Goal: Task Accomplishment & Management: Complete application form

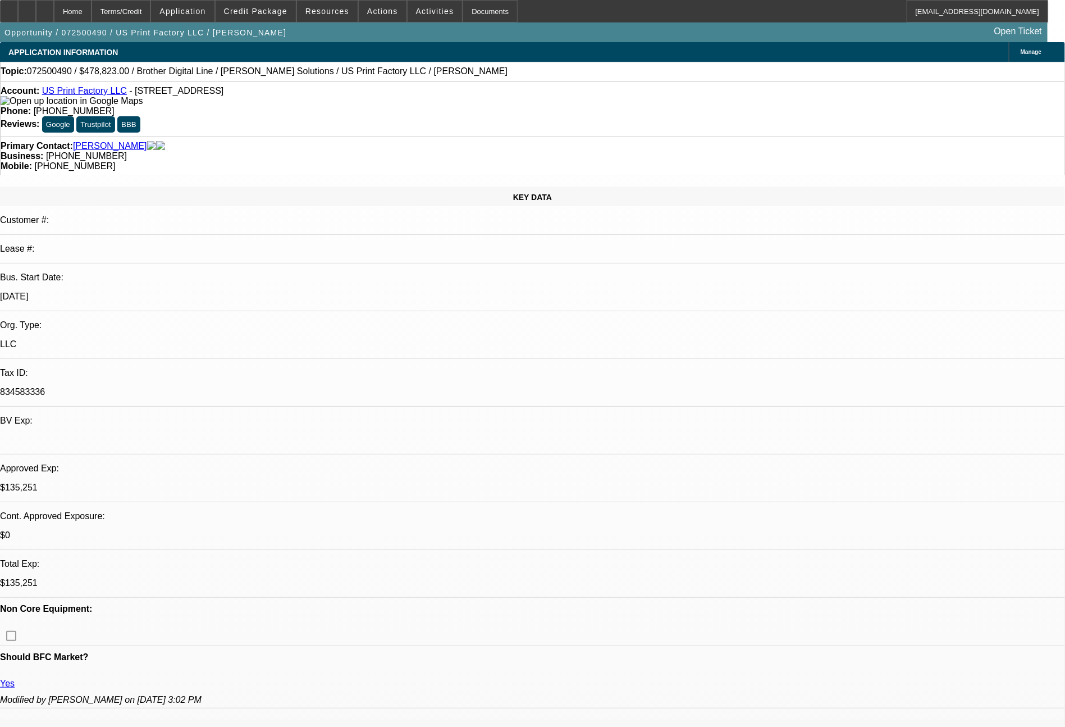
select select "0"
select select "6"
select select "0"
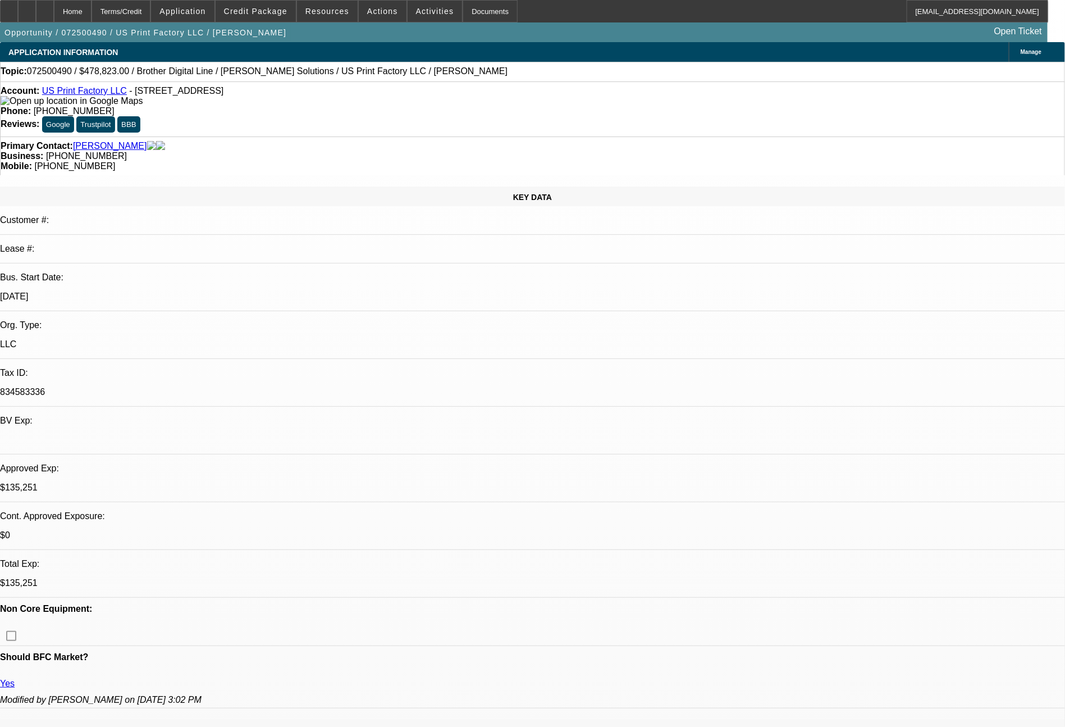
select select "0"
select select "6"
select select "0"
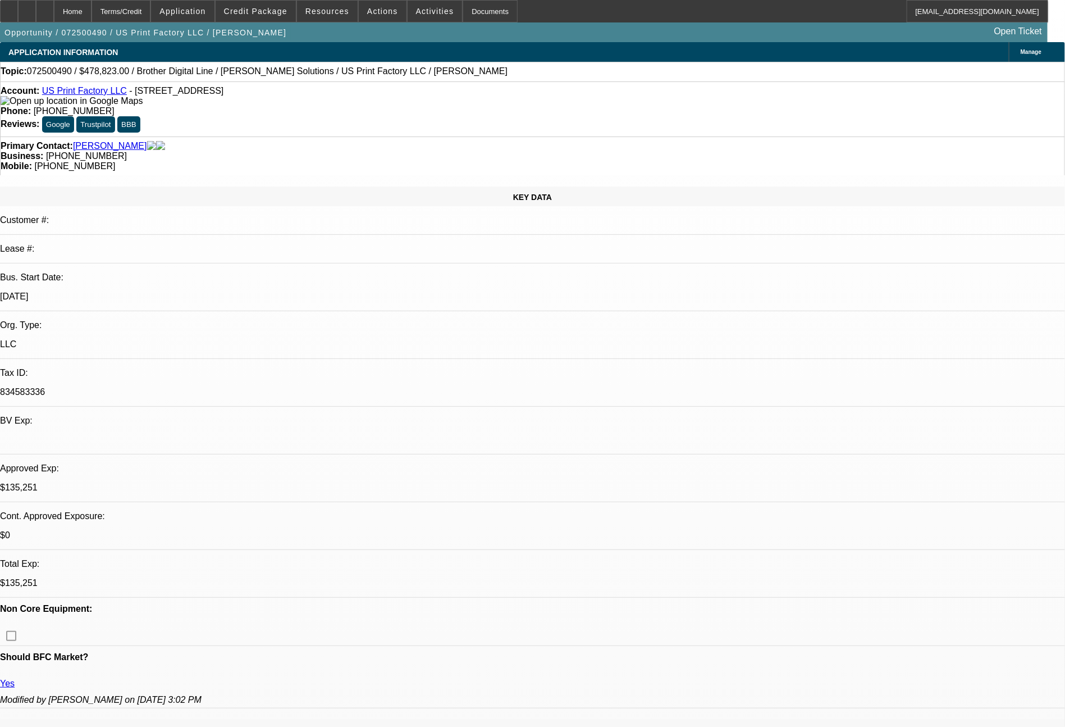
select select "0"
select select "6"
select select "0"
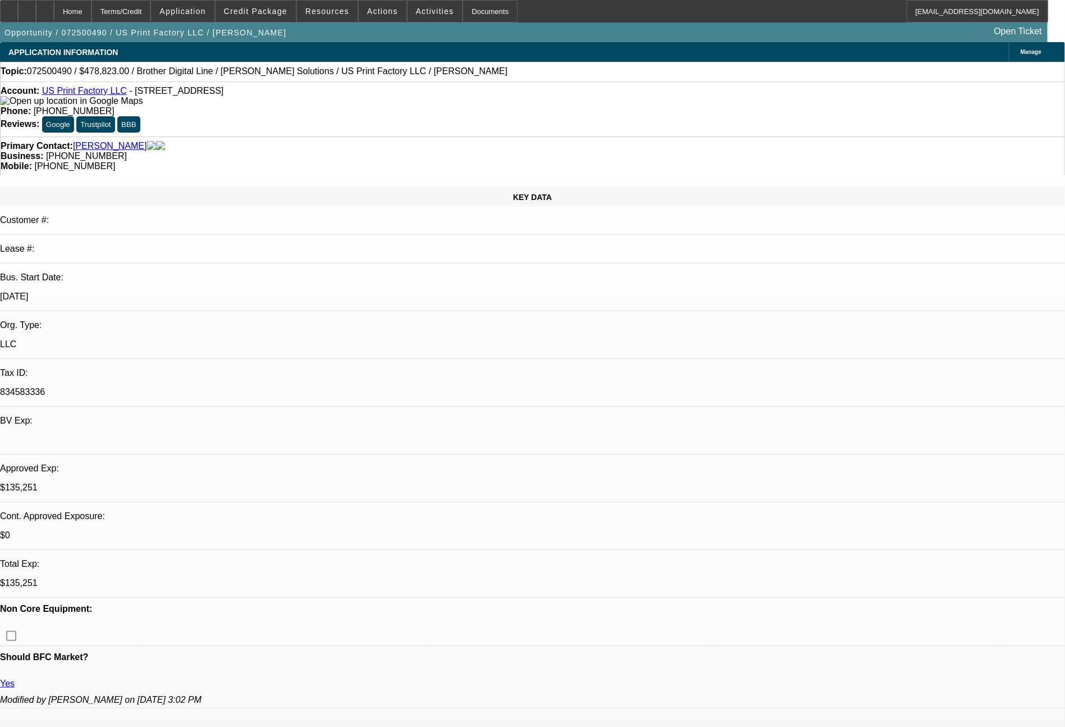
select select "6"
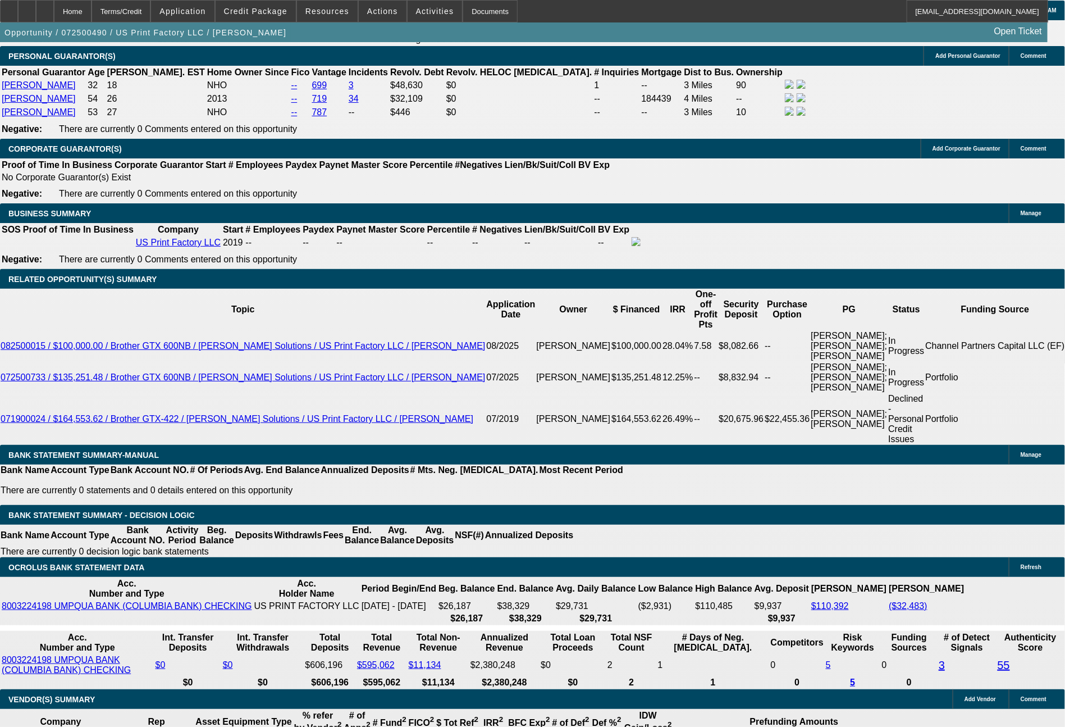
scroll to position [1833, 0]
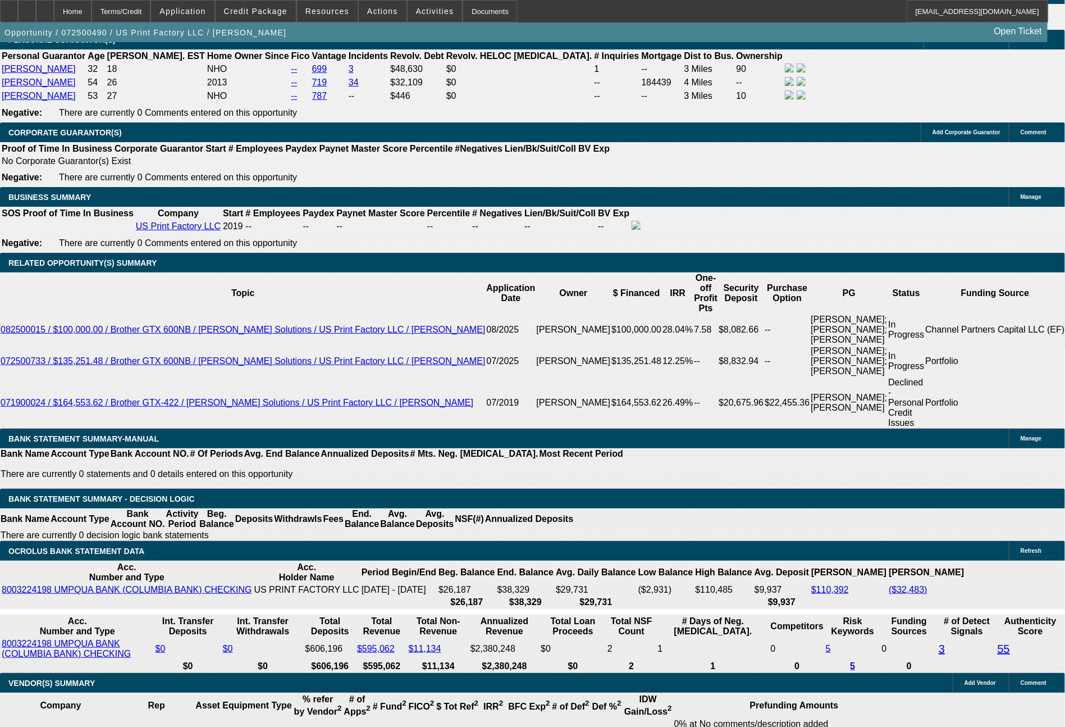
select select "0"
select select "6"
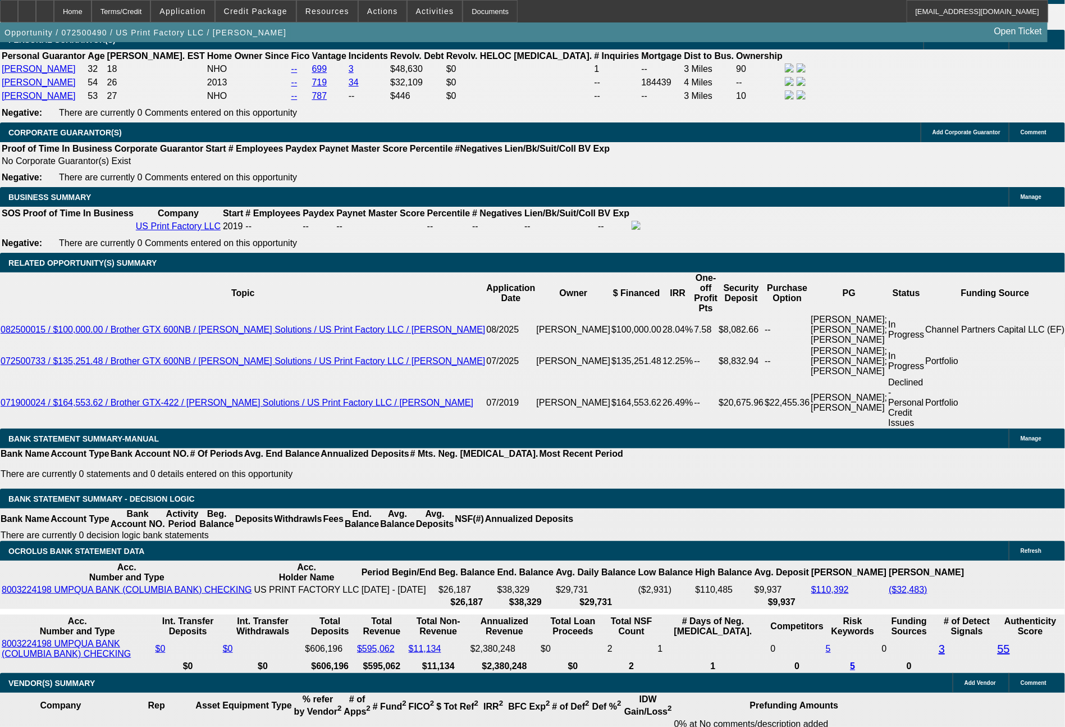
select select "0"
select select "6"
select select "0"
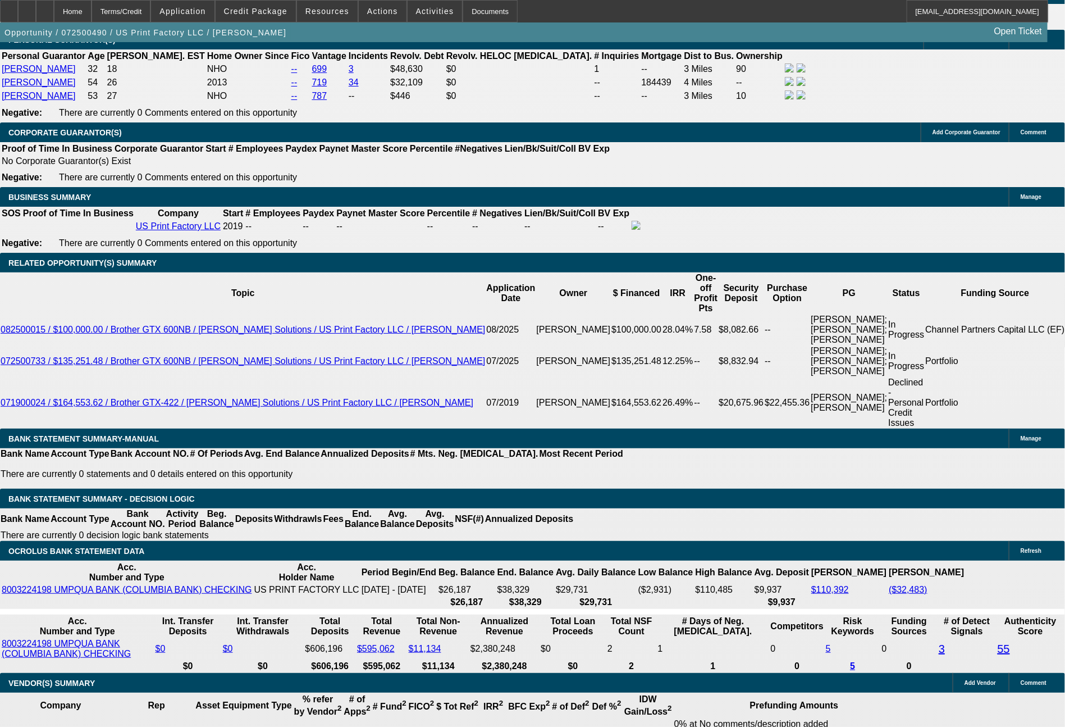
select select "0"
select select "6"
select select "0"
select select "2"
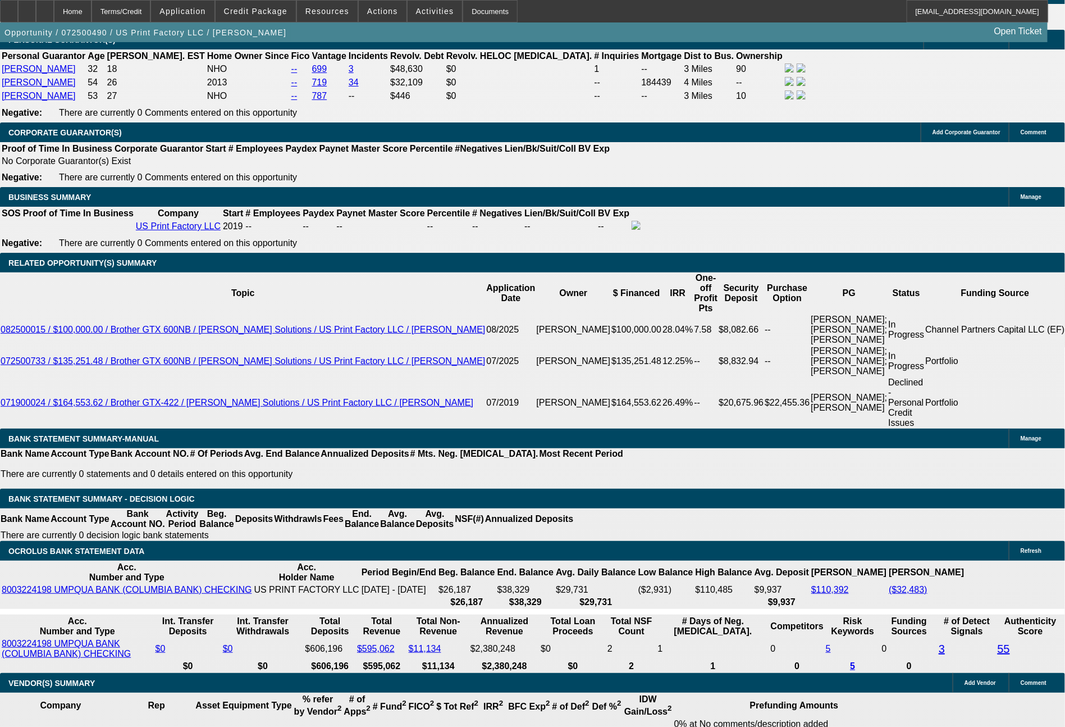
select select "2"
select select "0"
select select "6"
select select "0"
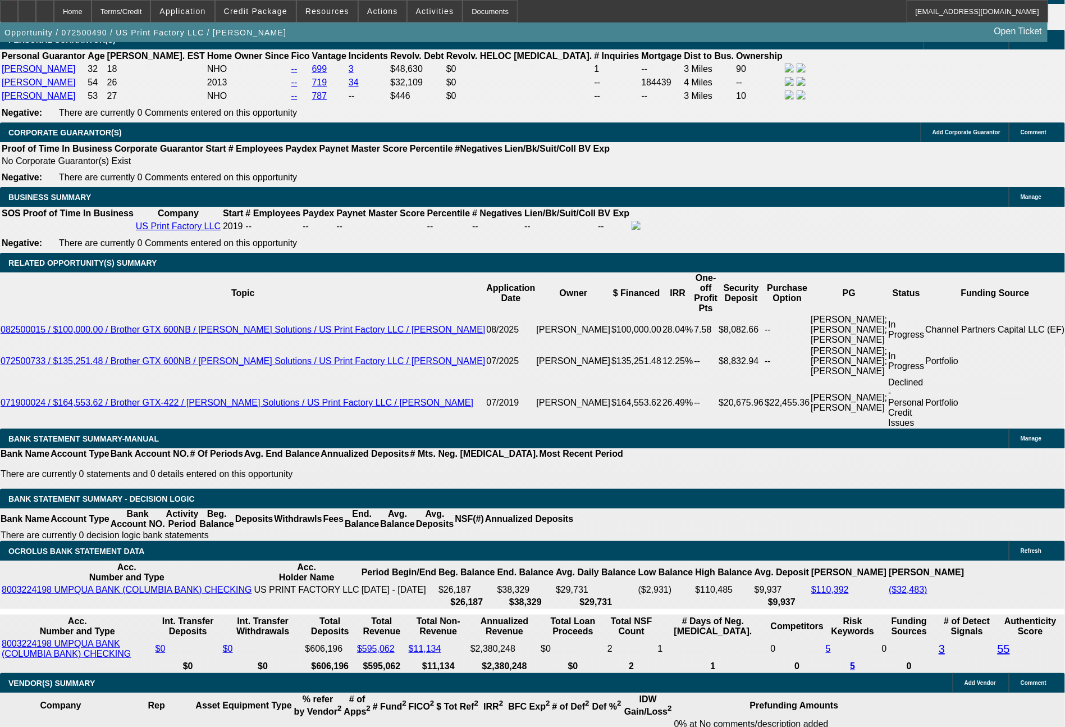
select select "0"
select select "6"
select select "0"
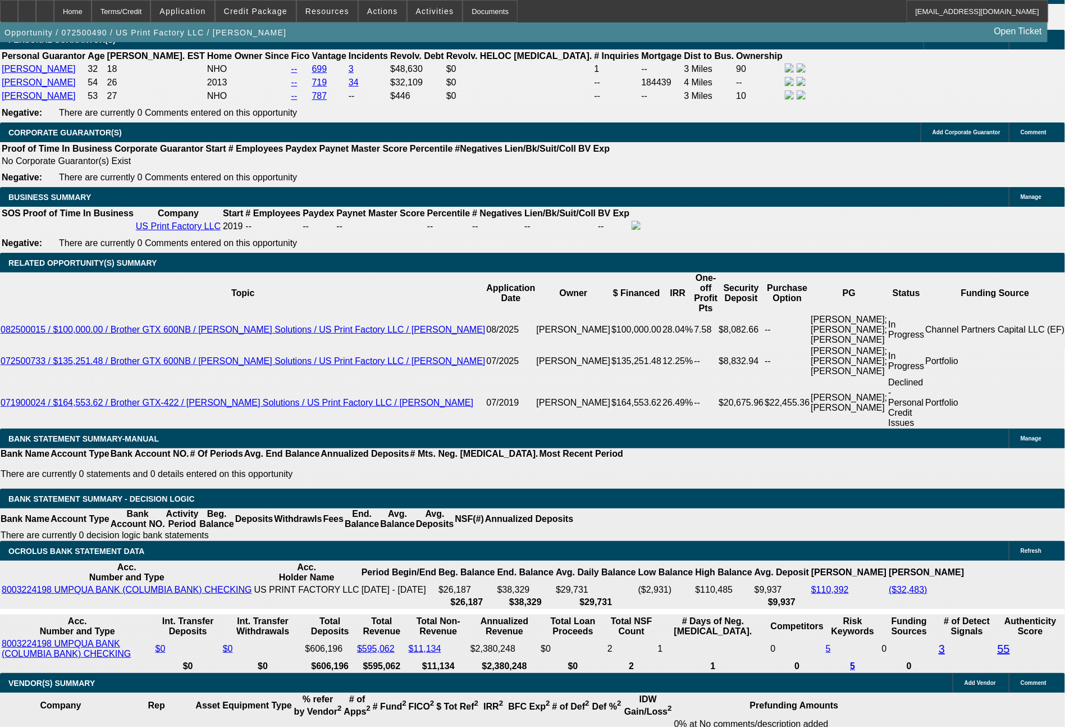
select select "0"
select select "6"
select select "0"
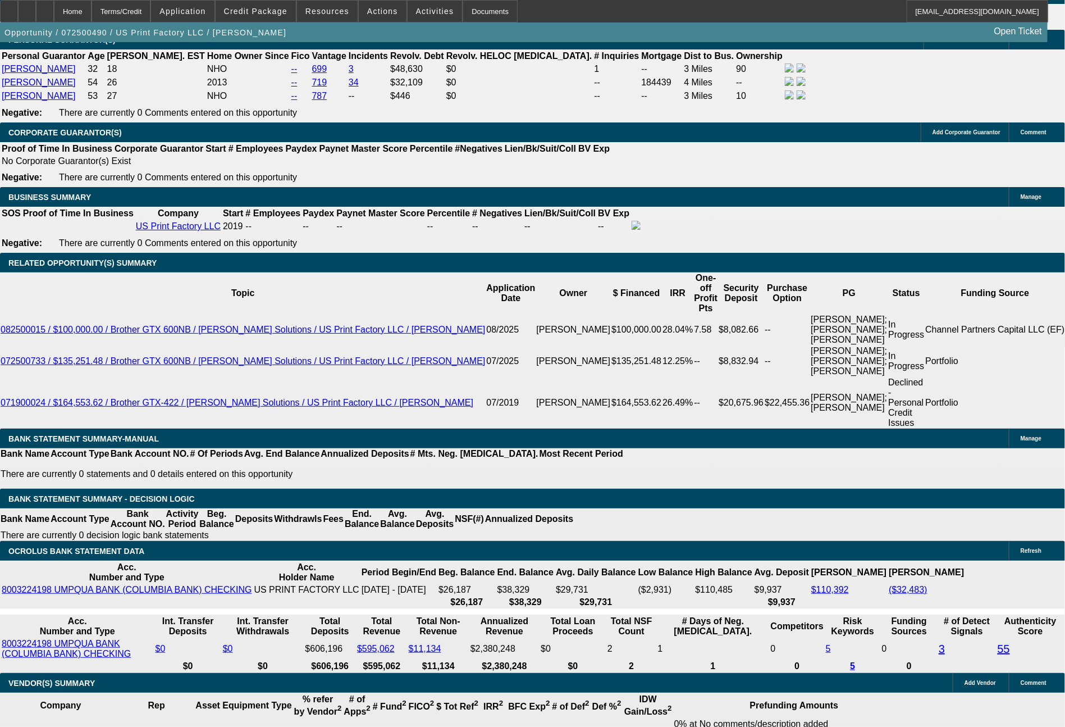
select select "6"
select select "0"
select select "6"
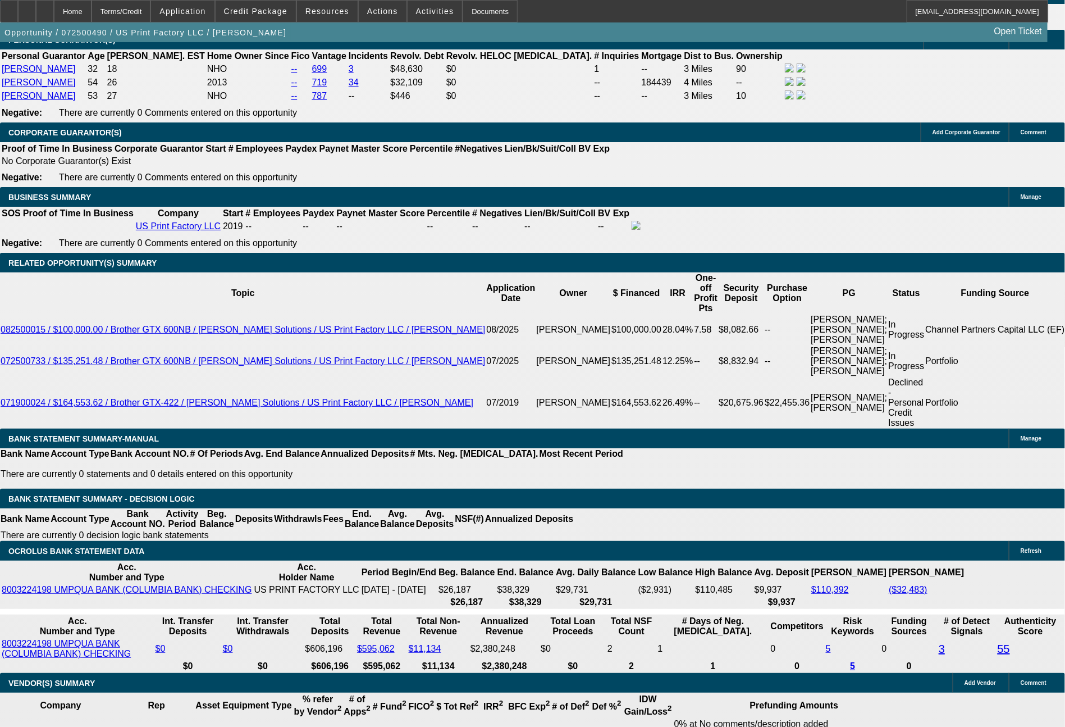
drag, startPoint x: 586, startPoint y: 459, endPoint x: 626, endPoint y: 460, distance: 39.3
type input "$16,349.74"
select select "0"
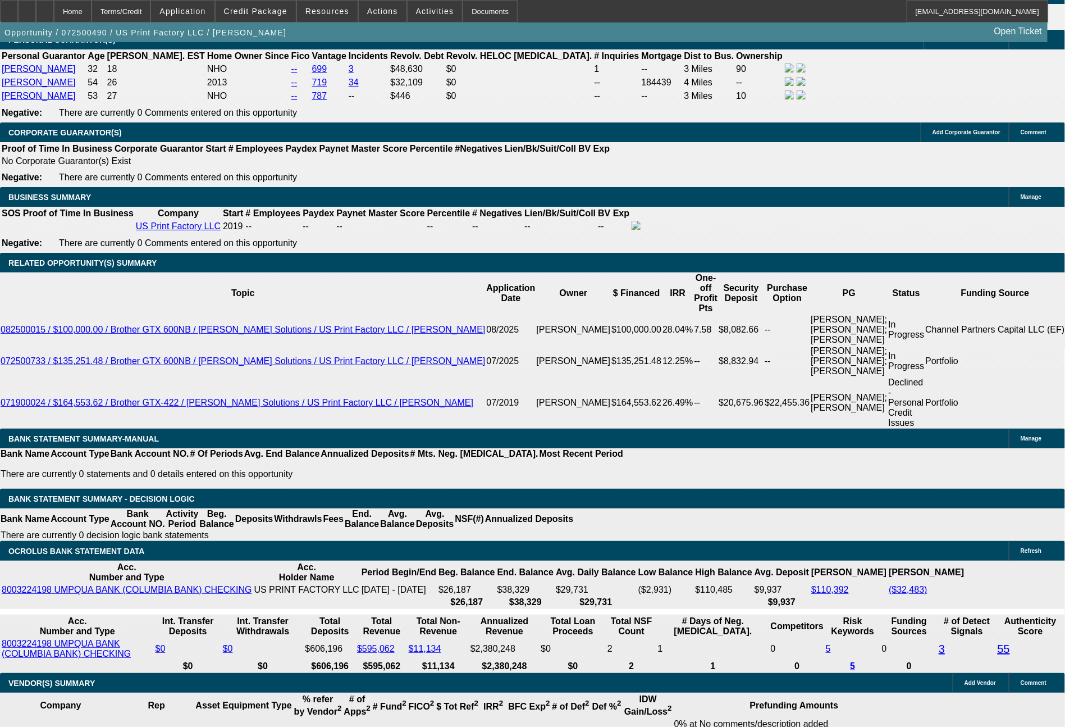
select select "0"
select select "6"
select select "0"
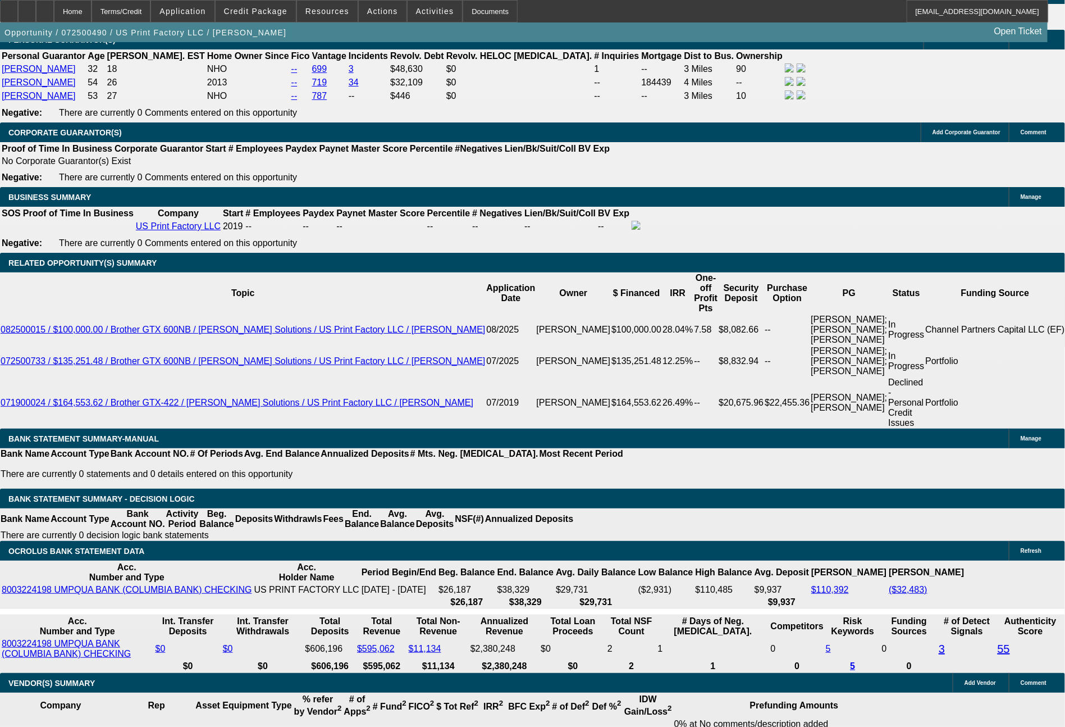
select select "0"
select select "6"
select select "0"
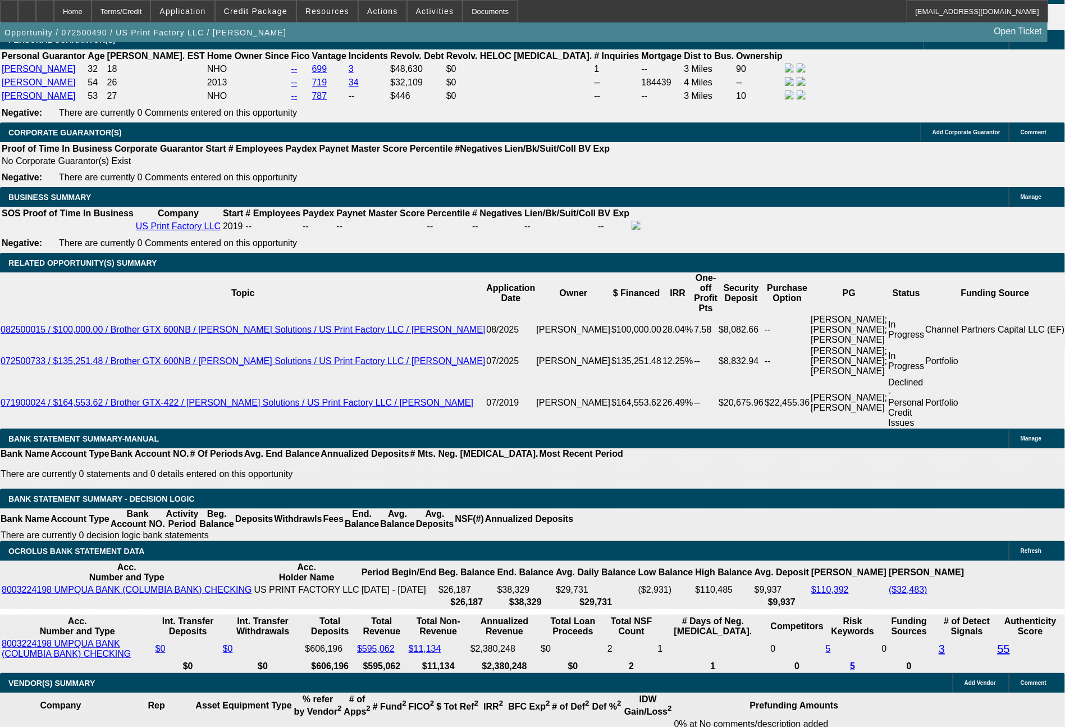
select select "6"
select select "0"
select select "2"
select select "0"
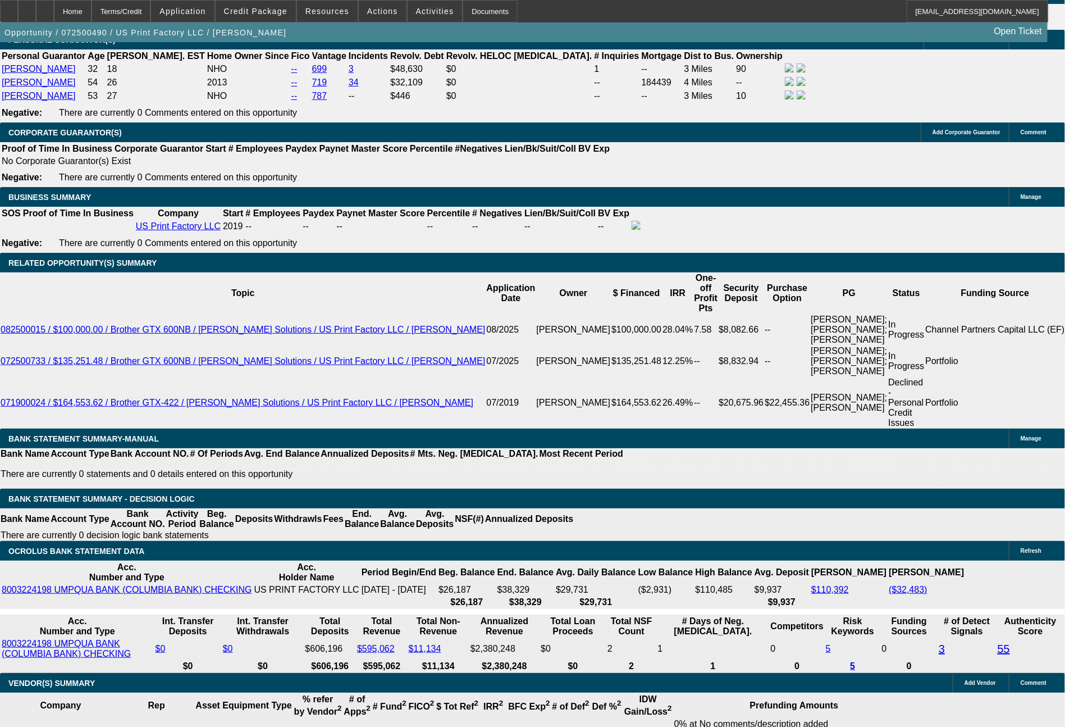
select select "6"
select select "0"
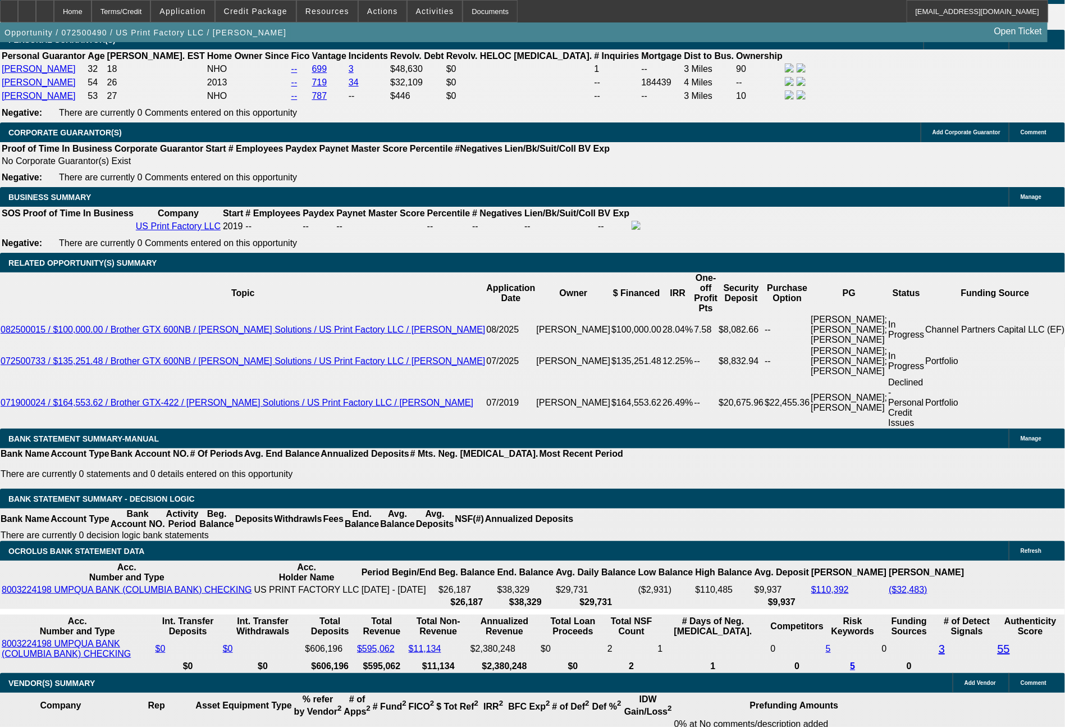
select select "6"
select select "0"
select select "6"
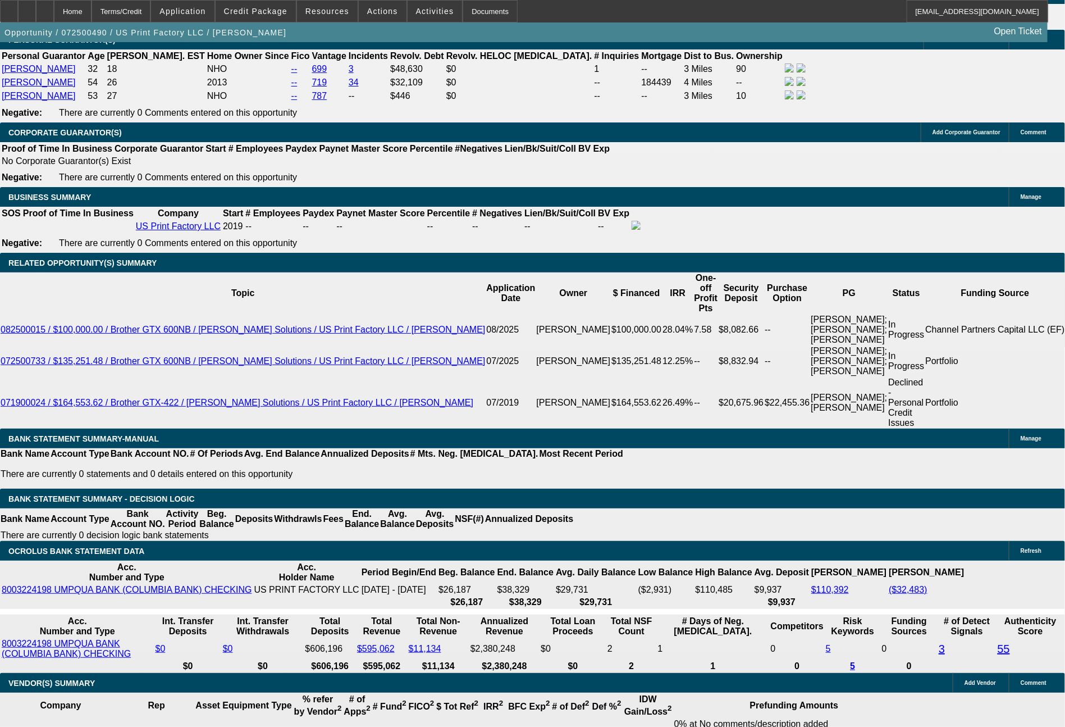
select select "0"
select select "6"
select select "0"
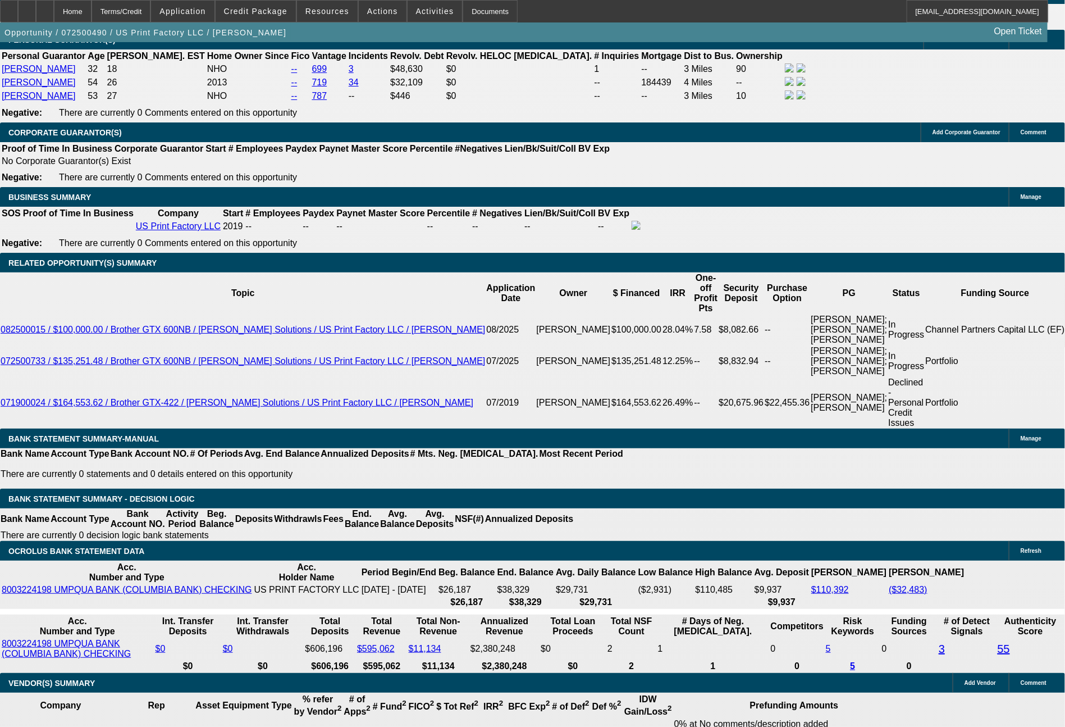
select select "0"
select select "6"
select select "0"
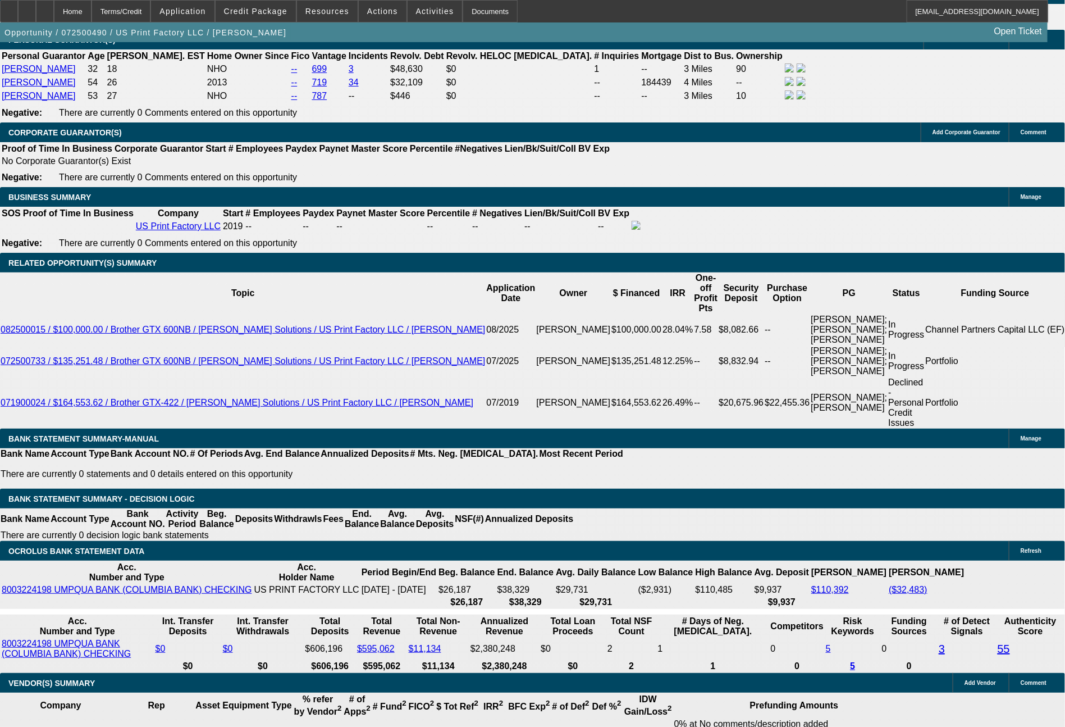
select select "0"
select select "6"
select select "0"
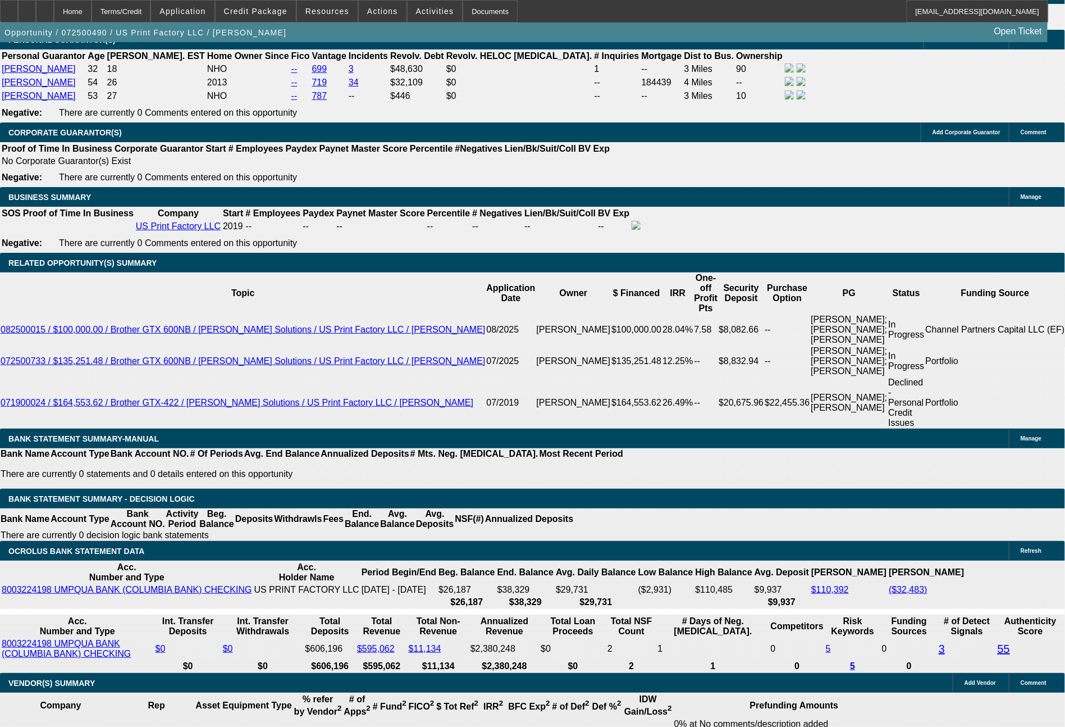
select select "0"
select select "6"
select select "0"
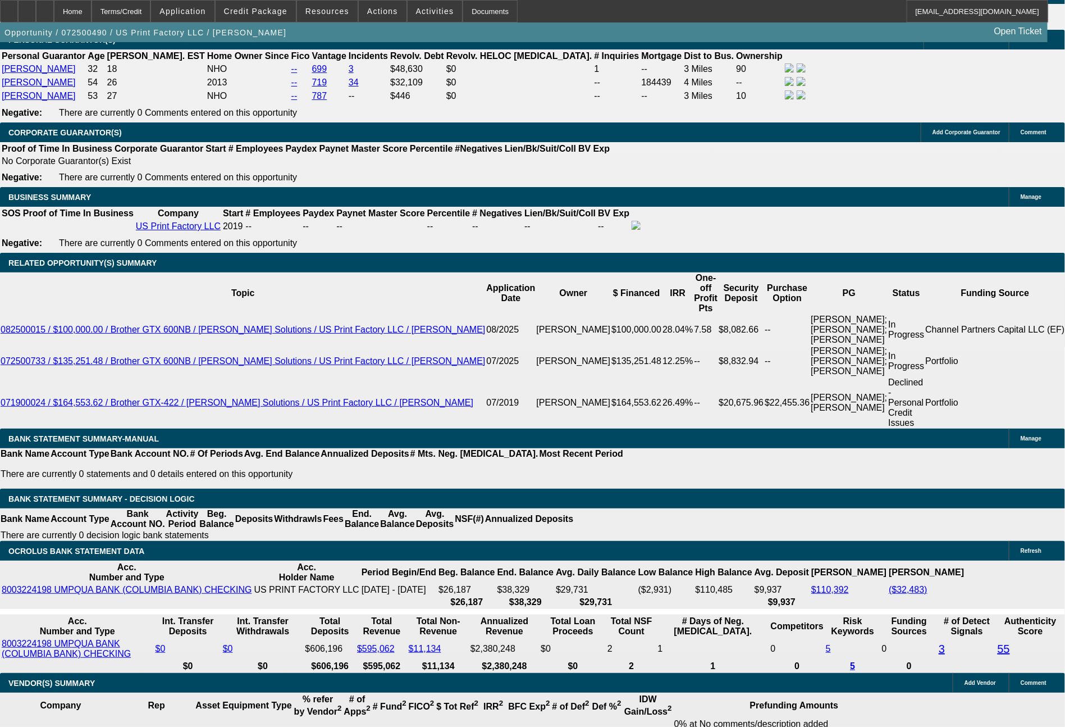
select select "6"
select select "0"
select select "2"
select select "0"
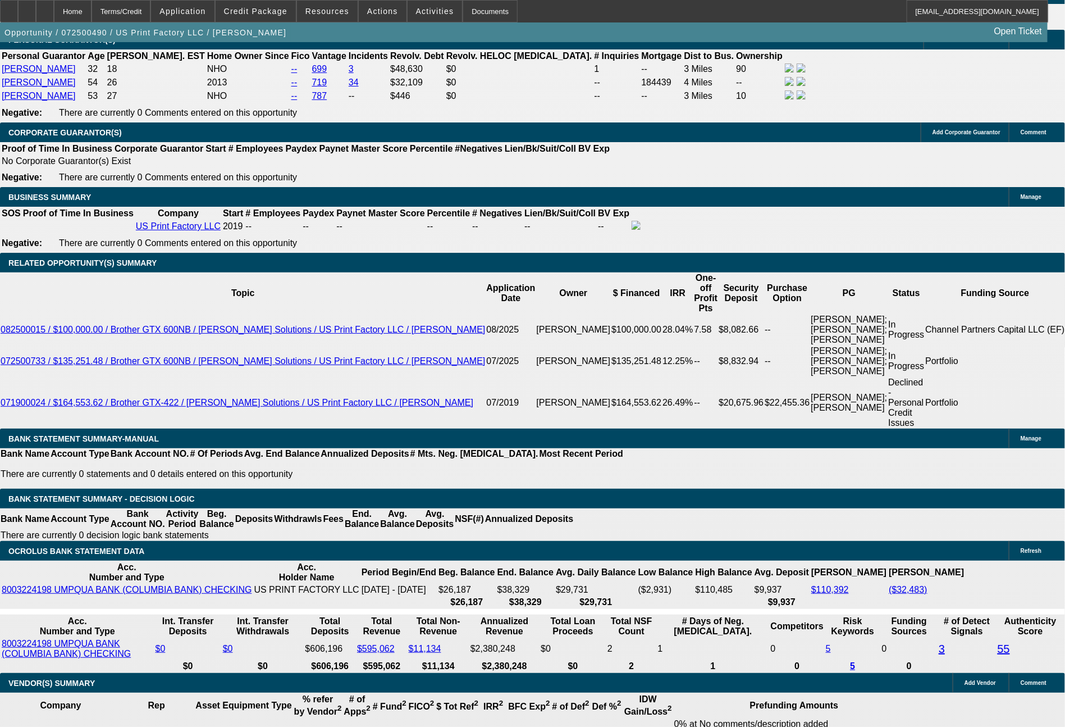
select select "6"
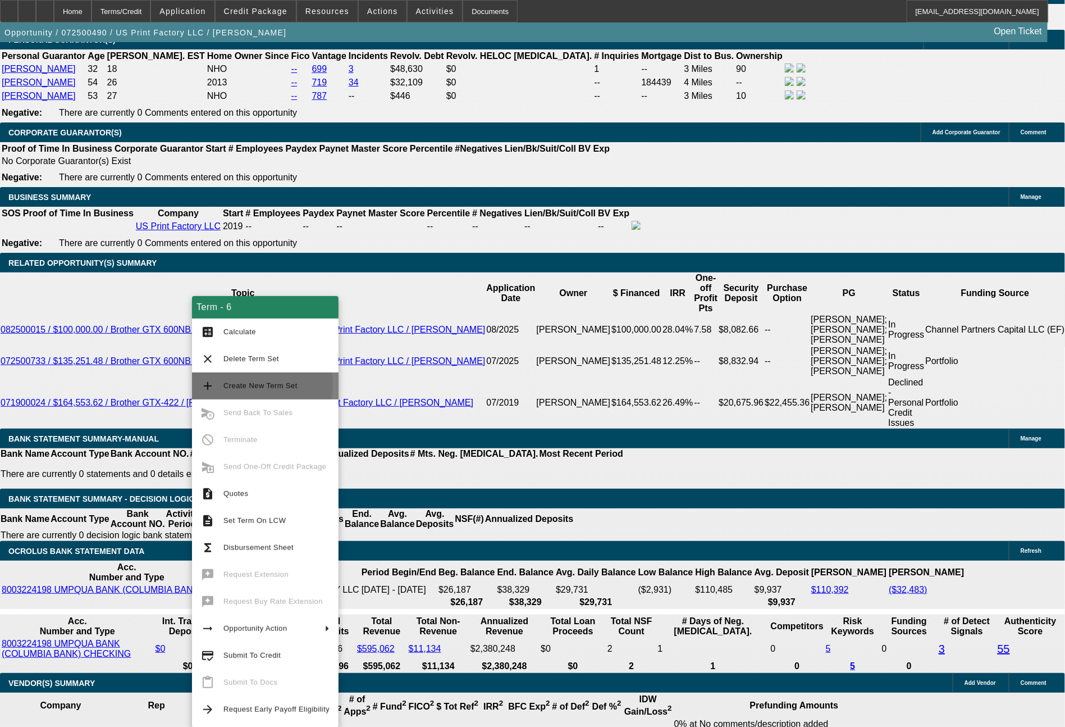
click at [255, 384] on span "Create New Term Set" at bounding box center [261, 385] width 74 height 8
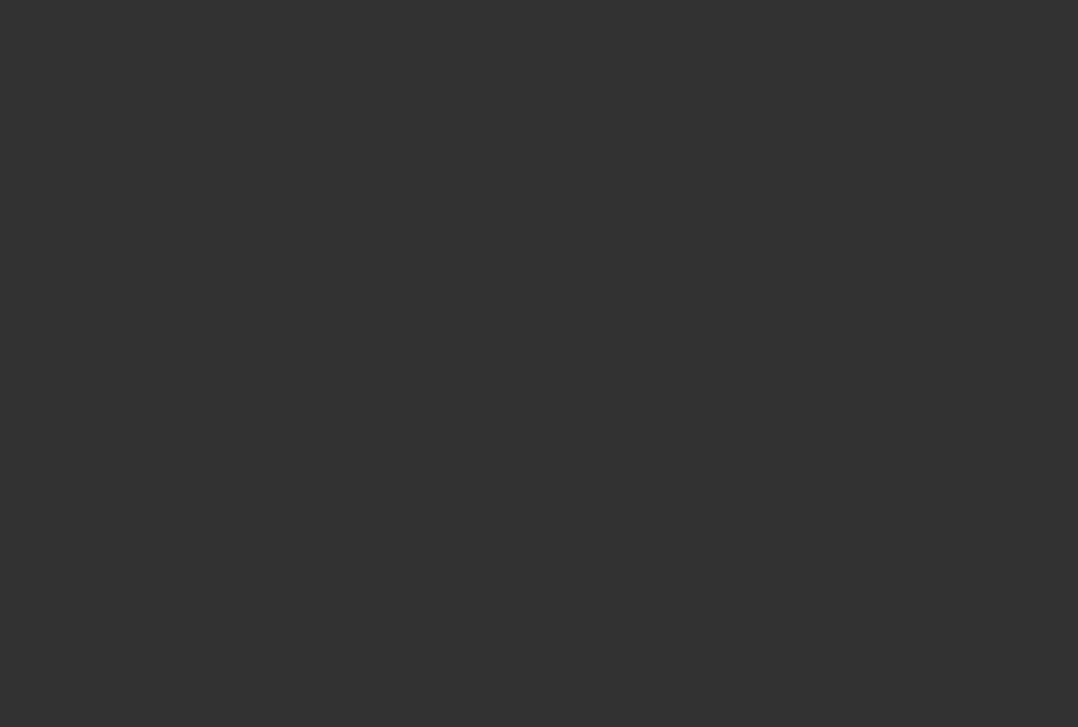
select select "0"
select select "6"
select select "0"
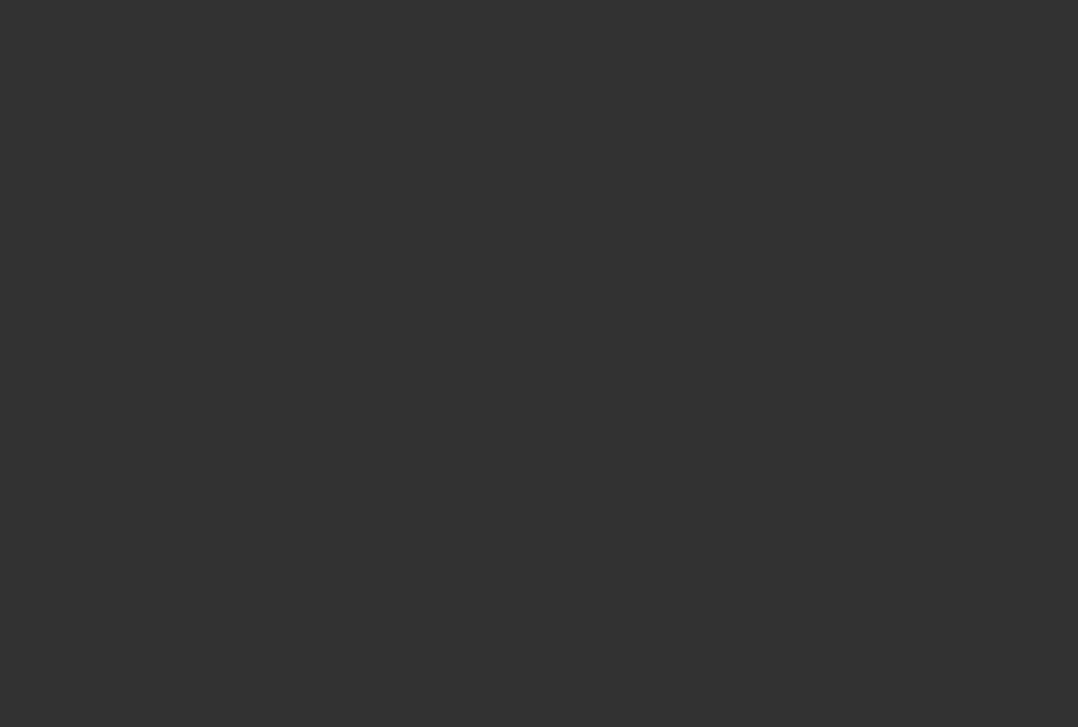
select select "0"
select select "6"
select select "0"
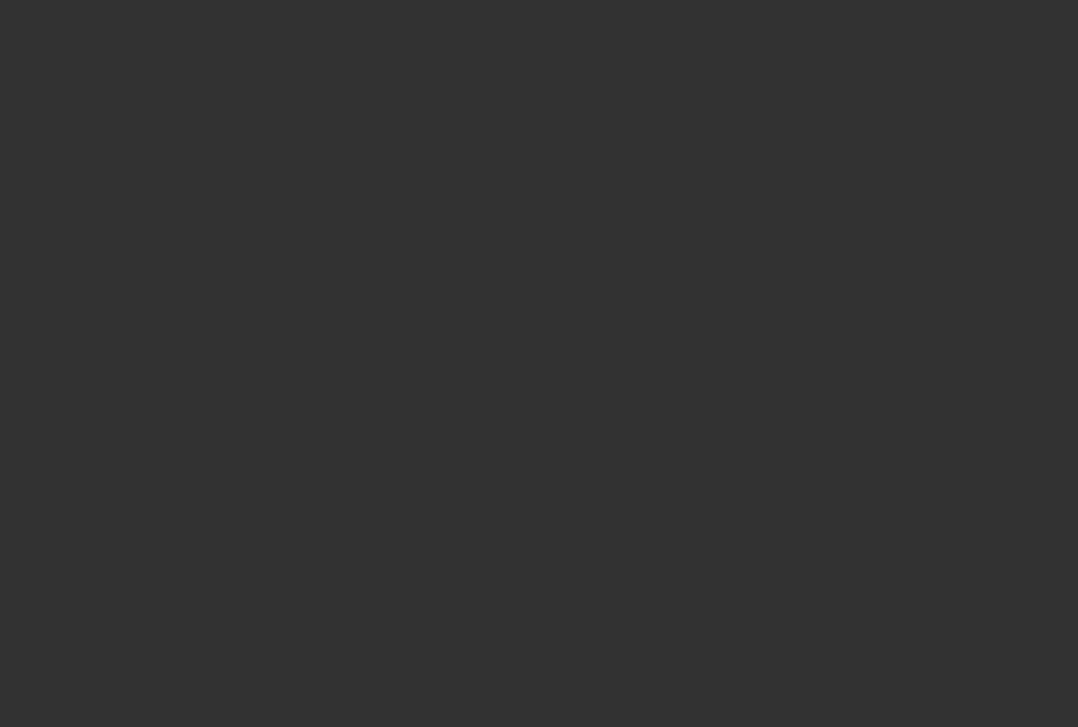
select select "0"
select select "6"
select select "0"
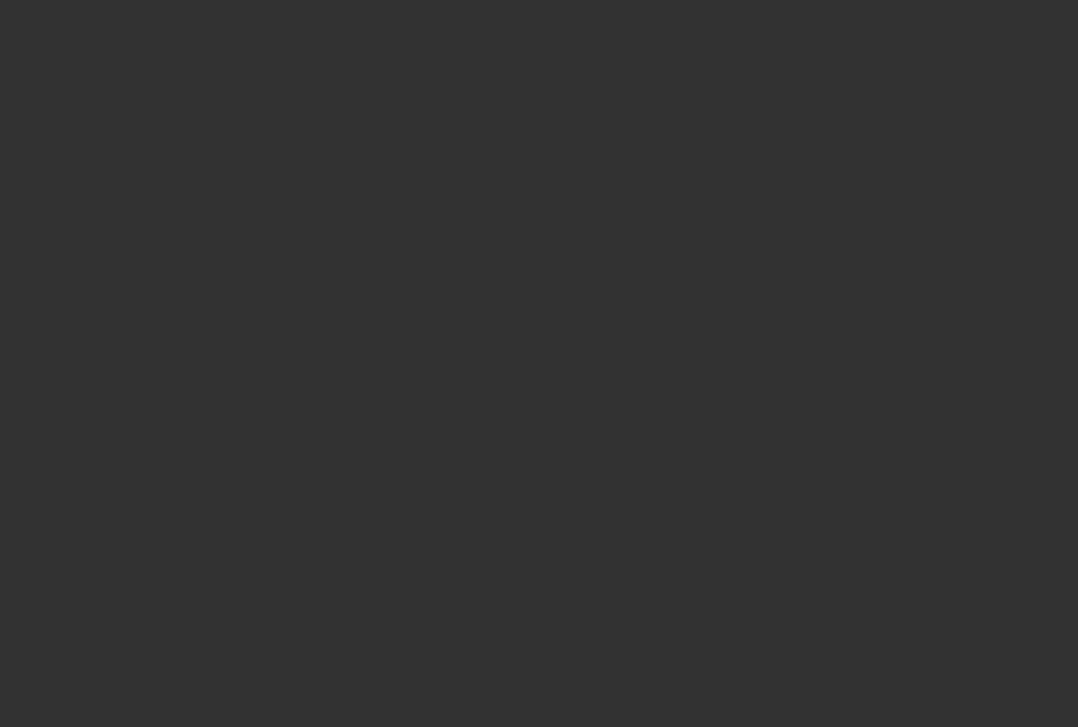
select select "6"
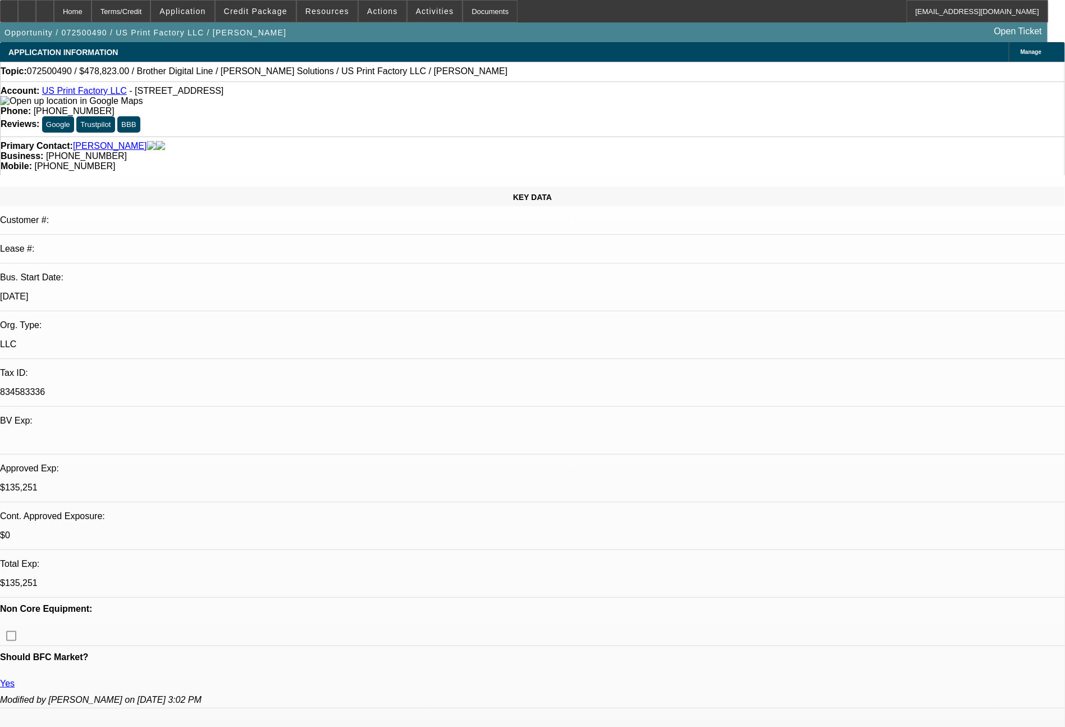
select select "0"
select select "6"
select select "0"
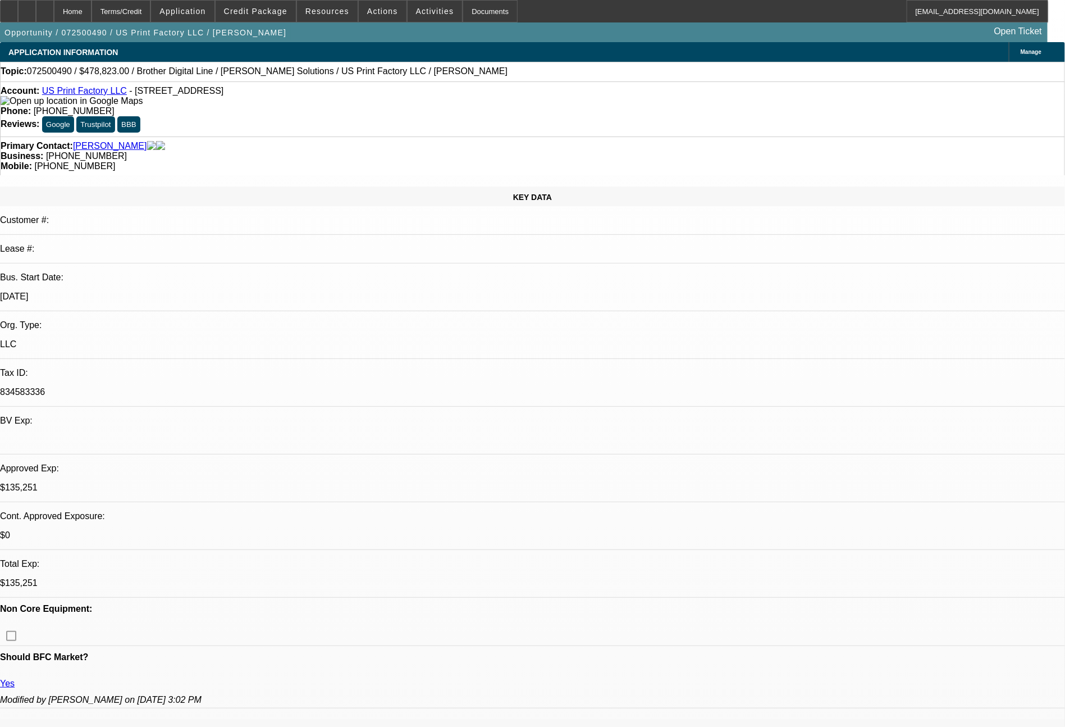
select select "0"
select select "6"
select select "0"
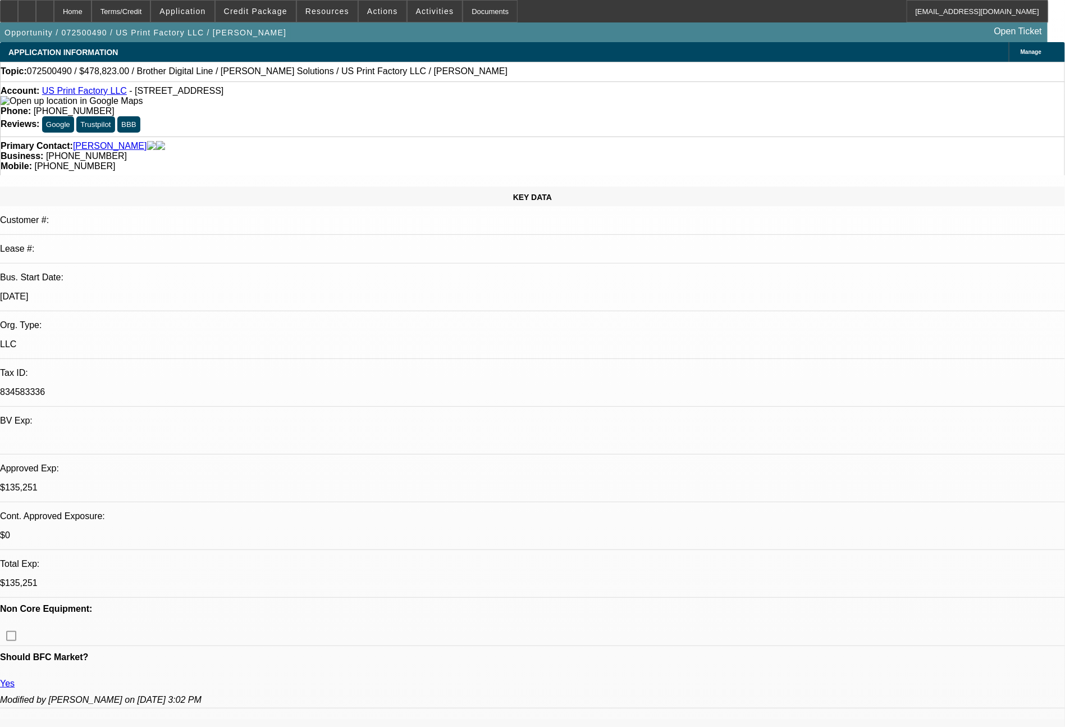
select select "0"
select select "6"
select select "0"
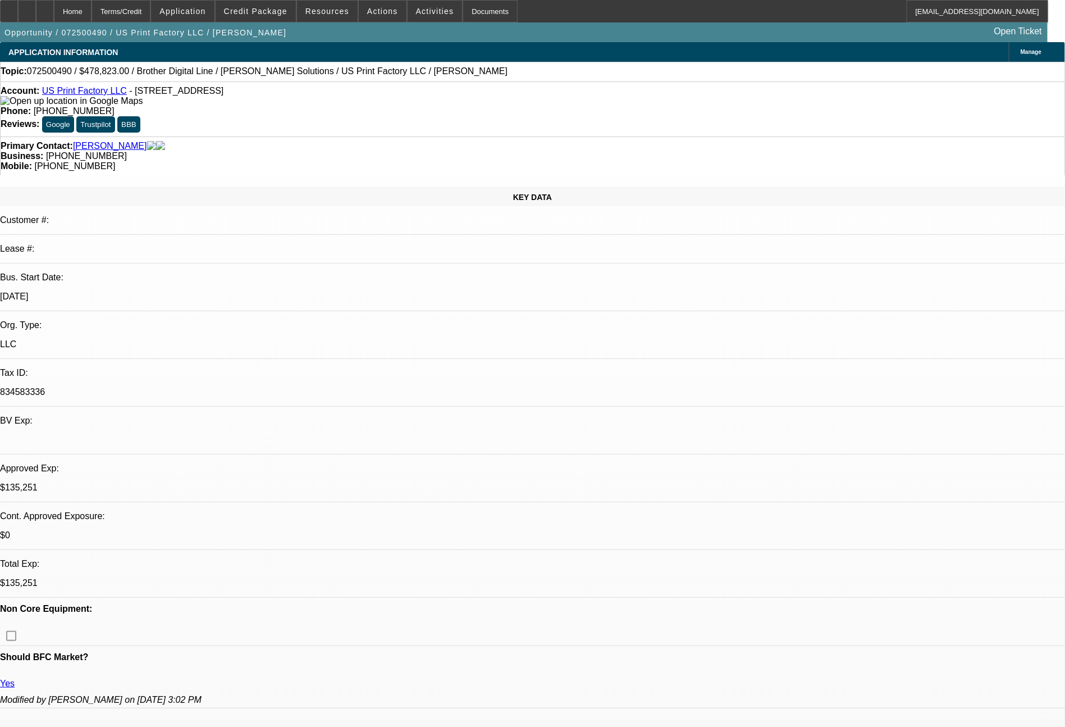
select select "6"
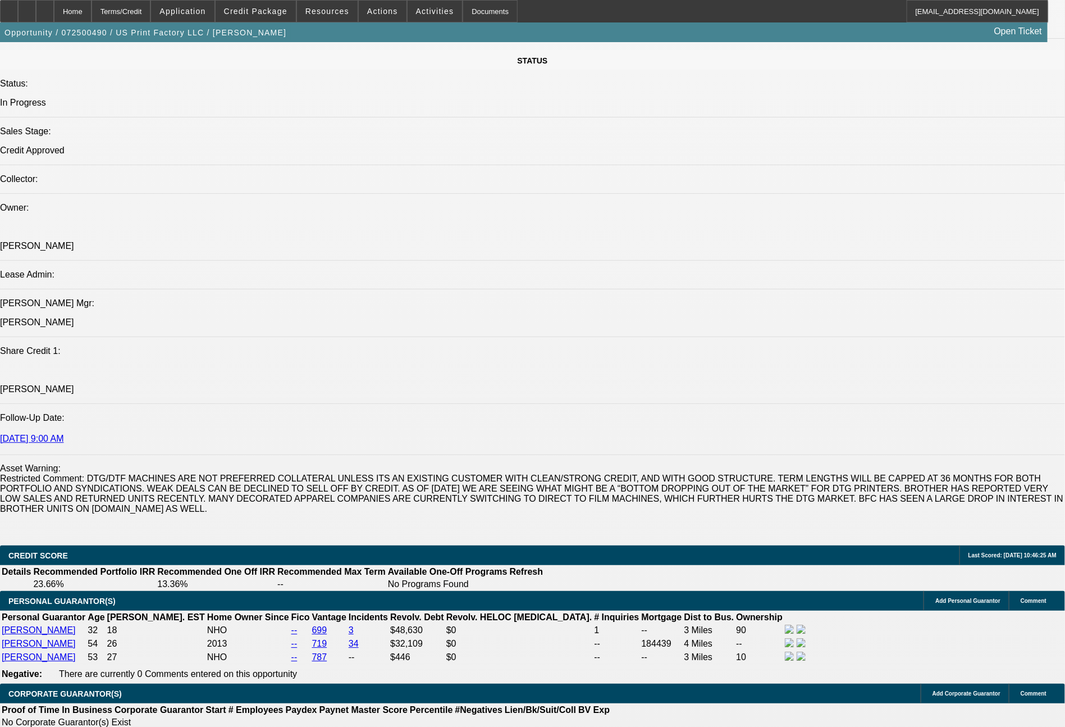
scroll to position [1908, 0]
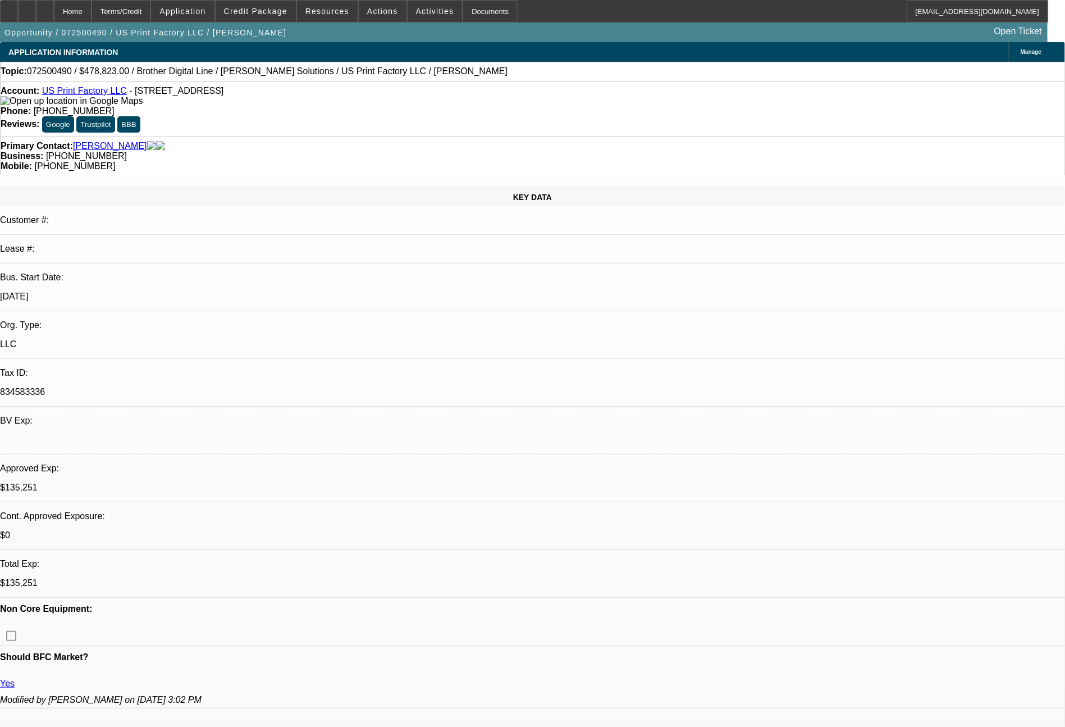
select select "0"
select select "6"
select select "0"
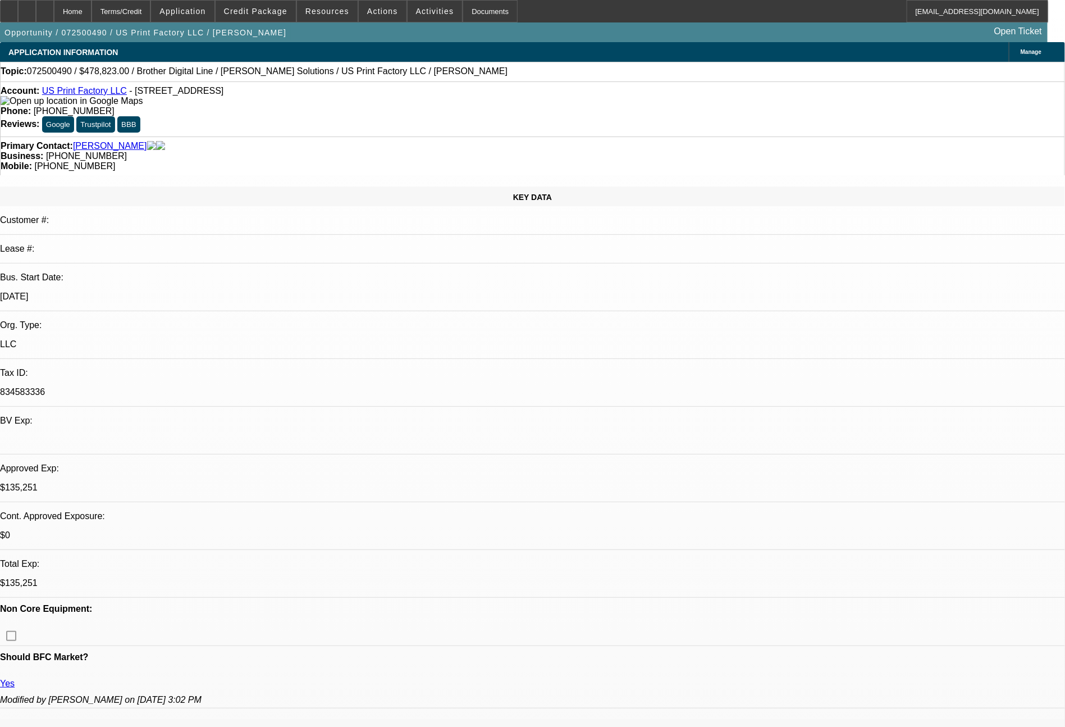
select select "0"
select select "6"
select select "0"
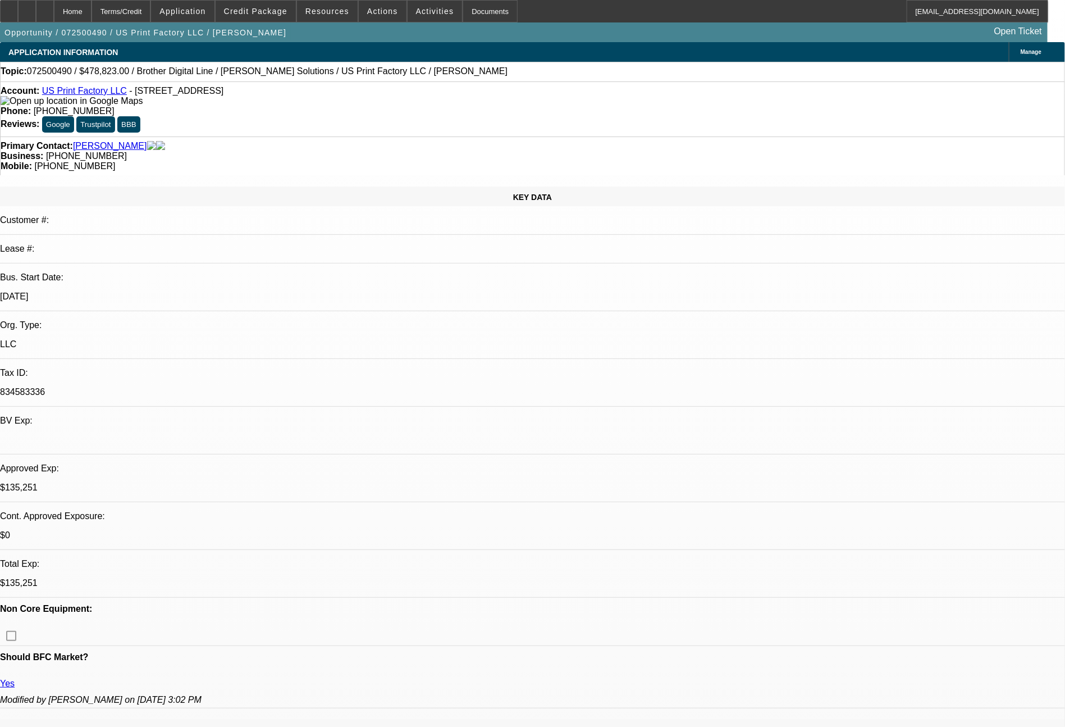
select select "0"
select select "6"
select select "0"
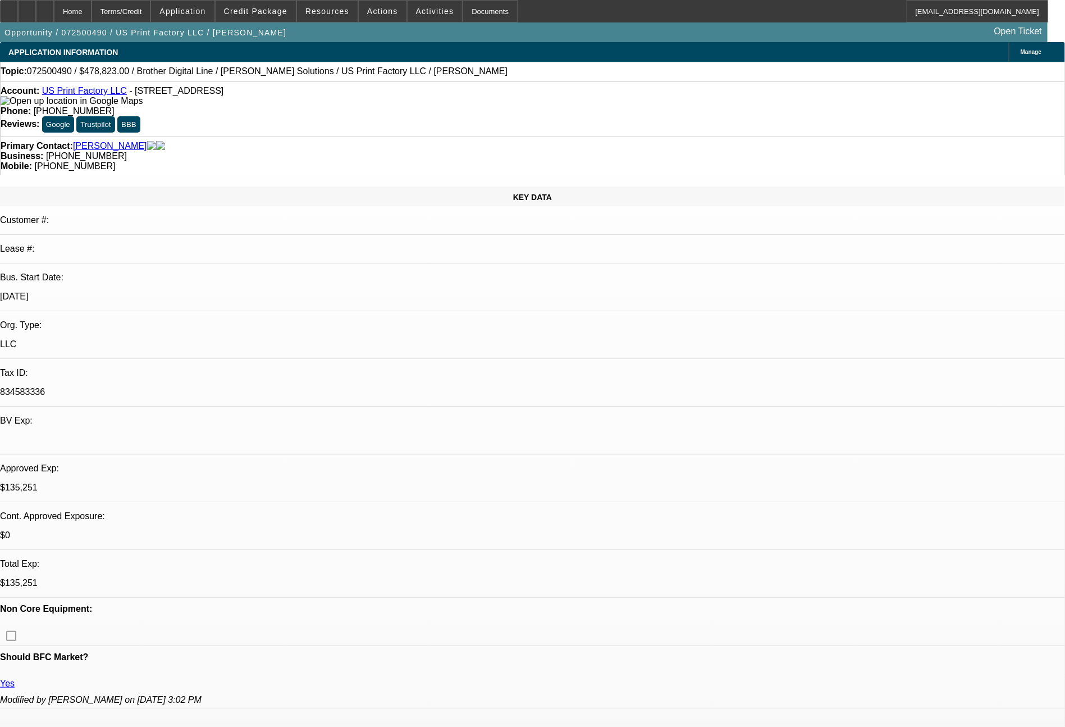
select select "6"
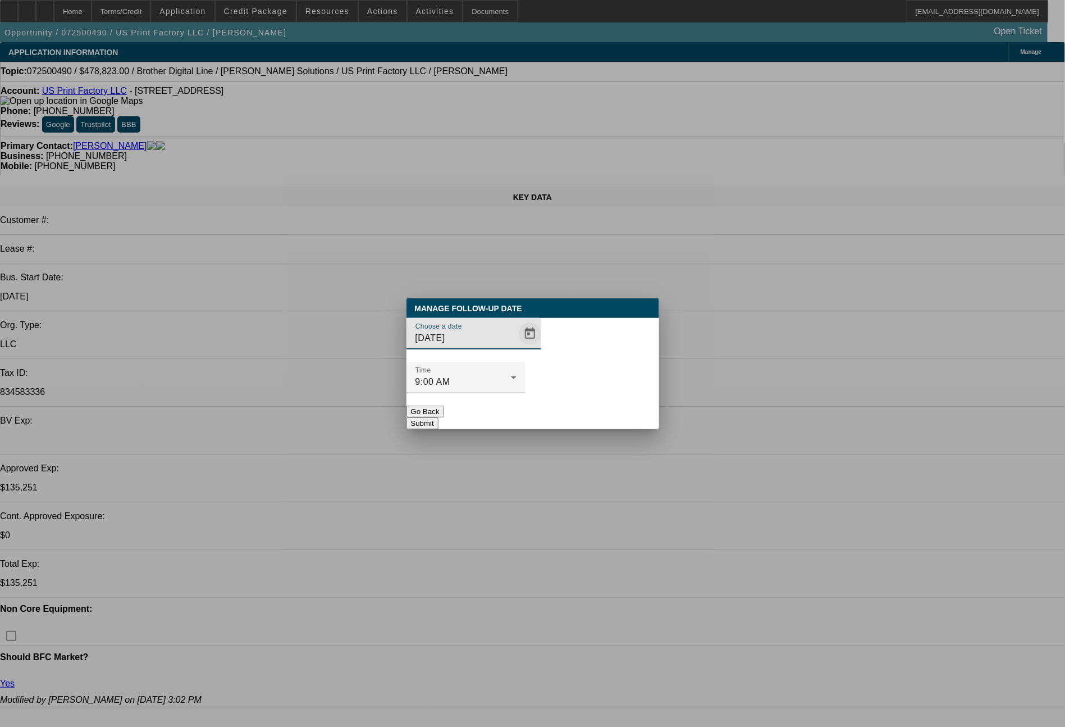
click at [517, 347] on span "Open calendar" at bounding box center [530, 333] width 27 height 27
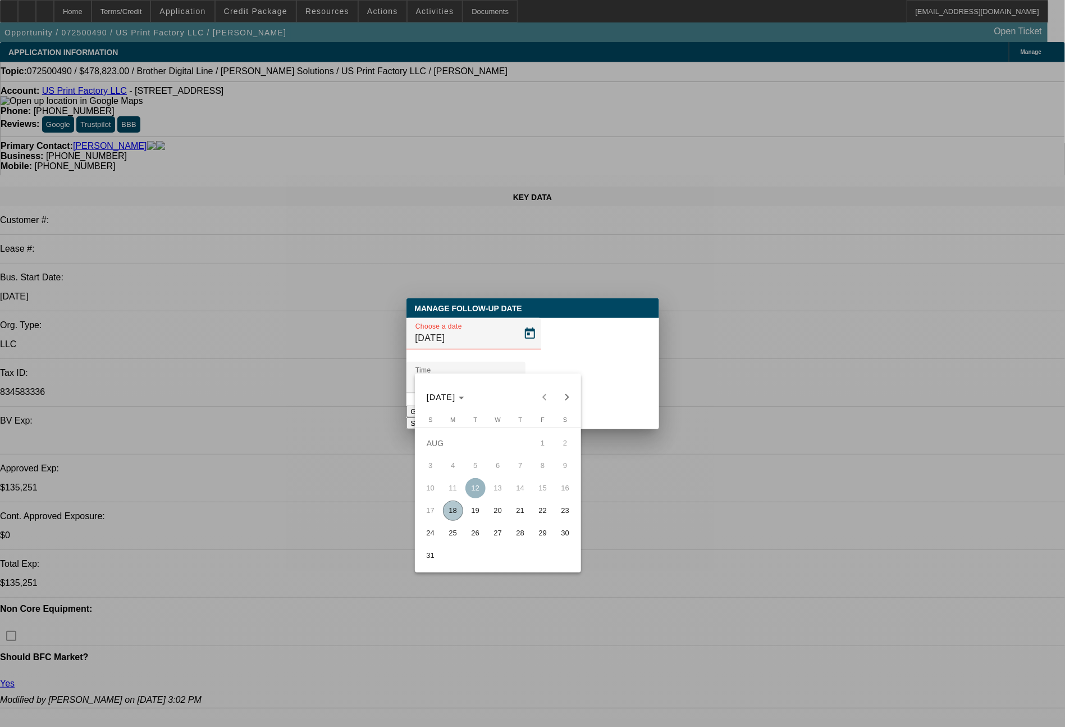
click at [473, 513] on span "19" at bounding box center [476, 510] width 20 height 20
type input "8/19/2025"
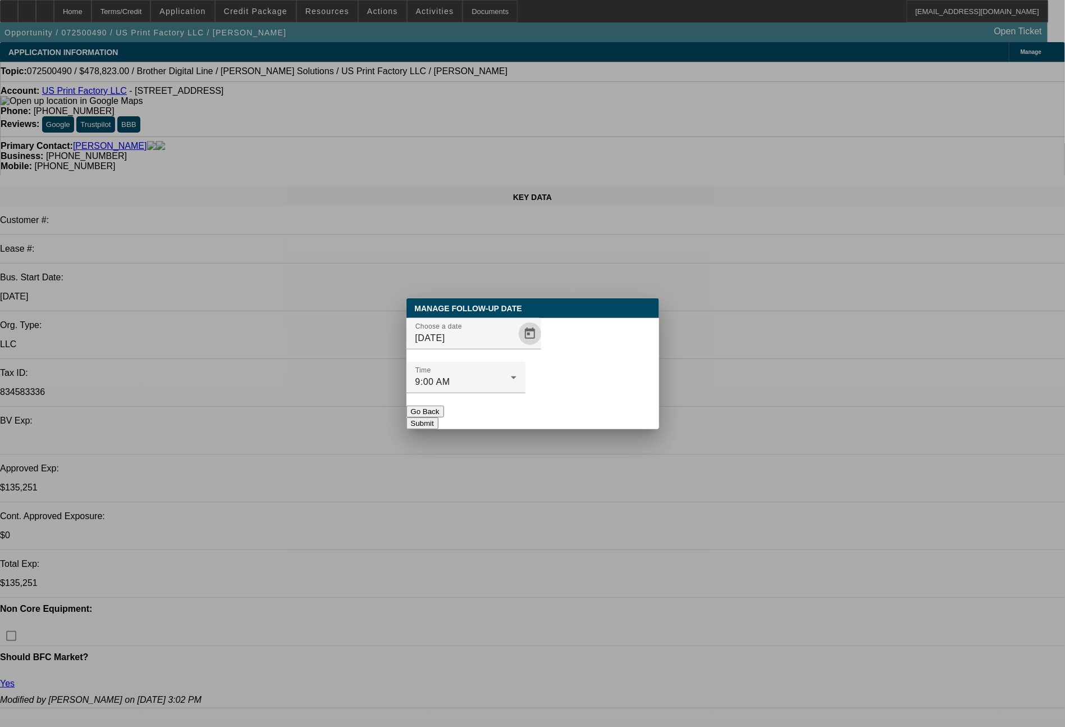
click at [439, 417] on button "Submit" at bounding box center [423, 423] width 32 height 12
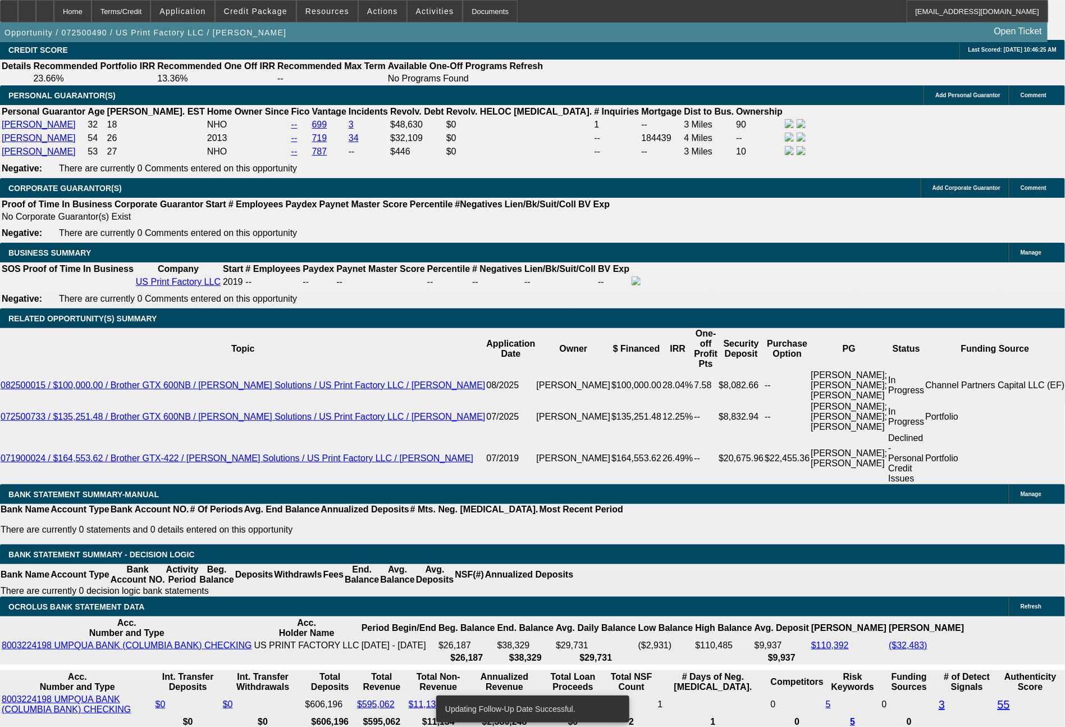
scroll to position [1856, 0]
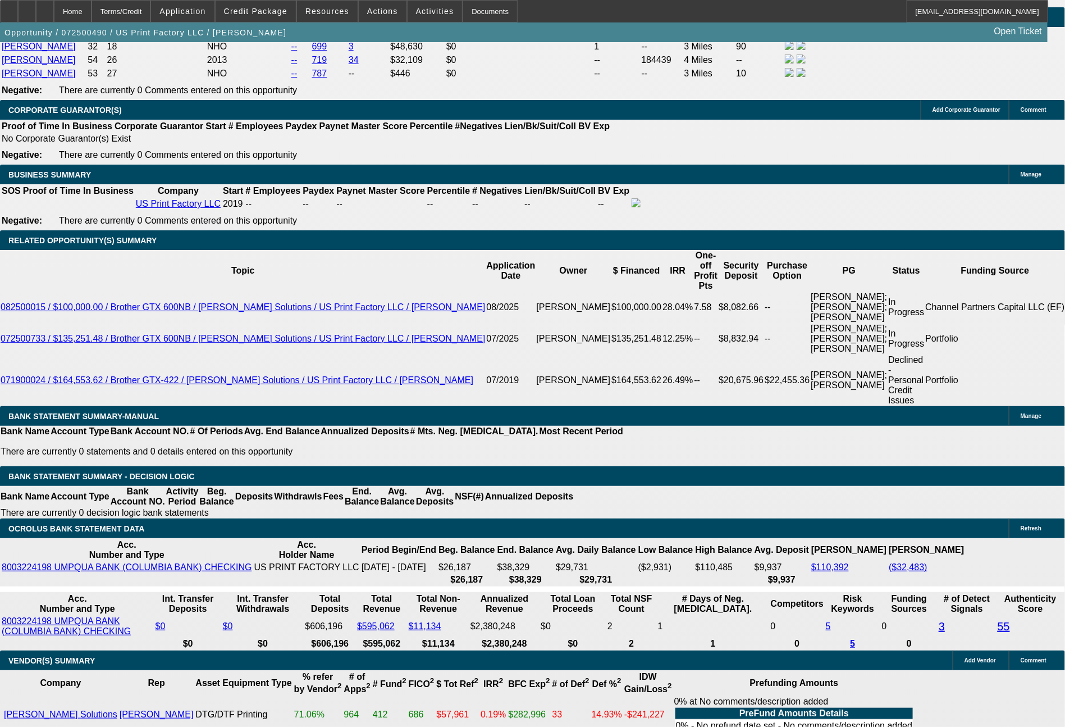
drag, startPoint x: 215, startPoint y: 434, endPoint x: 233, endPoint y: 435, distance: 18.6
type input "4"
type input "UNKNOWN"
type input "$123,200.77"
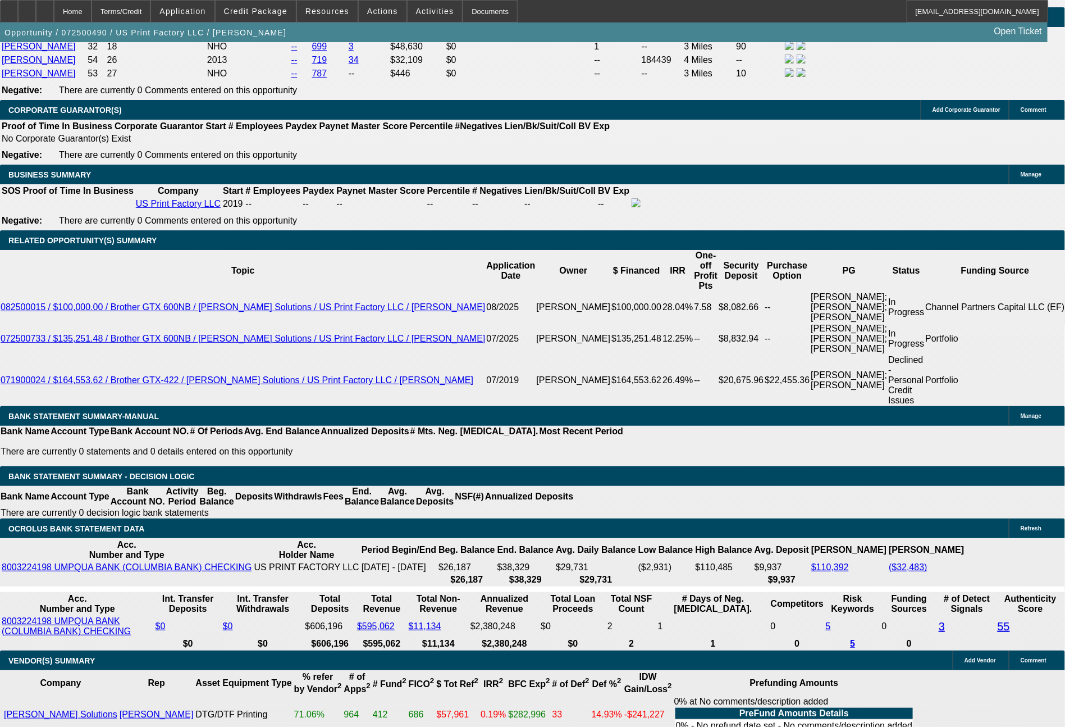
type input "48"
type input "$13,068.70"
type input "48"
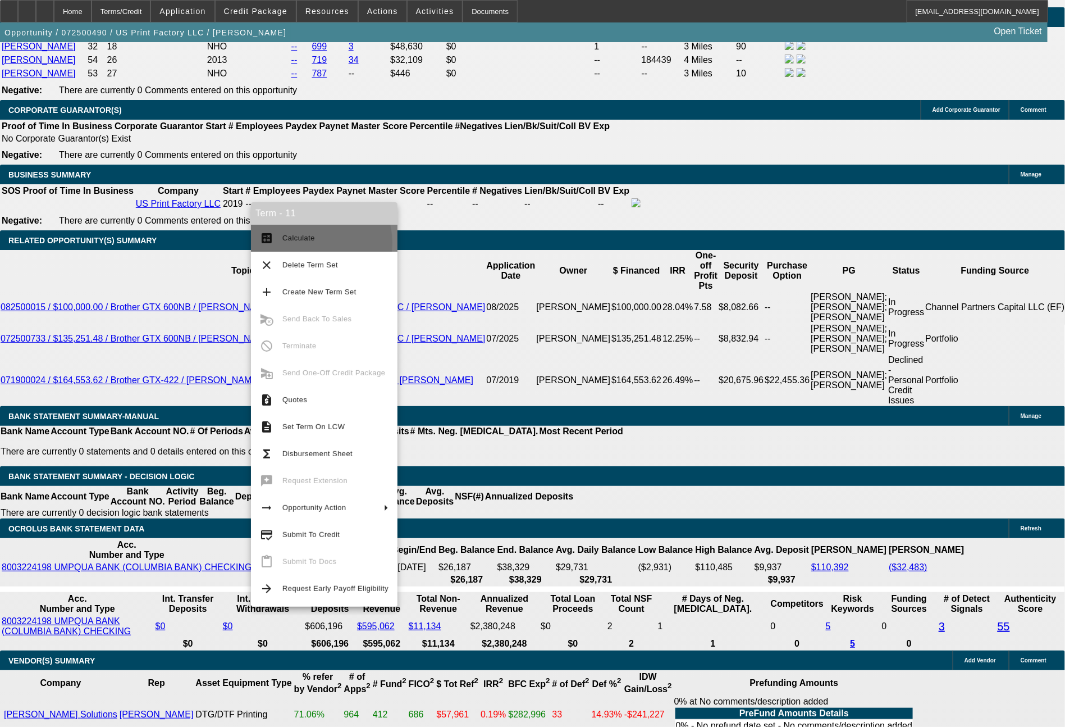
click at [310, 243] on span "Calculate" at bounding box center [335, 237] width 106 height 13
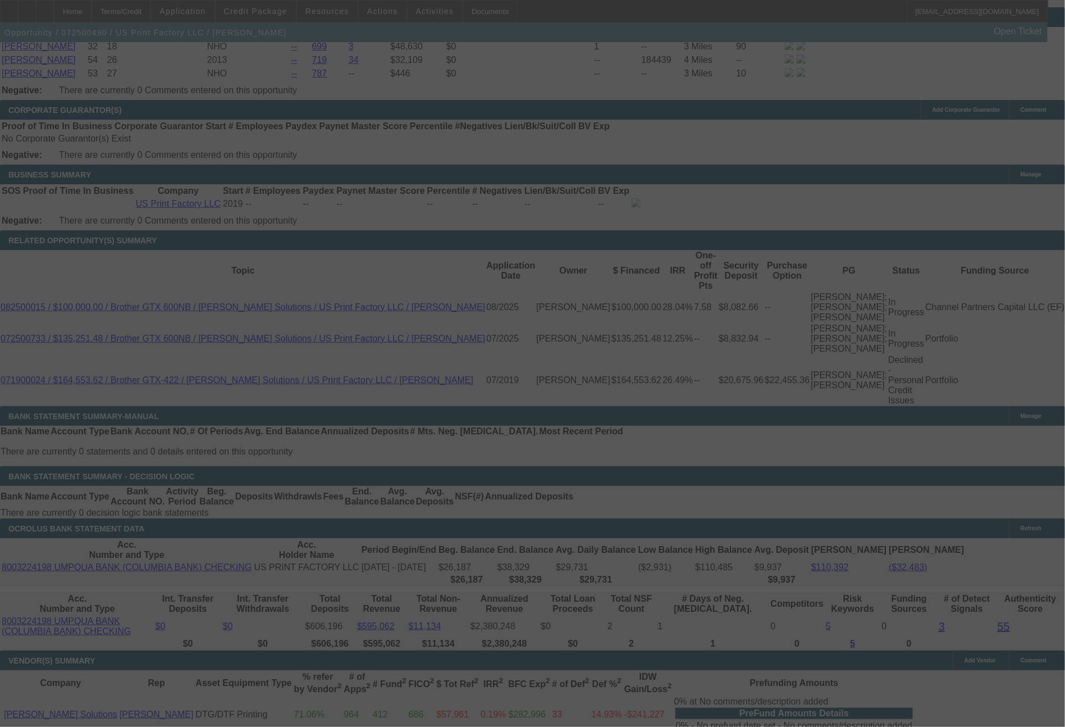
select select "0"
select select "6"
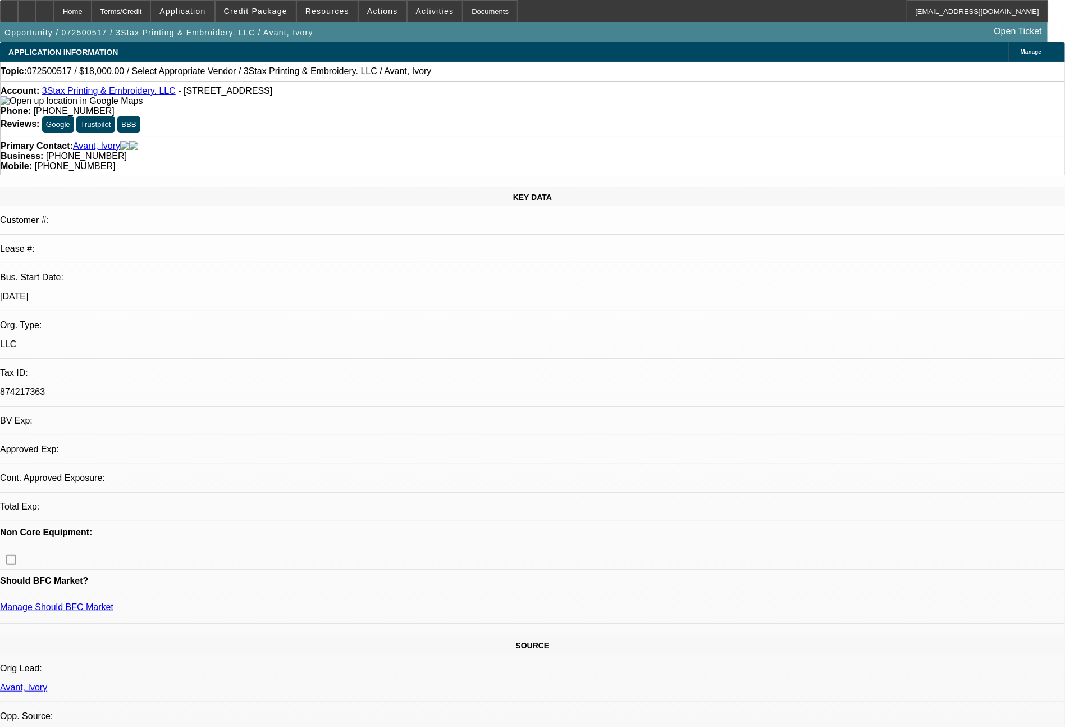
select select "0"
select select "2"
select select "0.1"
select select "4"
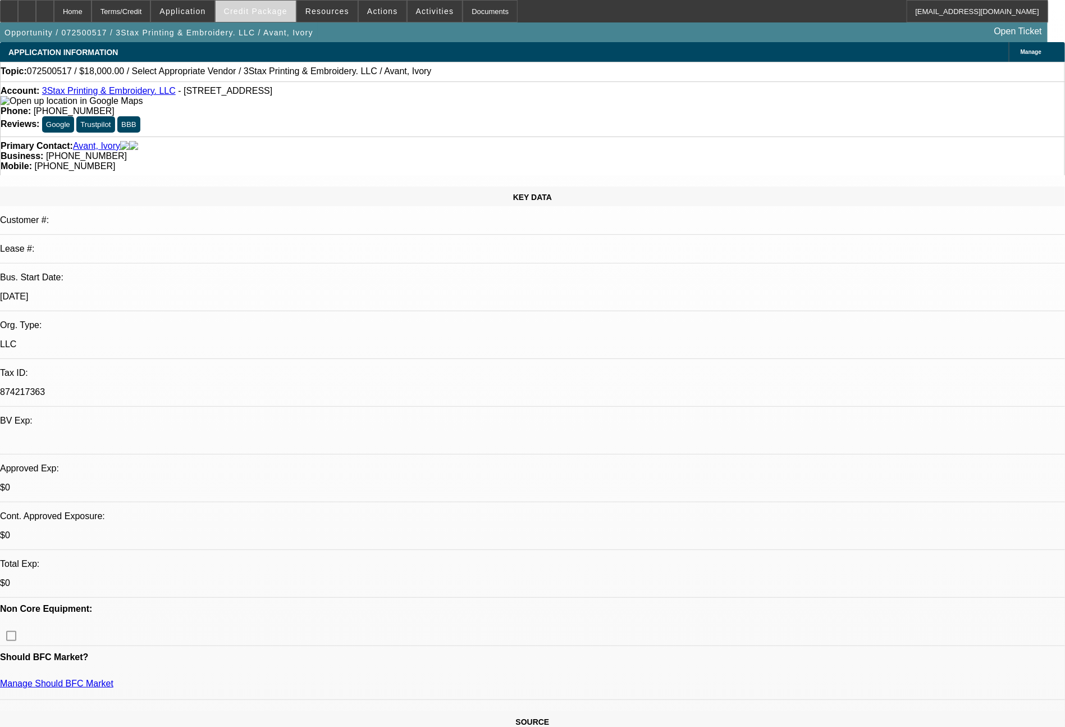
click at [270, 12] on span "Credit Package" at bounding box center [255, 11] width 63 height 9
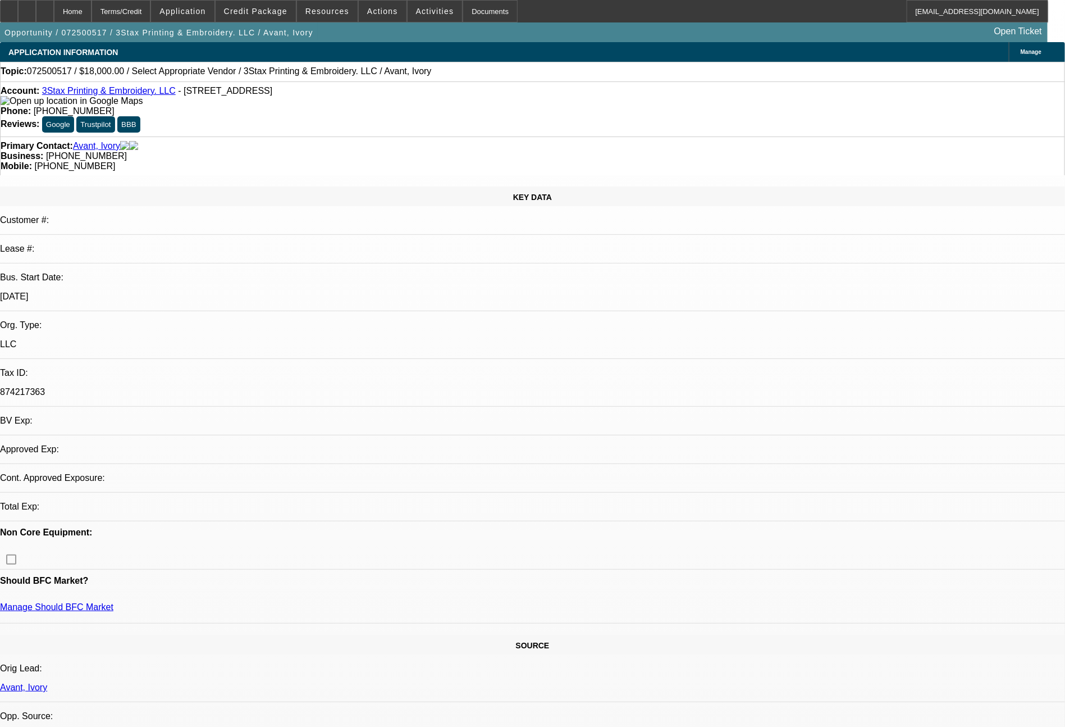
select select "0"
select select "2"
select select "0.1"
select select "4"
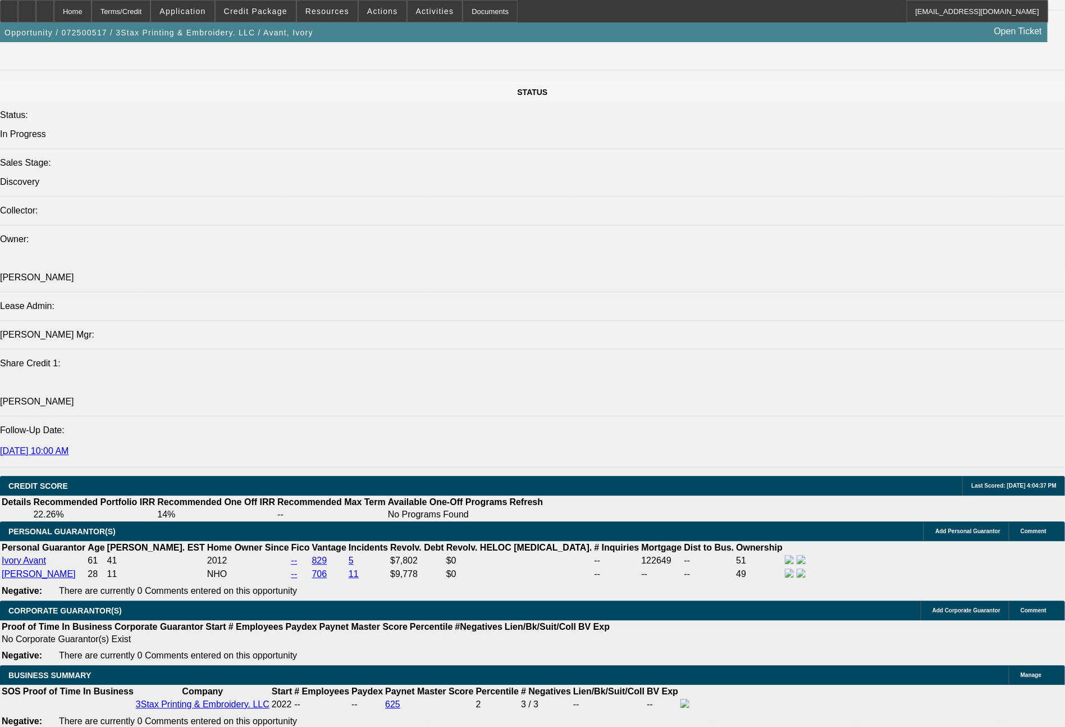
scroll to position [1224, 0]
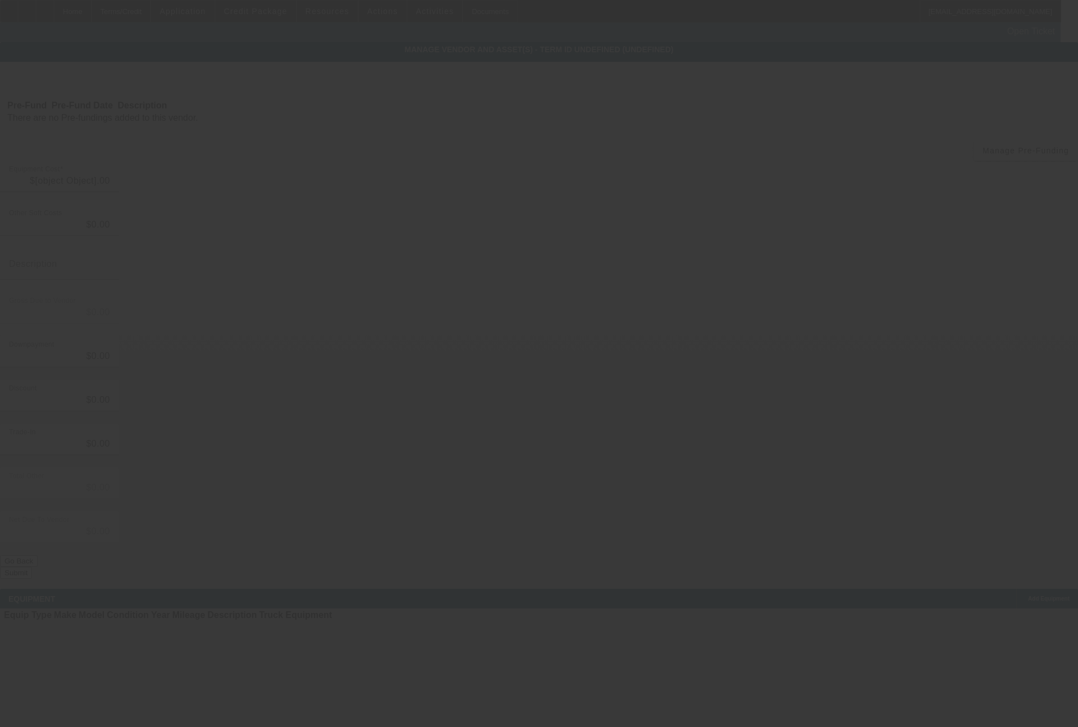
type input "$18,000.00"
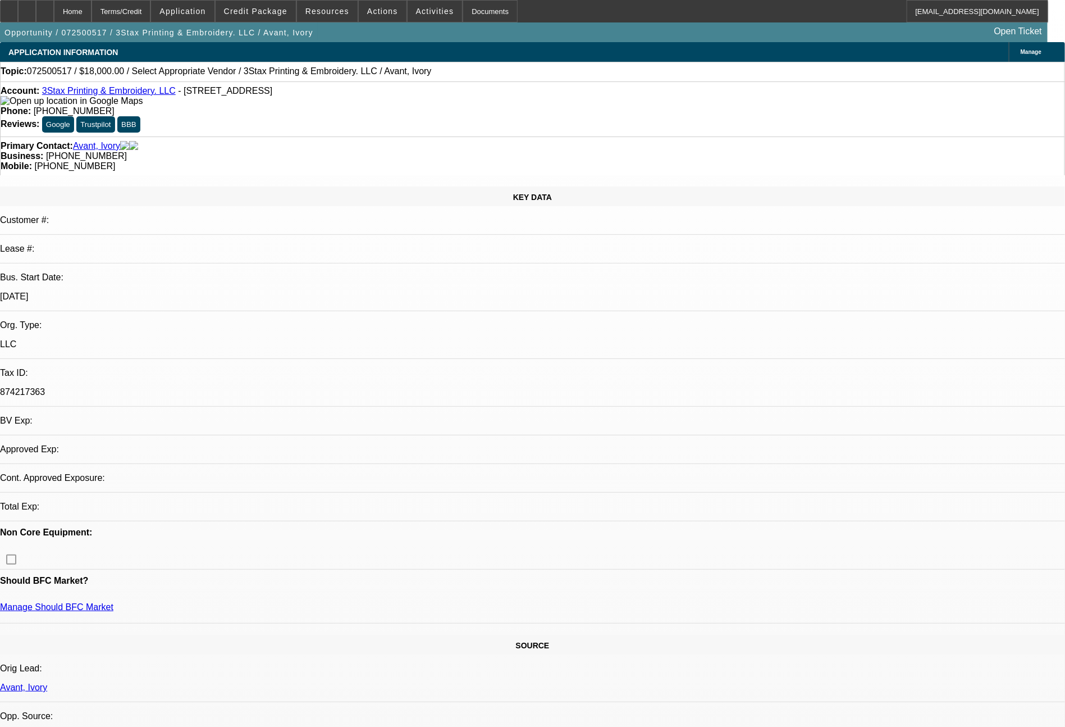
select select "0"
select select "2"
select select "0.1"
select select "4"
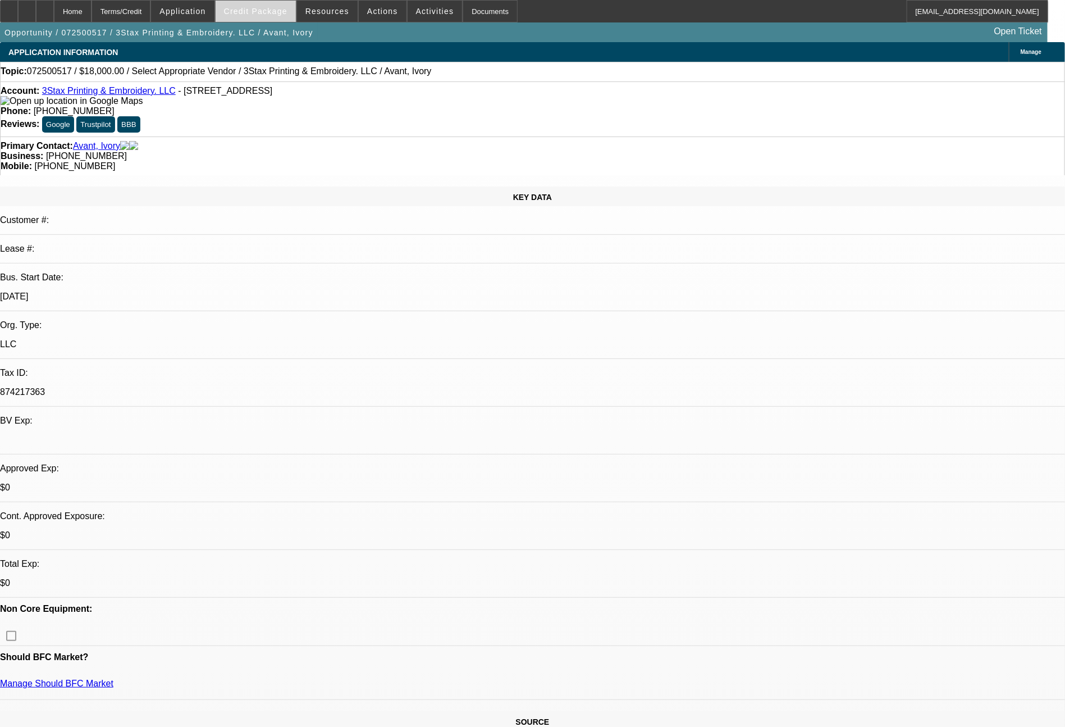
click at [277, 11] on span "Credit Package" at bounding box center [255, 11] width 63 height 9
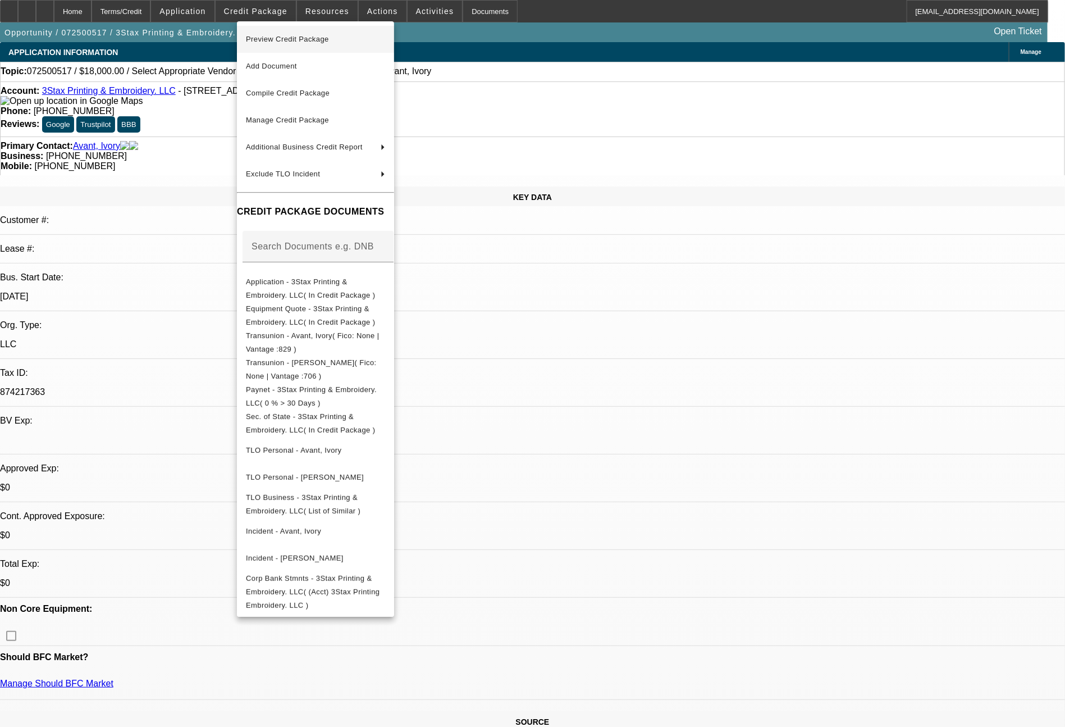
click at [300, 40] on span "Preview Credit Package" at bounding box center [287, 39] width 83 height 8
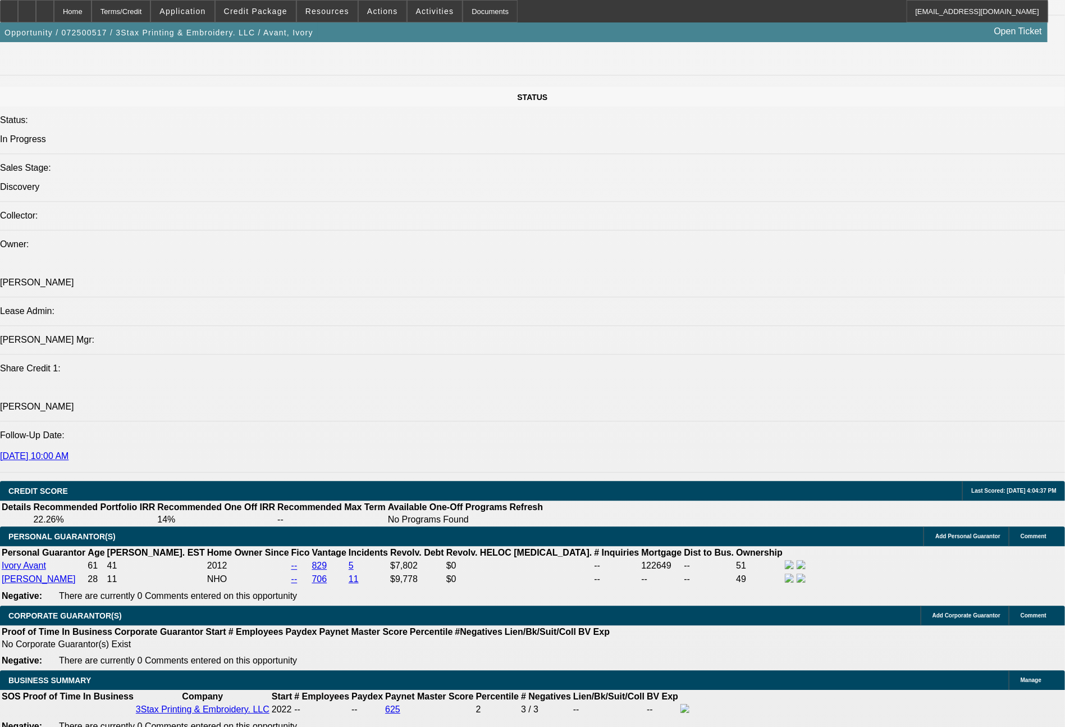
scroll to position [1257, 0]
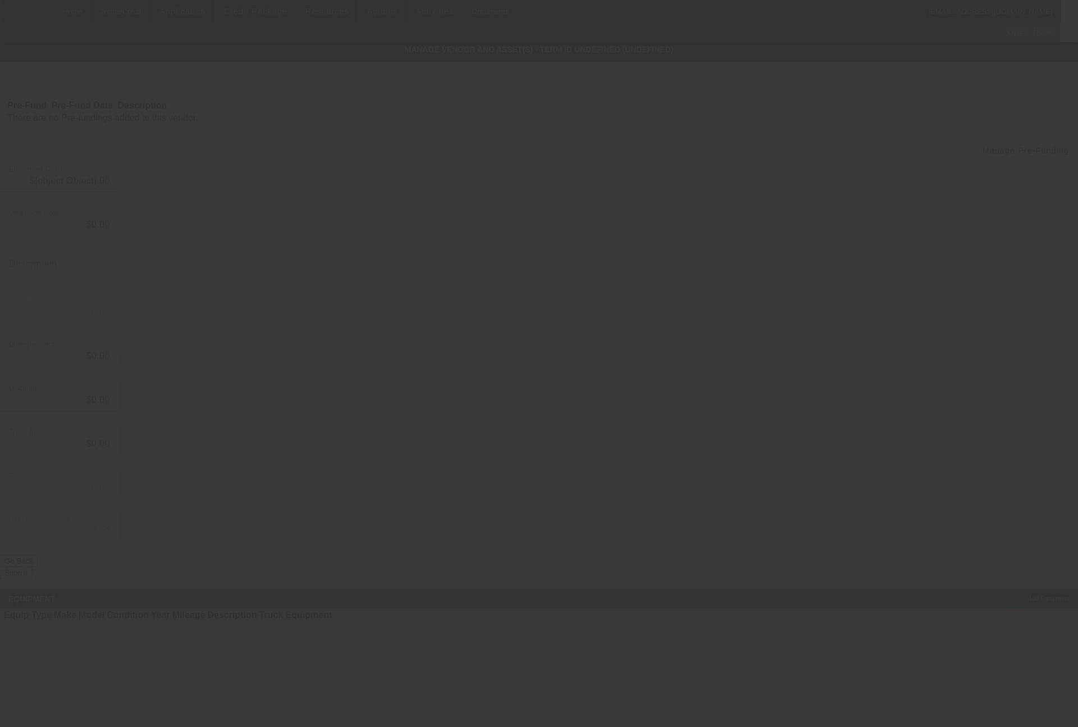
type input "$18,000.00"
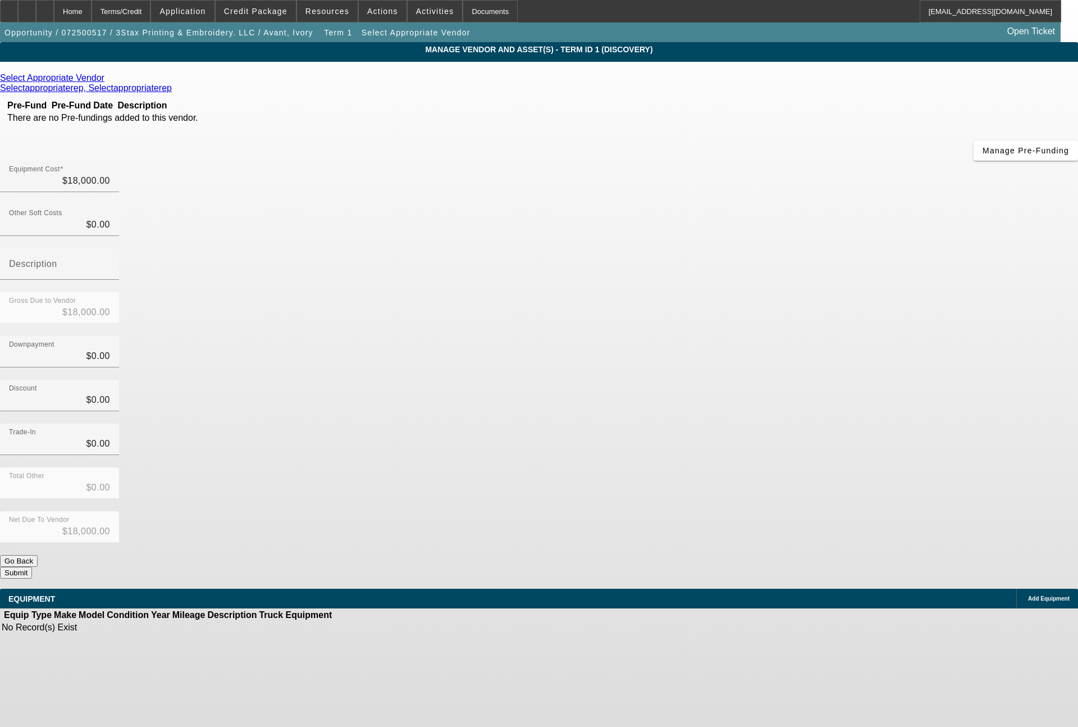
click at [107, 78] on icon at bounding box center [107, 78] width 0 height 10
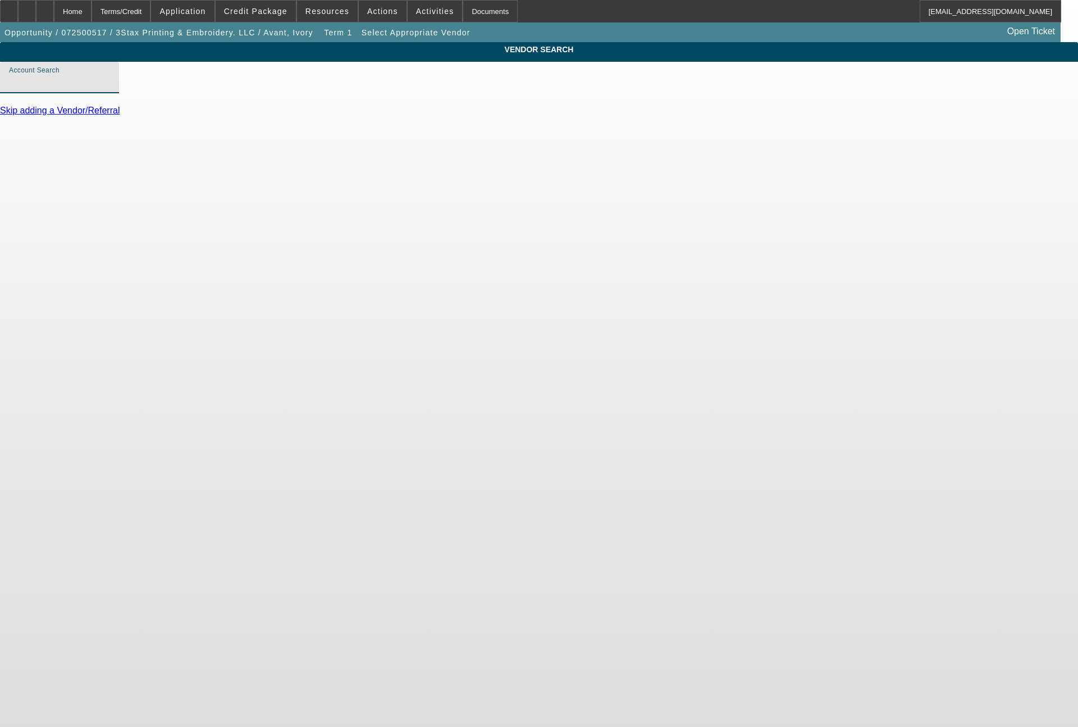
click at [110, 88] on input "Account Search" at bounding box center [59, 81] width 101 height 13
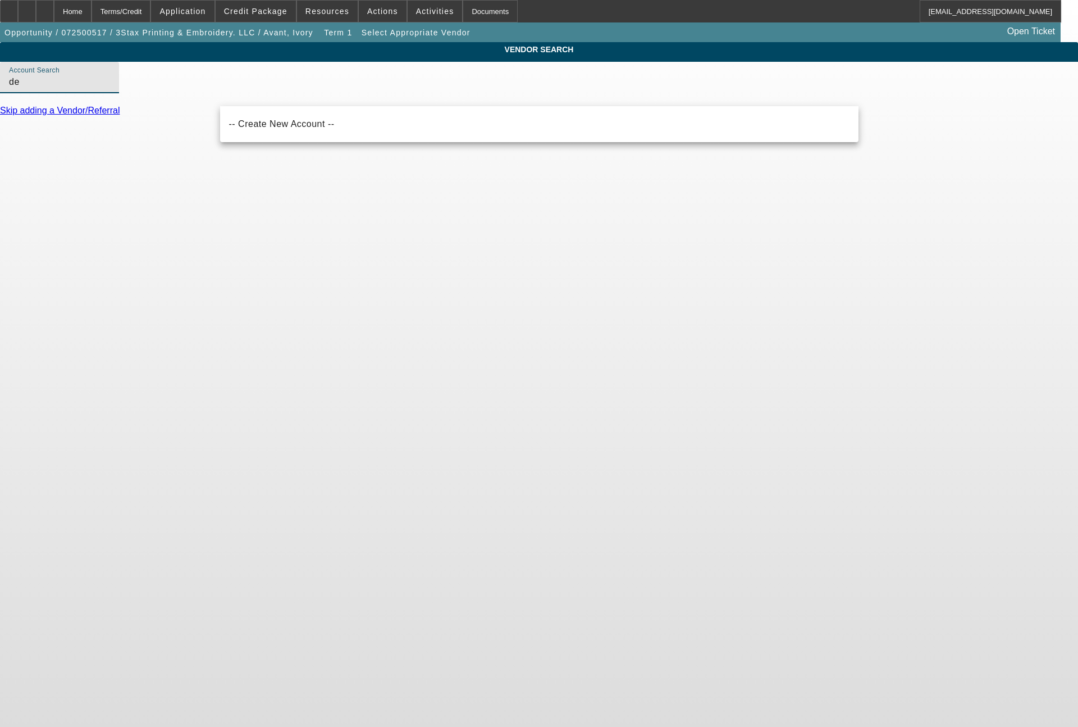
type input "d"
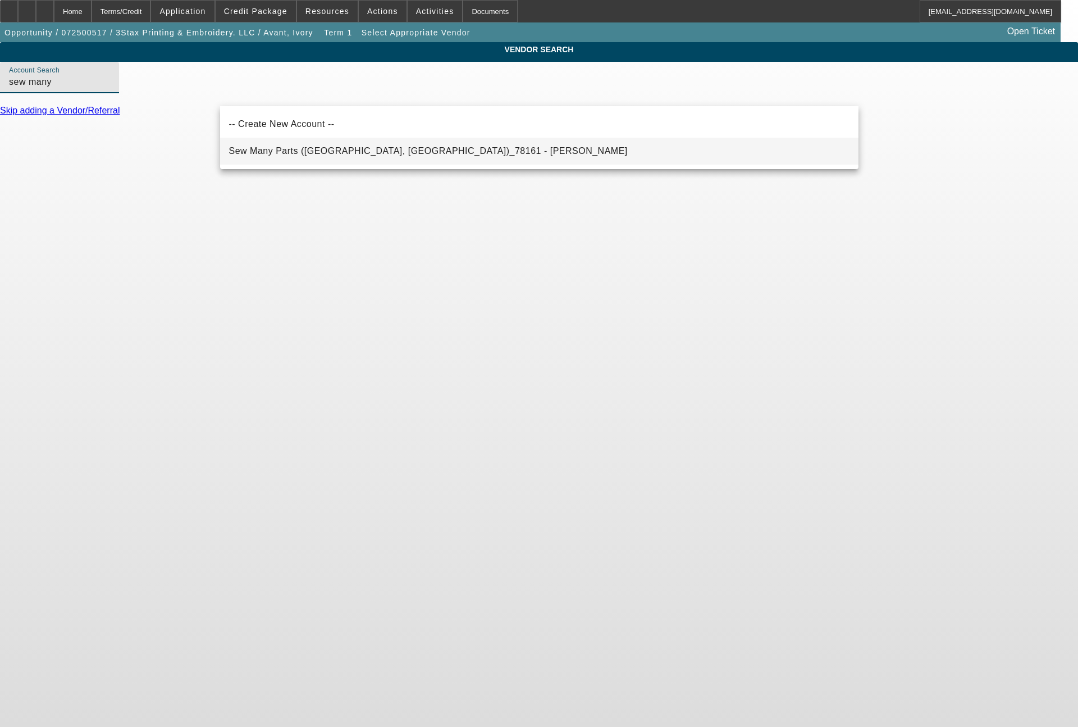
click at [292, 157] on span "Sew Many Parts (Dayton, OH)_78161 - Vigh, Robert" at bounding box center [428, 150] width 399 height 13
type input "Sew Many Parts (Dayton, OH)_78161 - Vigh, Robert"
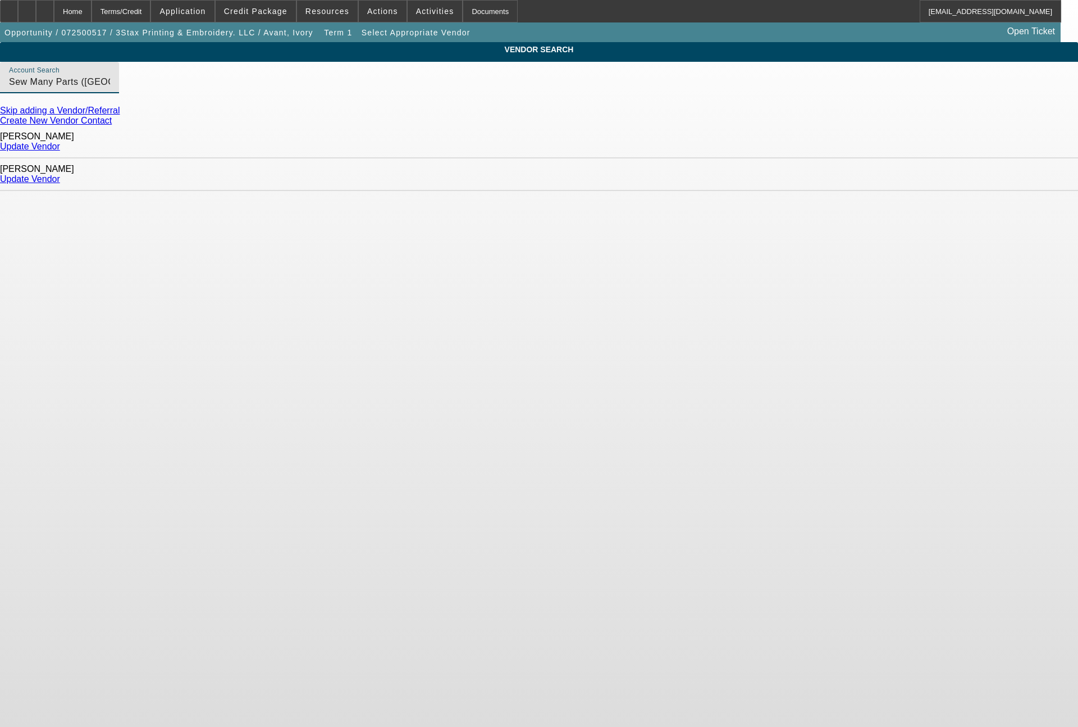
click at [60, 174] on link "Update Vendor" at bounding box center [30, 179] width 60 height 10
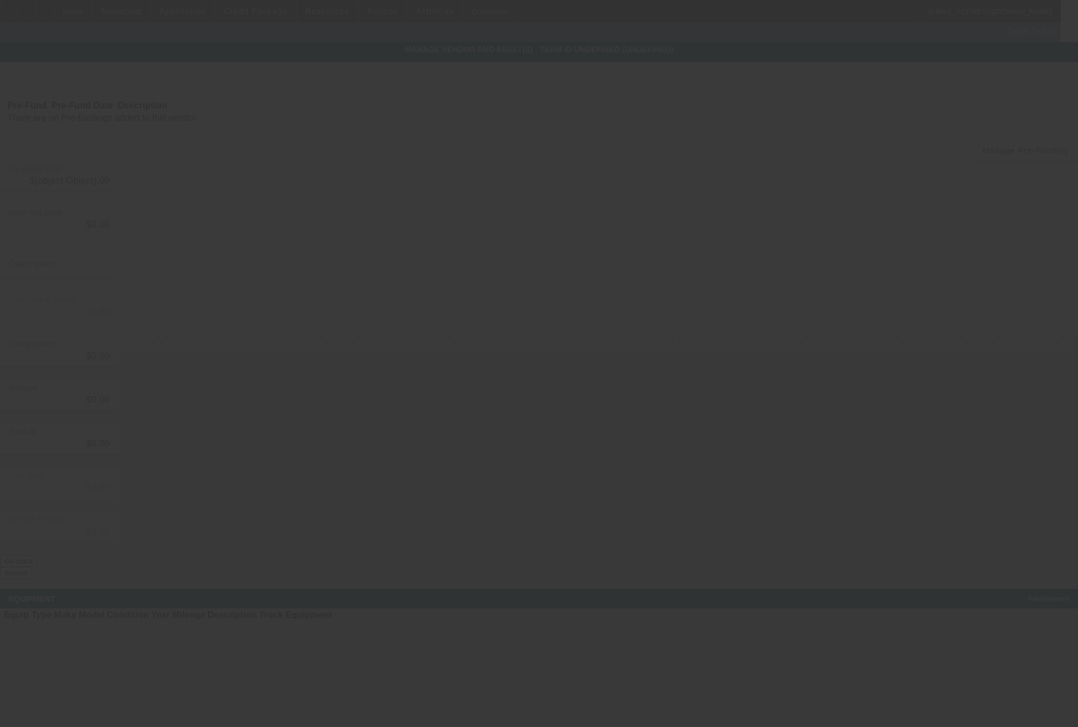
type input "$18,000.00"
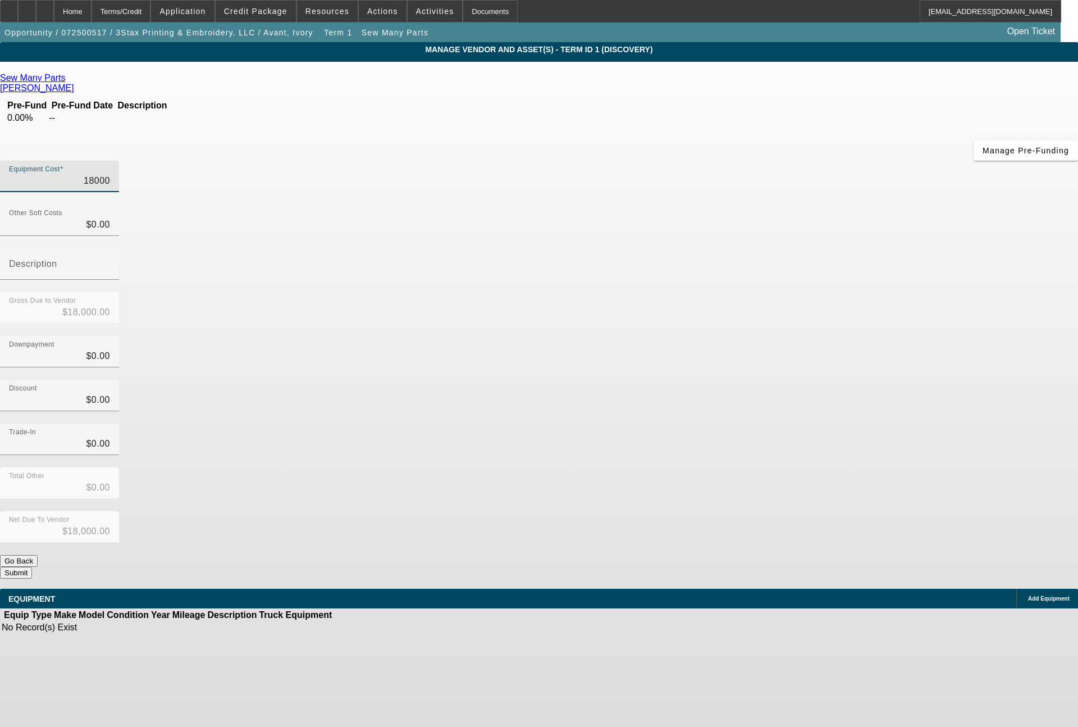
drag, startPoint x: 649, startPoint y: 98, endPoint x: 736, endPoint y: 80, distance: 89.0
click at [728, 161] on div "Equipment Cost 18000" at bounding box center [539, 183] width 1078 height 44
type input "8"
type input "$8.00"
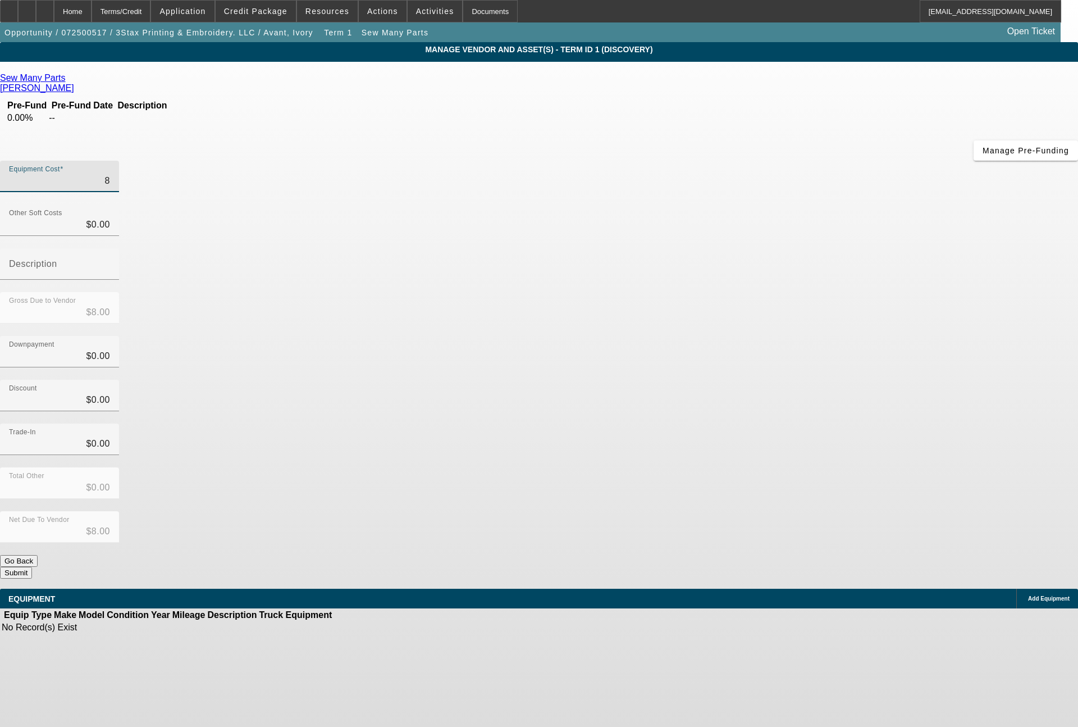
type input "85"
type input "$85.00"
type input "850"
type input "$850.00"
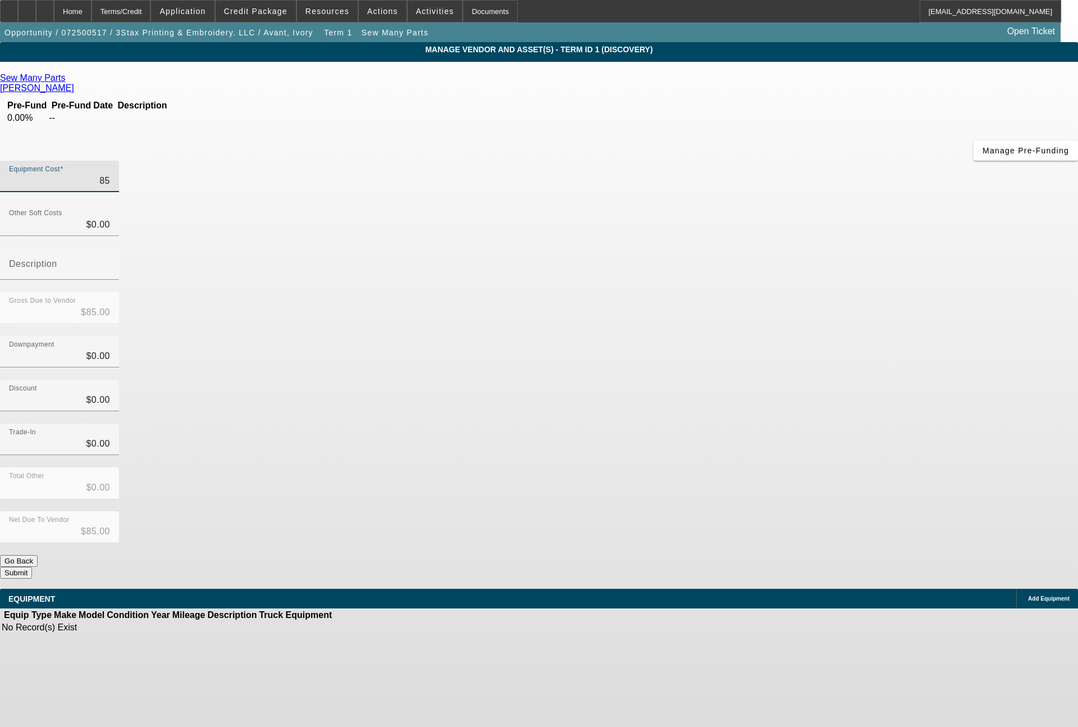
type input "$850.00"
type input "8500"
type input "$8,500.00"
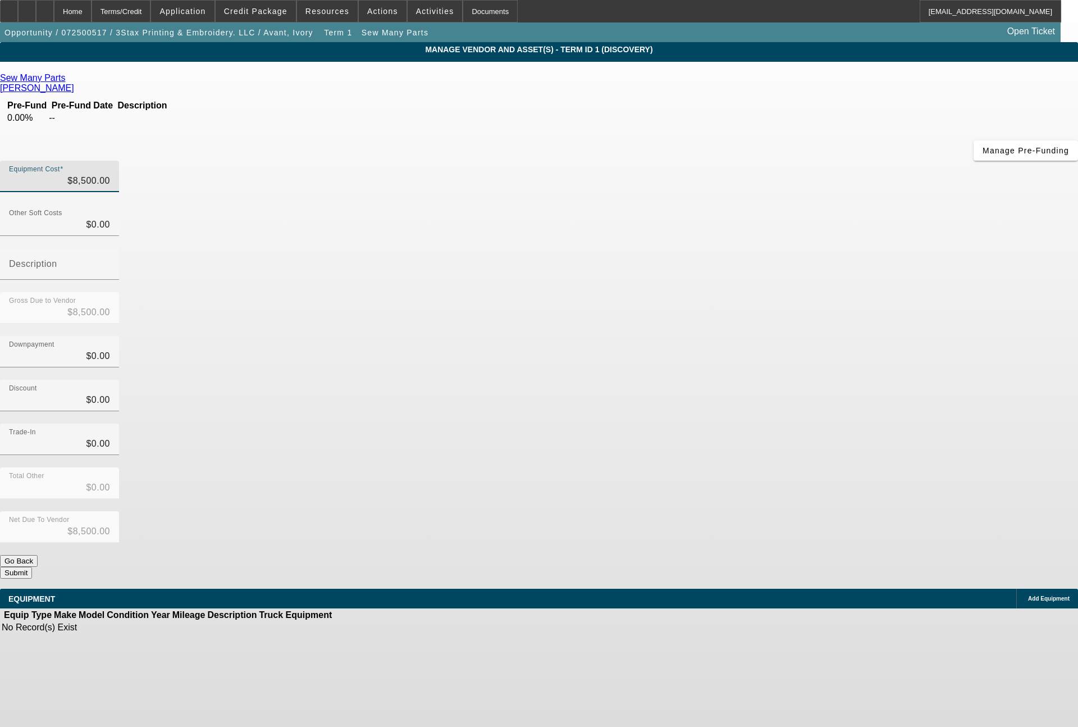
click at [1028, 595] on span "Add Equipment" at bounding box center [1049, 598] width 42 height 6
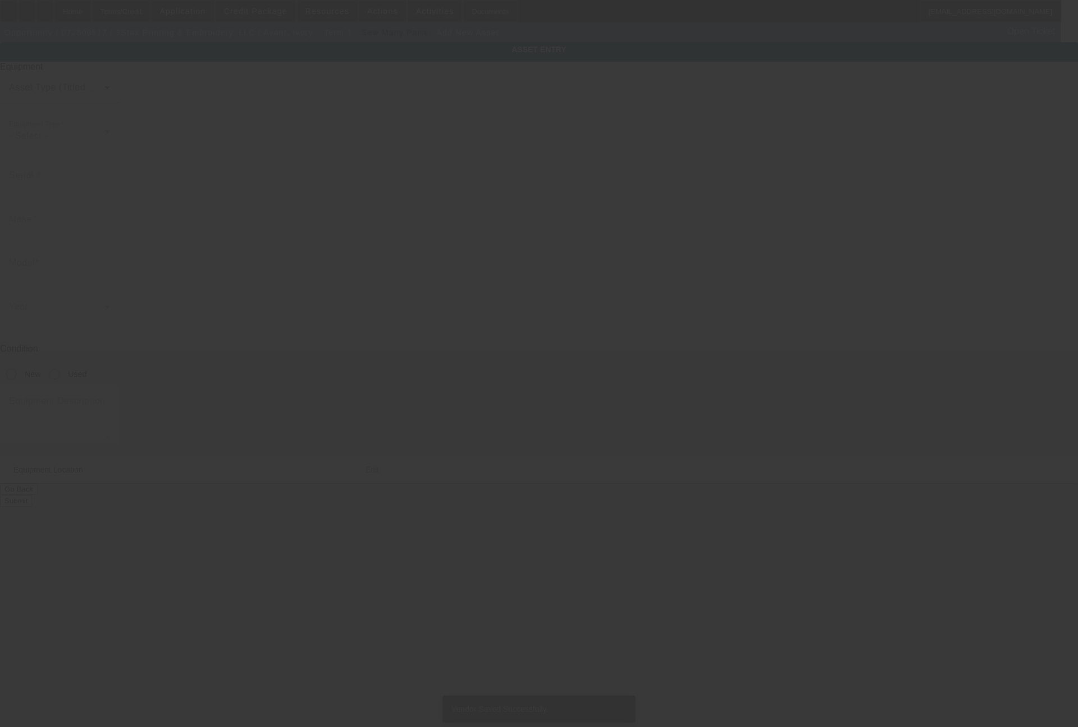
type input "11417 Cosmo Ct"
type input "Indianapolis"
type input "46229"
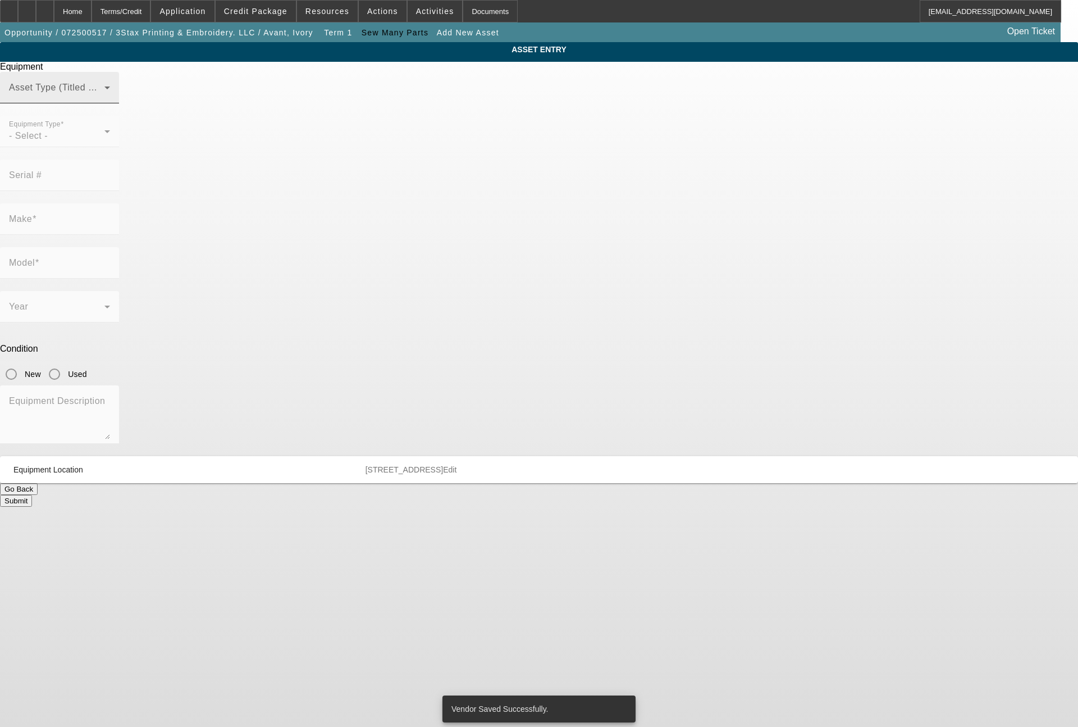
click at [104, 99] on span at bounding box center [56, 91] width 95 height 13
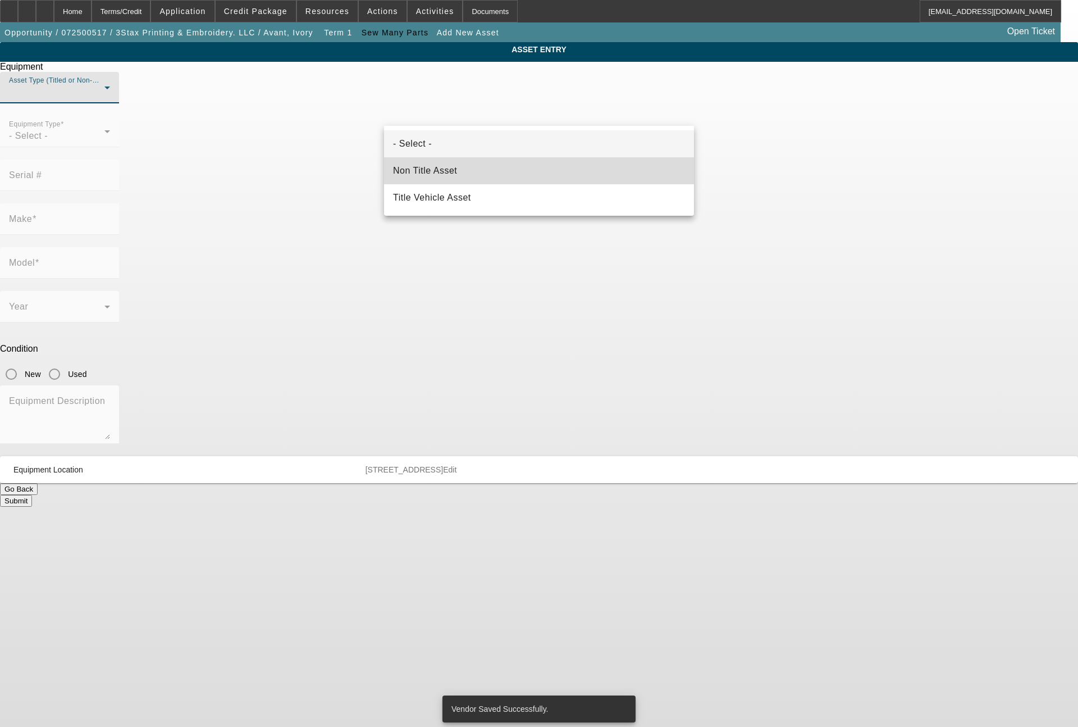
click at [459, 174] on mat-option "Non Title Asset" at bounding box center [539, 170] width 310 height 27
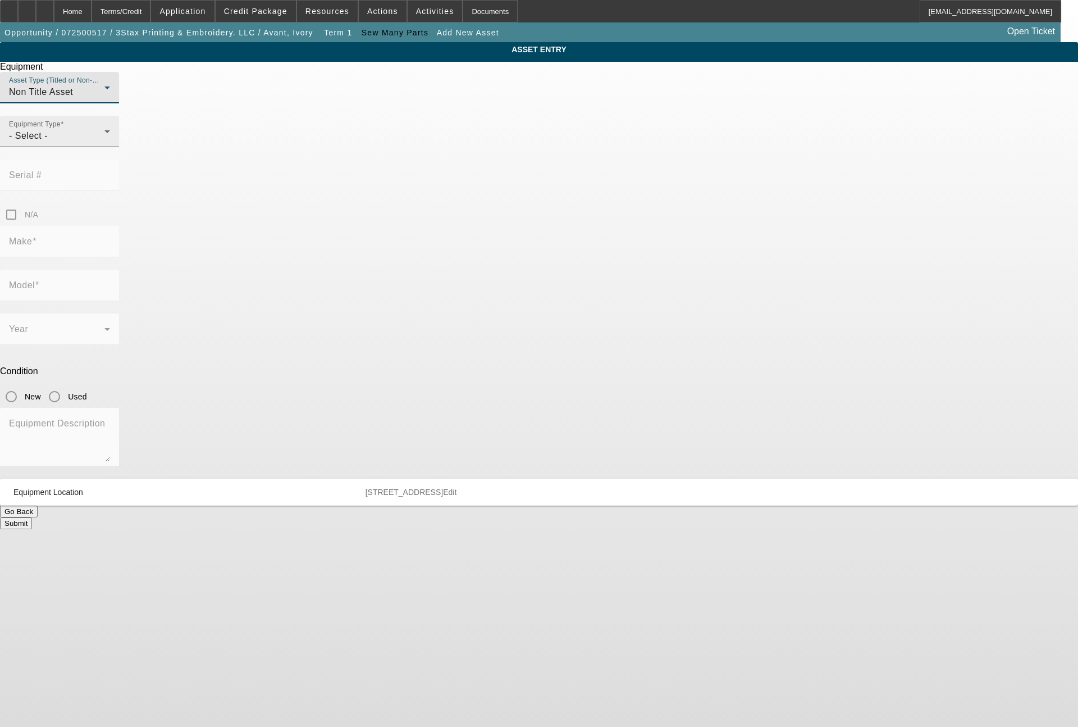
click at [104, 143] on div "- Select -" at bounding box center [56, 135] width 95 height 13
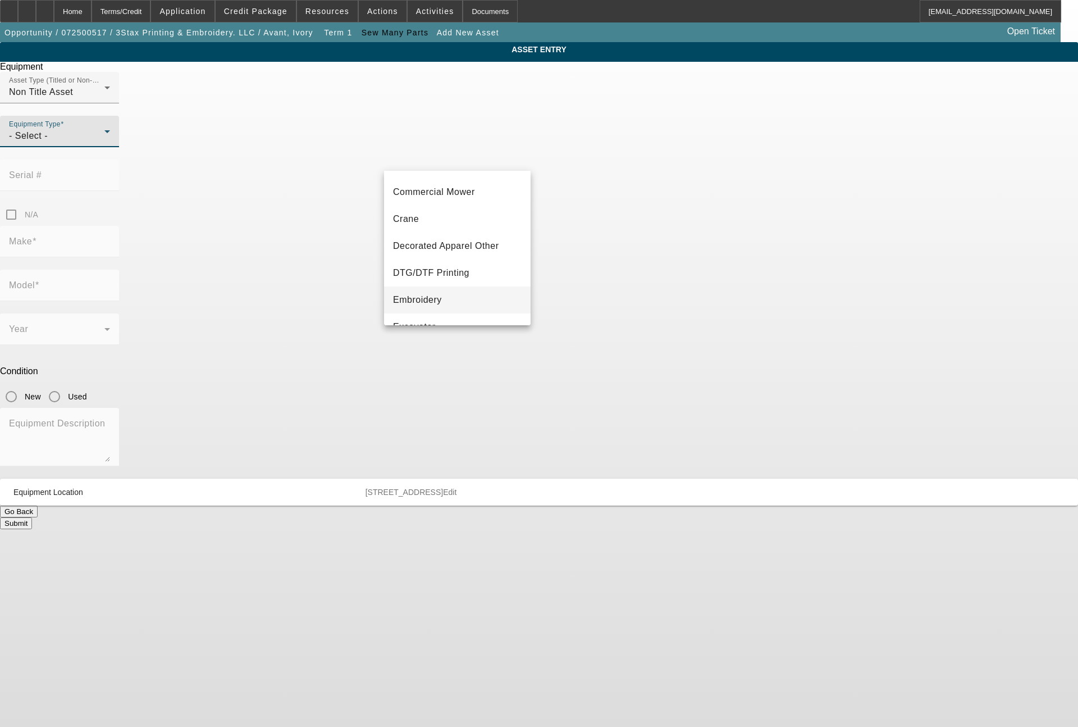
scroll to position [135, 0]
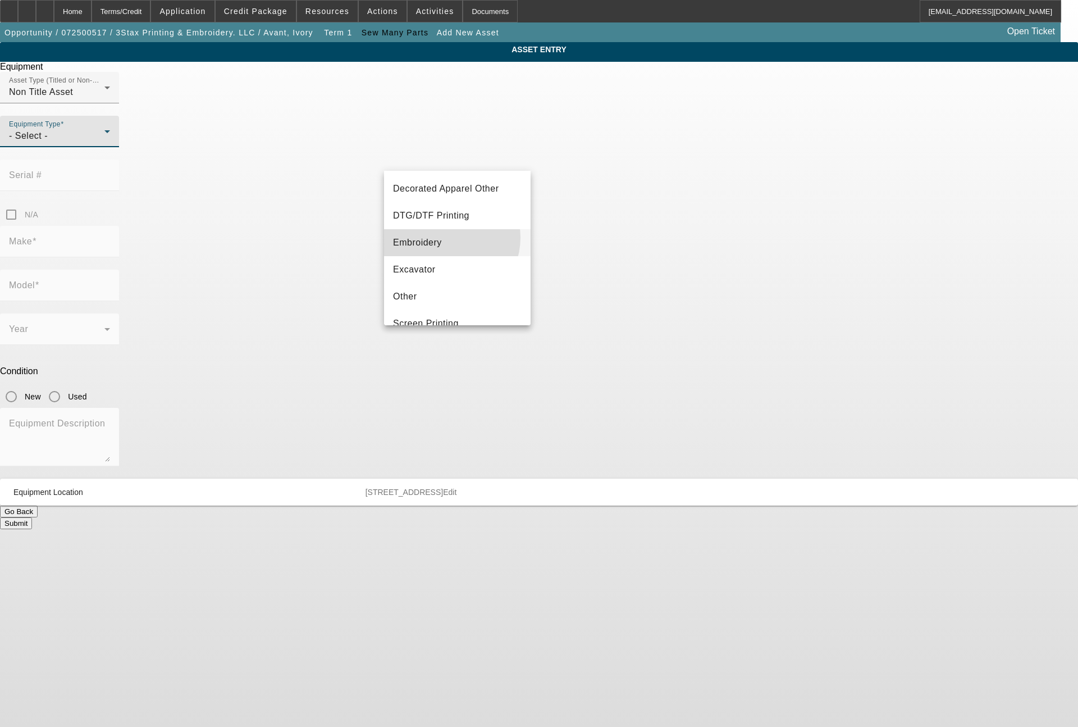
click at [447, 238] on mat-option "Embroidery" at bounding box center [457, 242] width 147 height 27
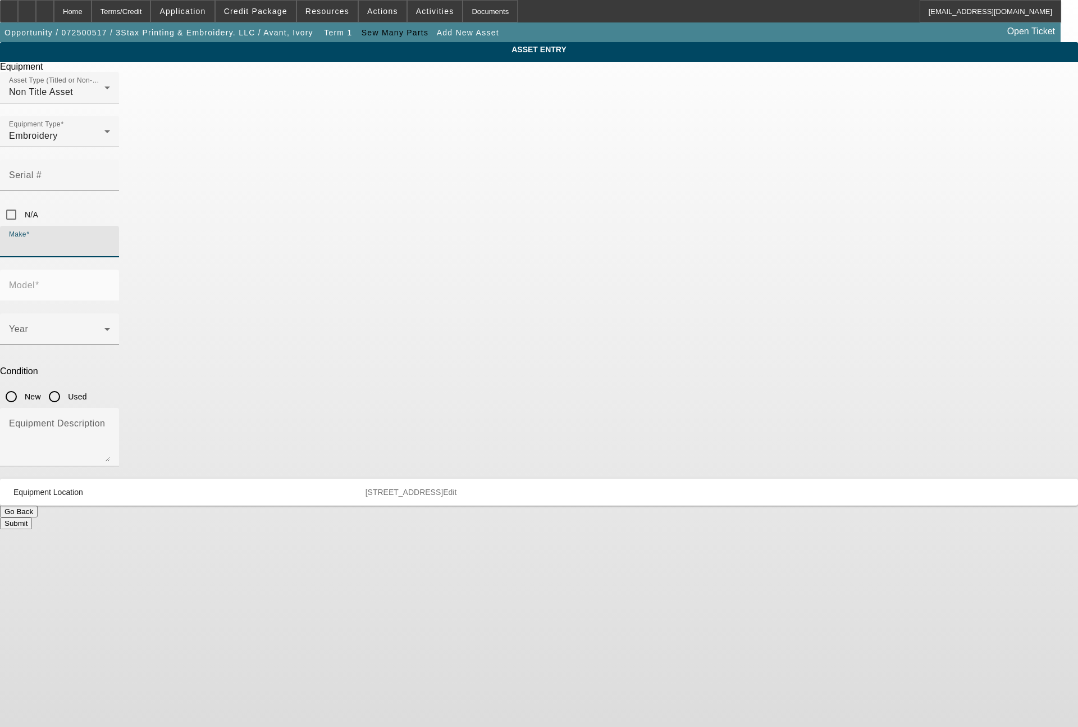
click at [110, 239] on input "Make" at bounding box center [59, 245] width 101 height 13
click at [408, 261] on span "Tajima" at bounding box center [407, 261] width 28 height 10
type input "Tajima"
click at [104, 327] on span at bounding box center [56, 333] width 95 height 13
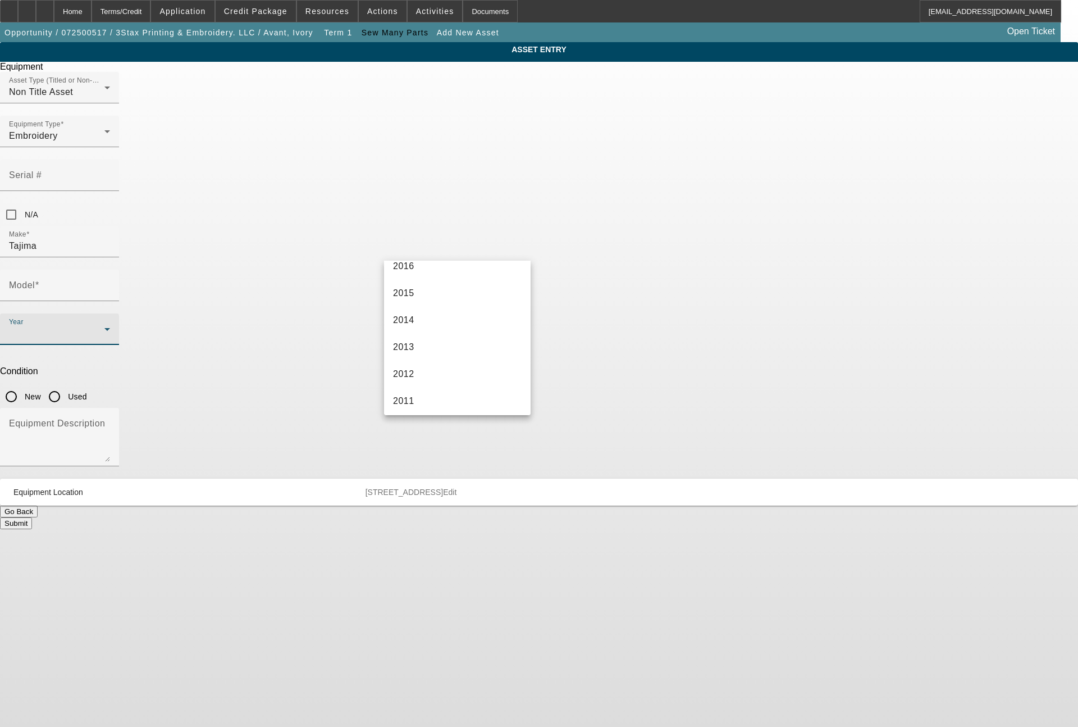
scroll to position [407, 0]
click at [422, 329] on mat-option "2011" at bounding box center [457, 330] width 147 height 27
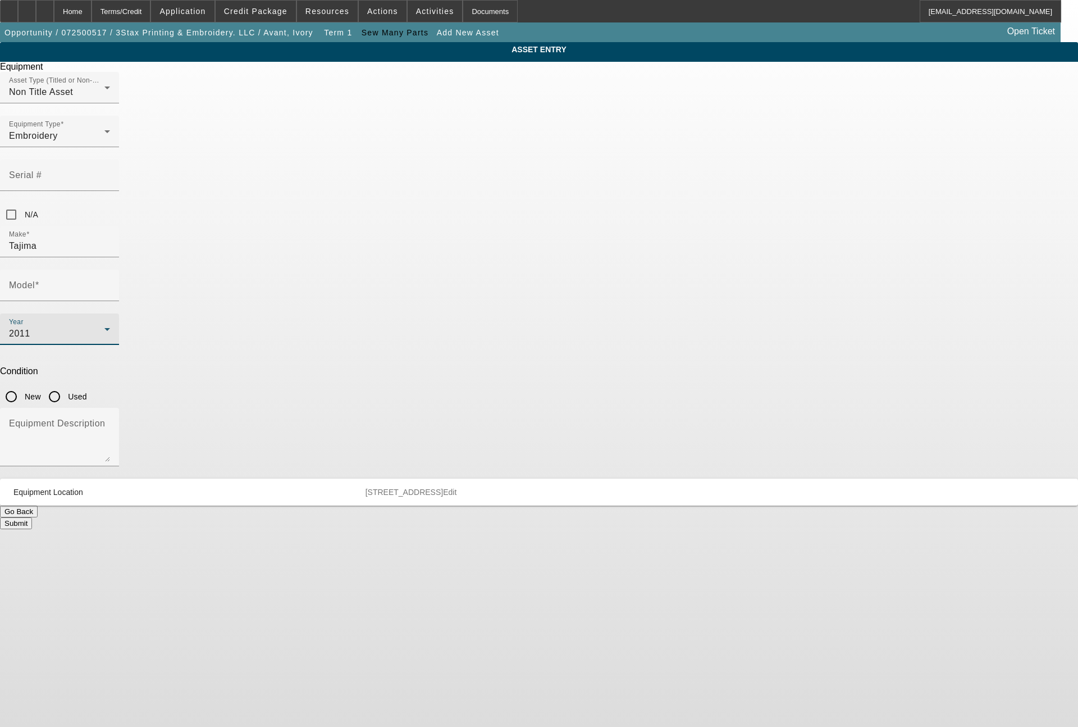
click at [66, 385] on input "Used" at bounding box center [54, 396] width 22 height 22
radio input "true"
click at [110, 421] on textarea "Equipment Description" at bounding box center [59, 441] width 101 height 40
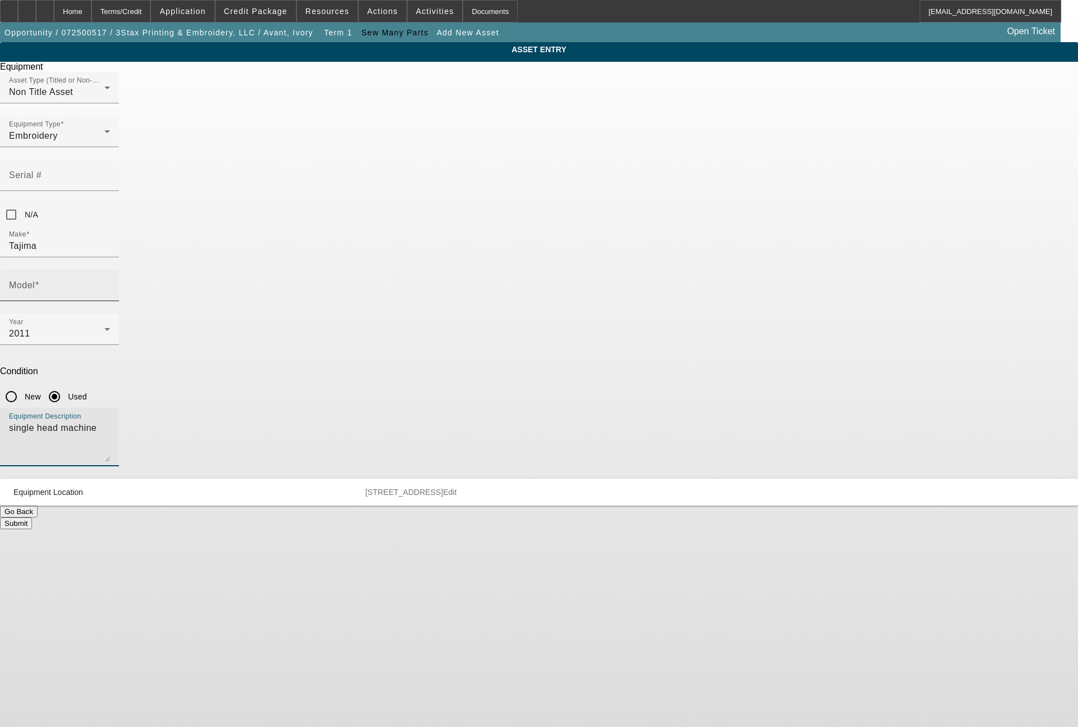
type textarea "single head machine"
click at [110, 270] on div "Model" at bounding box center [59, 285] width 101 height 31
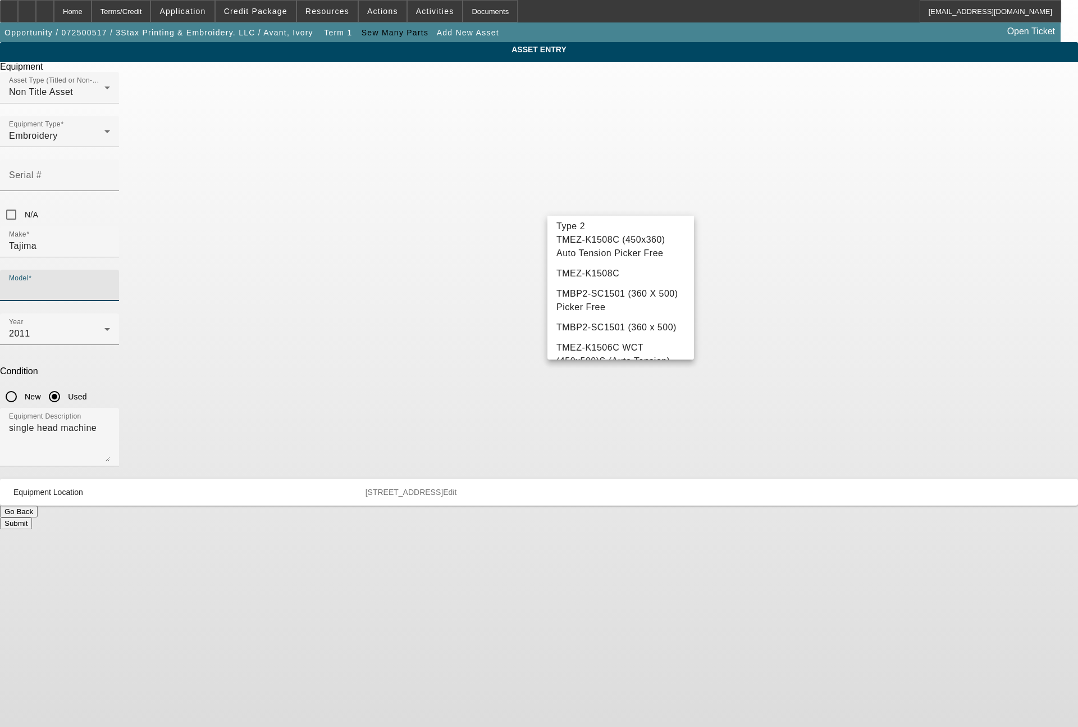
scroll to position [1757, 0]
click at [578, 262] on span "TEMX-C1501" at bounding box center [585, 255] width 57 height 13
type input "TEMX-C1501"
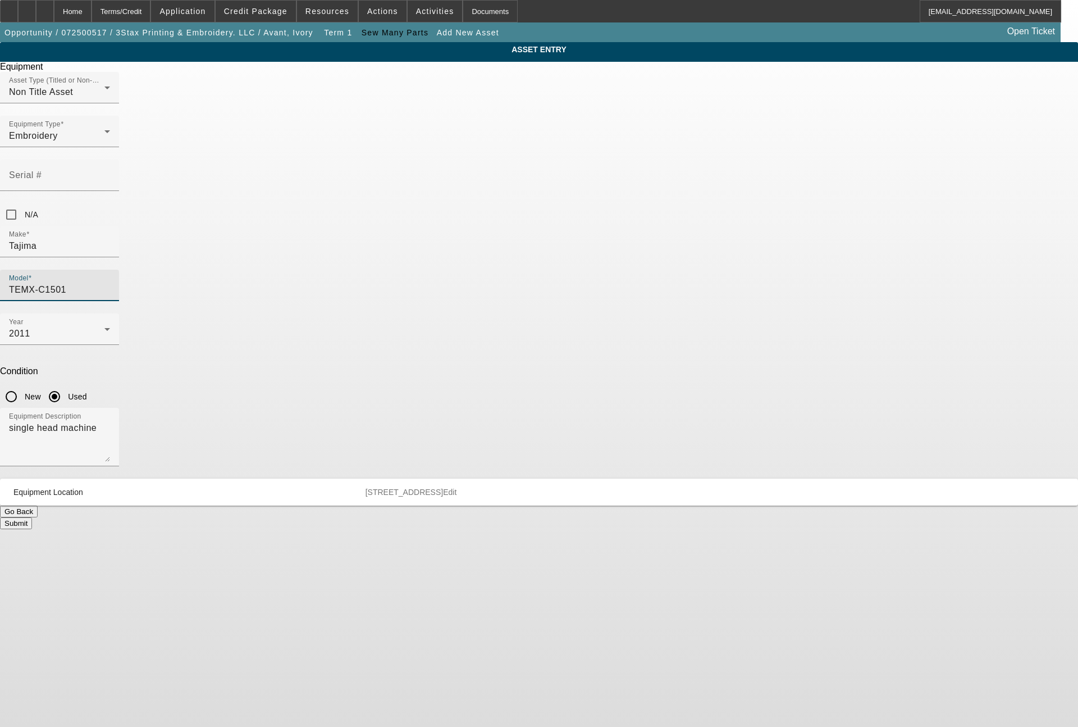
click at [32, 517] on button "Submit" at bounding box center [16, 523] width 32 height 12
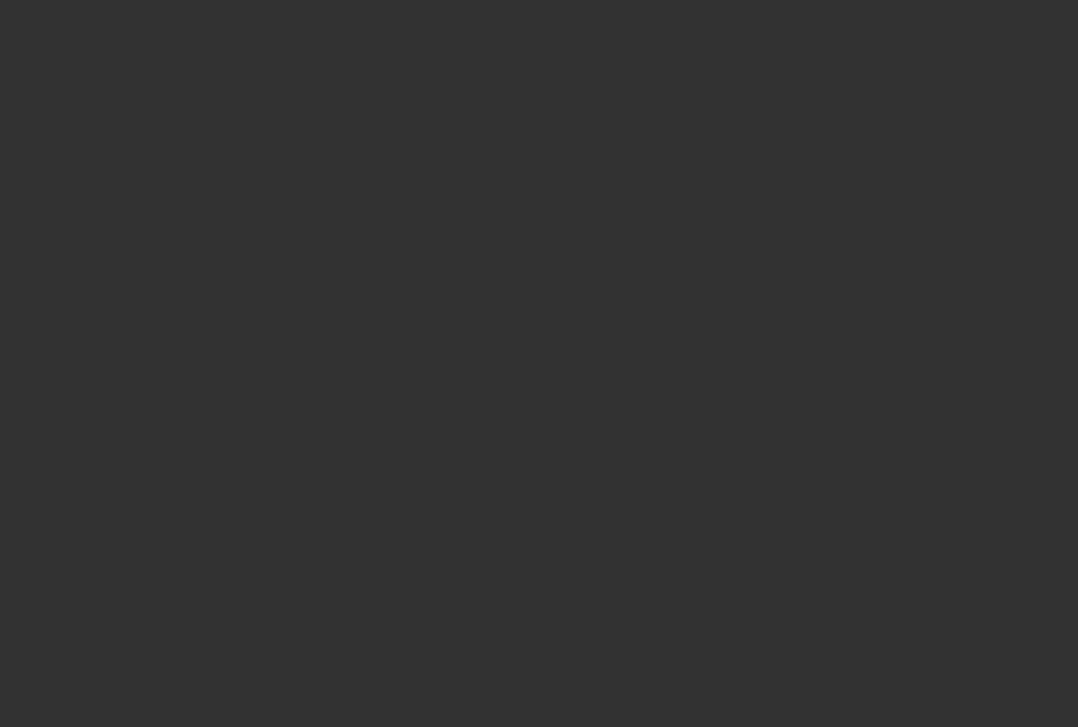
type input "$8,500.00"
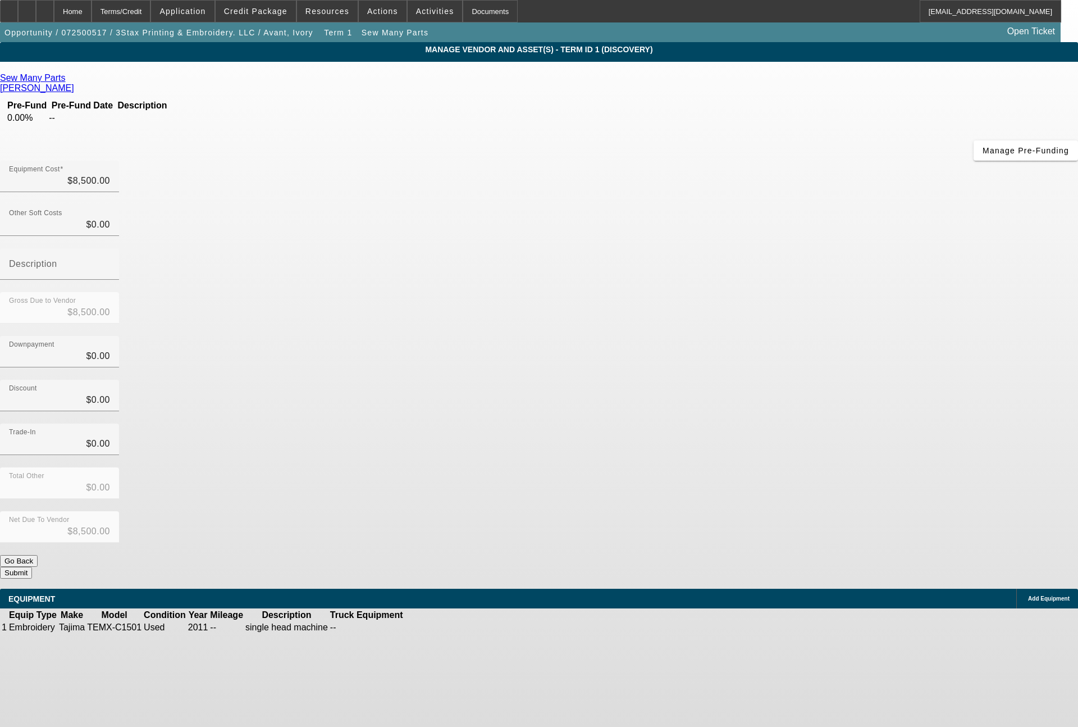
click at [502, 156] on div "Pre-Fund Pre-Fund Date Description 0.00% -- Manage Pre-Funding" at bounding box center [539, 126] width 1078 height 67
click at [983, 155] on span "Manage Pre-Funding" at bounding box center [1026, 150] width 86 height 9
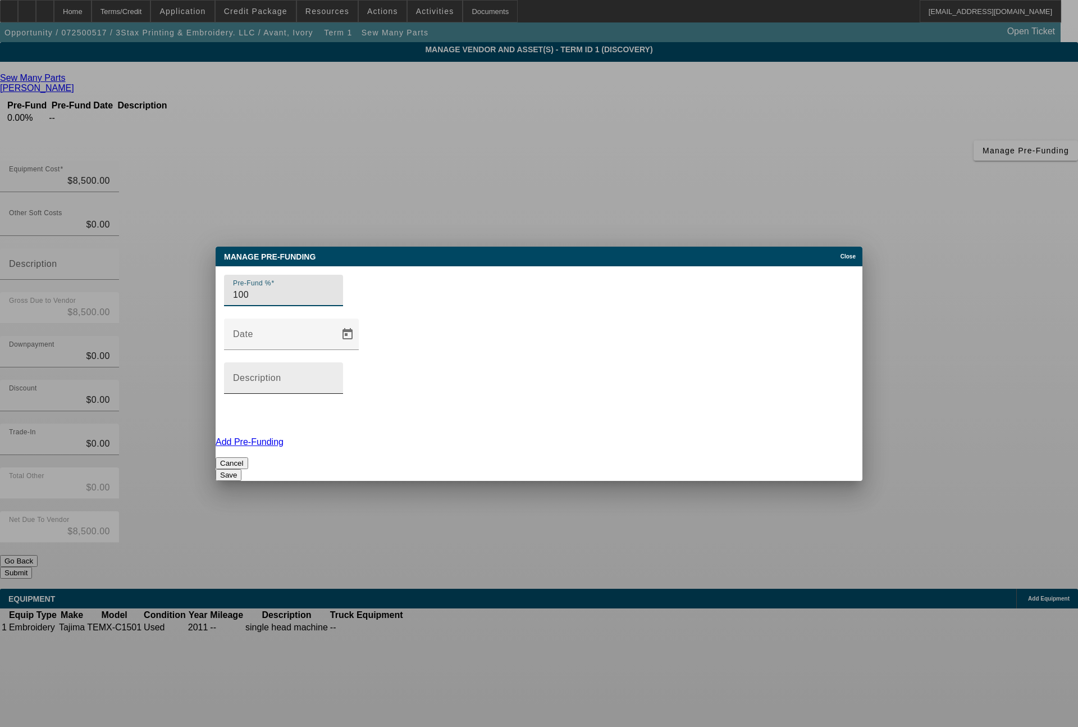
type input "100"
click at [334, 376] on input "Description" at bounding box center [283, 382] width 101 height 13
type input "100% with PO"
click at [241, 469] on button "Save" at bounding box center [229, 475] width 26 height 12
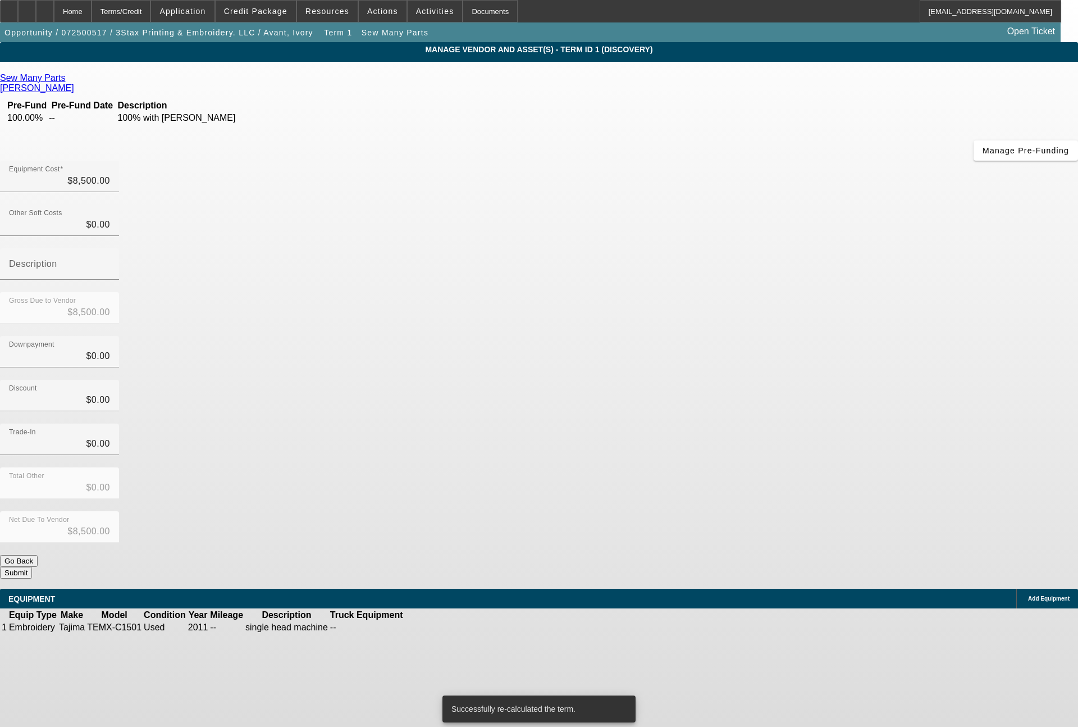
click at [32, 567] on button "Submit" at bounding box center [16, 573] width 32 height 12
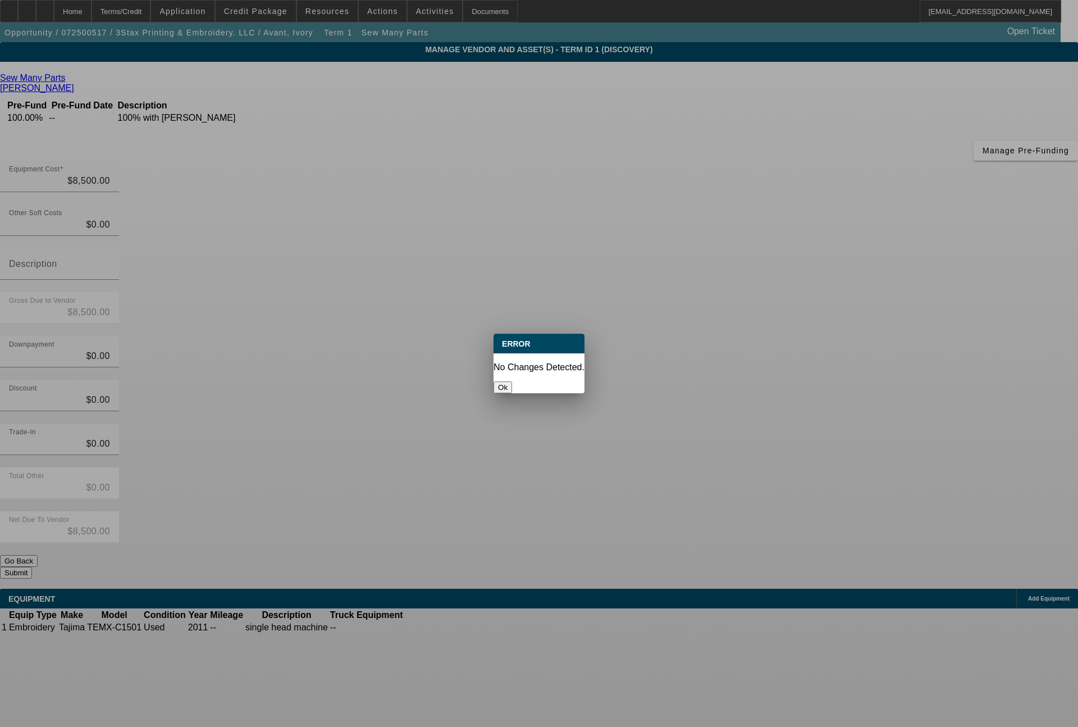
click at [512, 381] on button "Ok" at bounding box center [503, 387] width 19 height 12
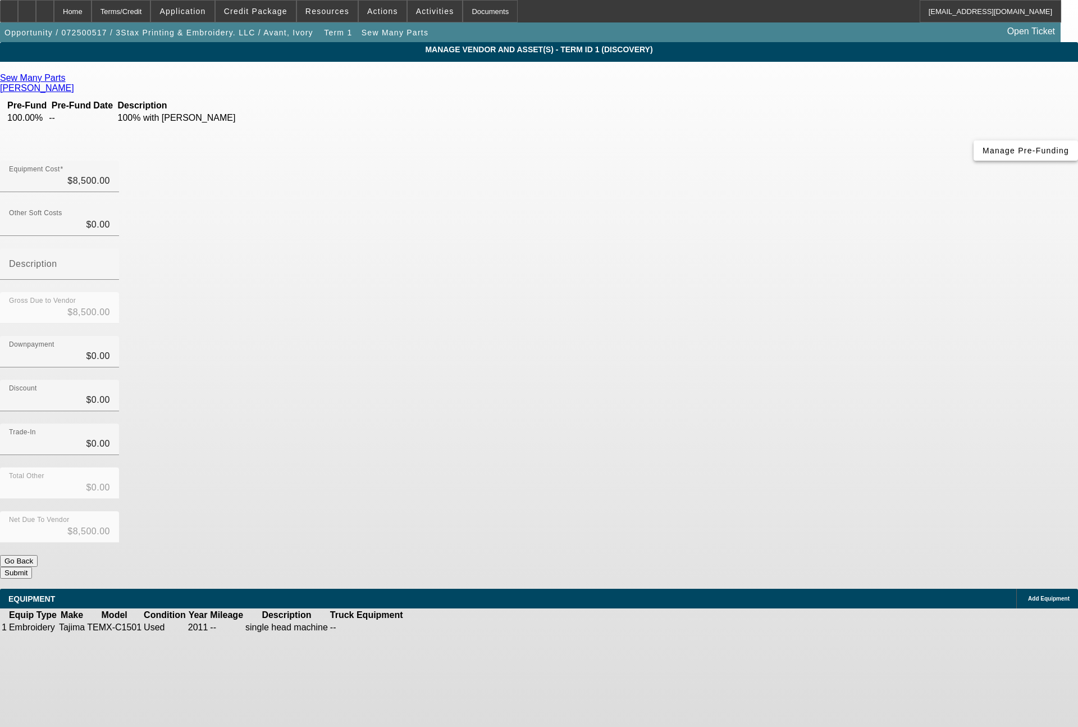
click at [983, 155] on span "Manage Pre-Funding" at bounding box center [1026, 150] width 86 height 9
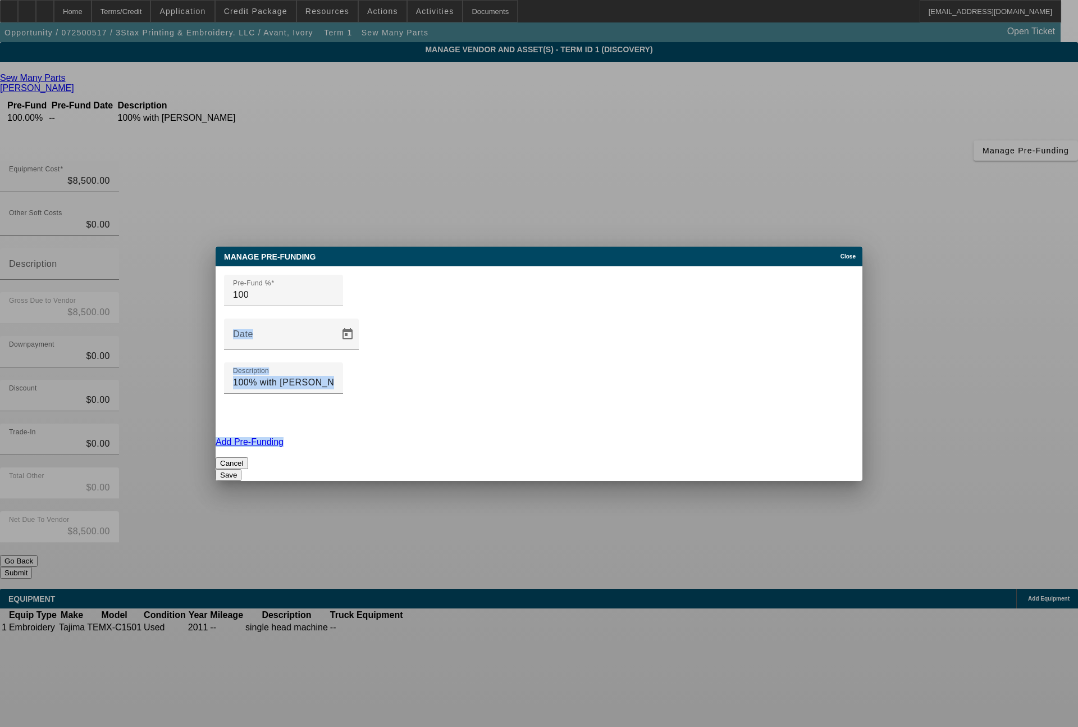
drag, startPoint x: 295, startPoint y: 356, endPoint x: 216, endPoint y: 351, distance: 79.3
click at [216, 351] on div "Pre-Fund % 100 Date Description 100% with PO Add Pre-Funding Cancel Save" at bounding box center [539, 373] width 647 height 215
drag, startPoint x: 268, startPoint y: 350, endPoint x: 209, endPoint y: 349, distance: 58.4
click at [209, 349] on div "Manage Pre-funding Close Pre-Fund % 100 Date Description 100% with PO Add Pre-F…" at bounding box center [539, 363] width 1078 height 727
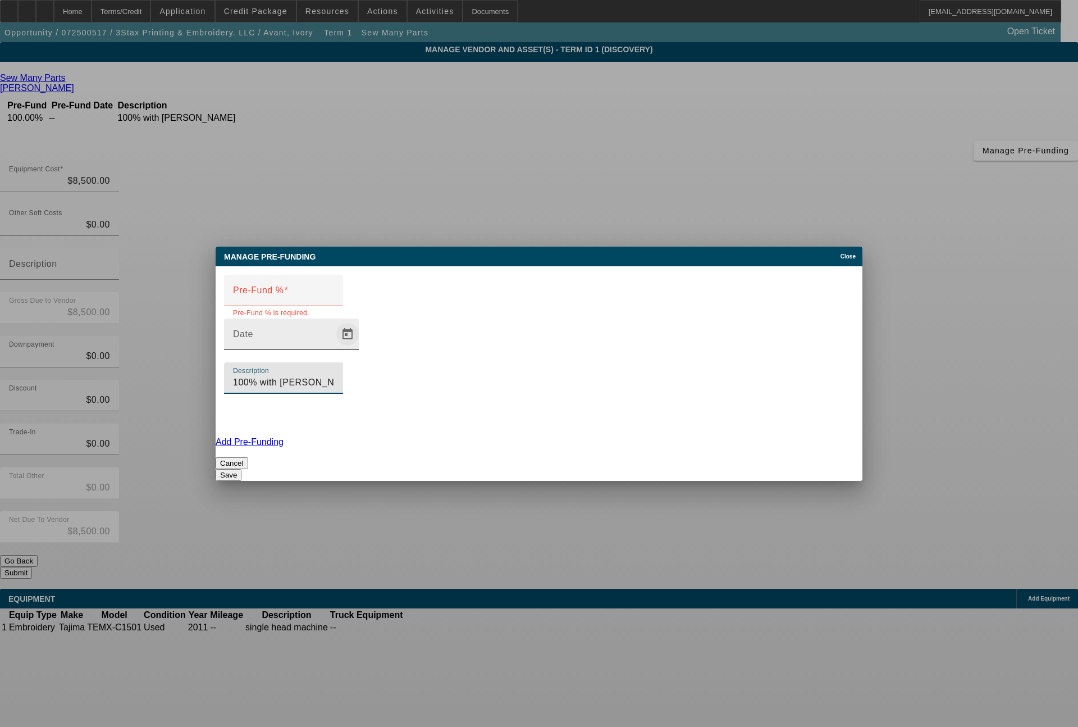
drag, startPoint x: 617, startPoint y: 342, endPoint x: 516, endPoint y: 349, distance: 100.8
click at [516, 349] on div "Pre-Fund % Pre-Fund % is required. Date Description 100% with PO" at bounding box center [539, 351] width 647 height 171
type input "0"
click at [334, 302] on input "Pre-Fund %" at bounding box center [283, 294] width 101 height 13
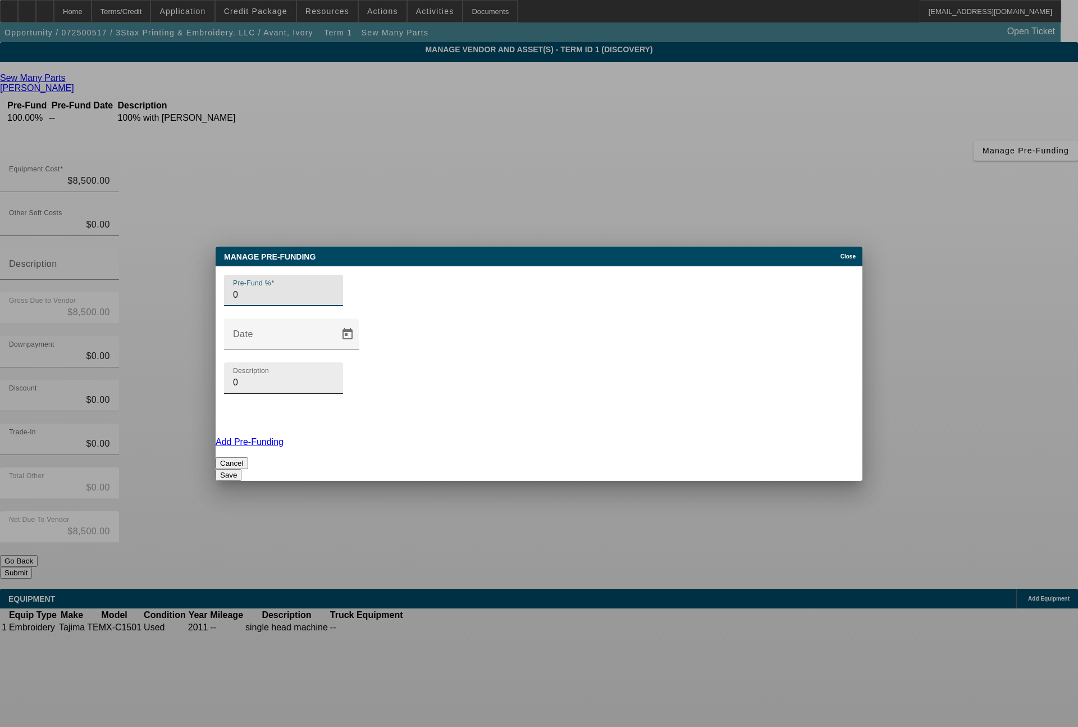
type input "0"
click at [334, 376] on input "0" at bounding box center [283, 382] width 101 height 13
click at [241, 469] on button "Save" at bounding box center [229, 475] width 26 height 12
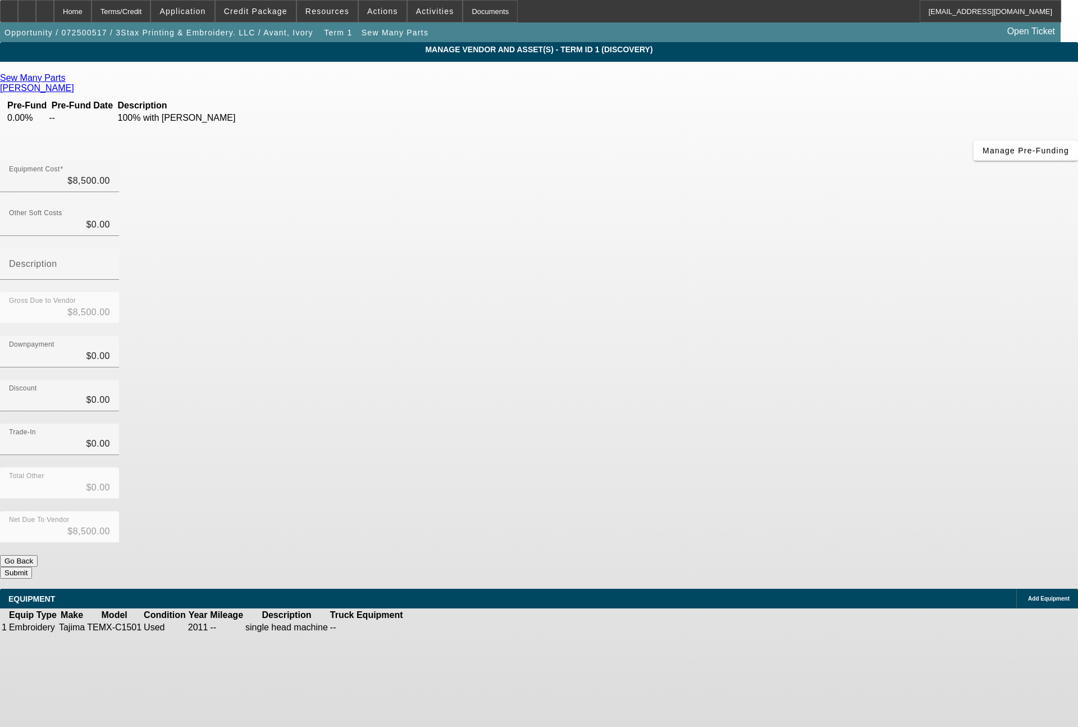
click at [32, 567] on button "Submit" at bounding box center [16, 573] width 32 height 12
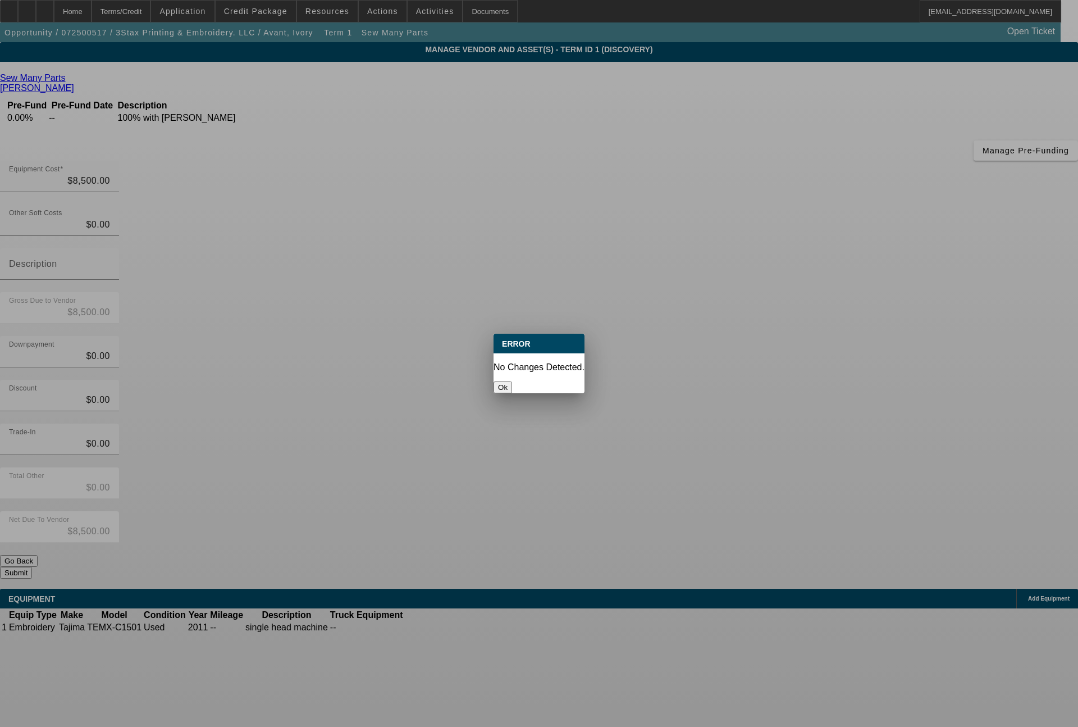
click at [512, 381] on button "Ok" at bounding box center [503, 387] width 19 height 12
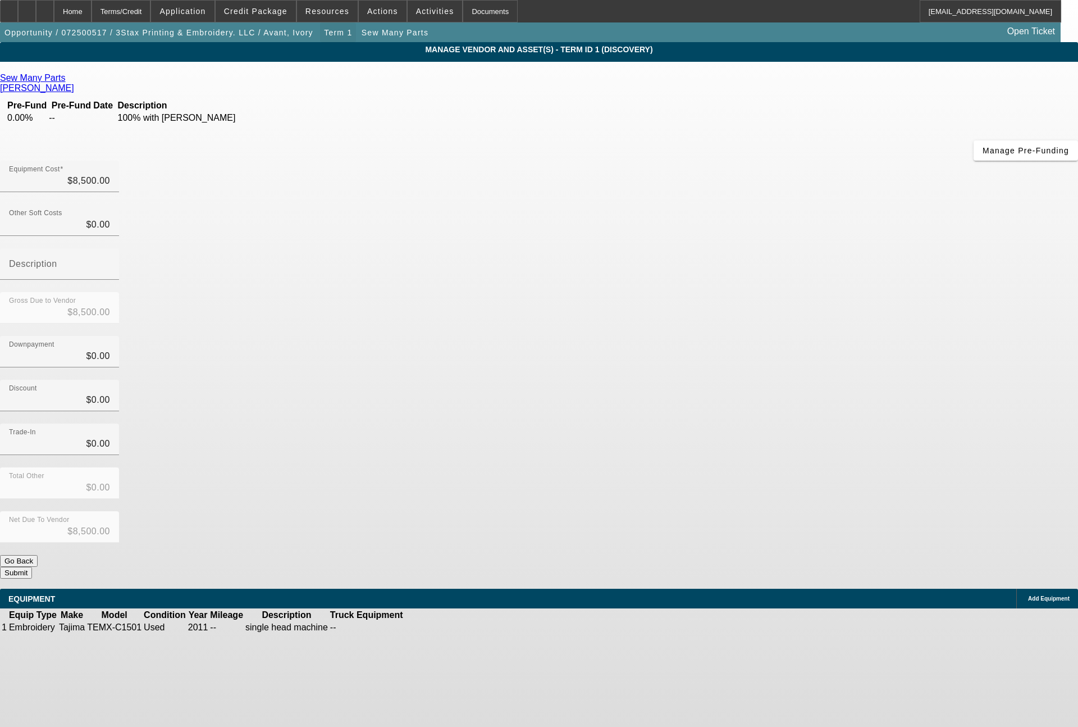
click at [320, 24] on span "button" at bounding box center [338, 32] width 36 height 27
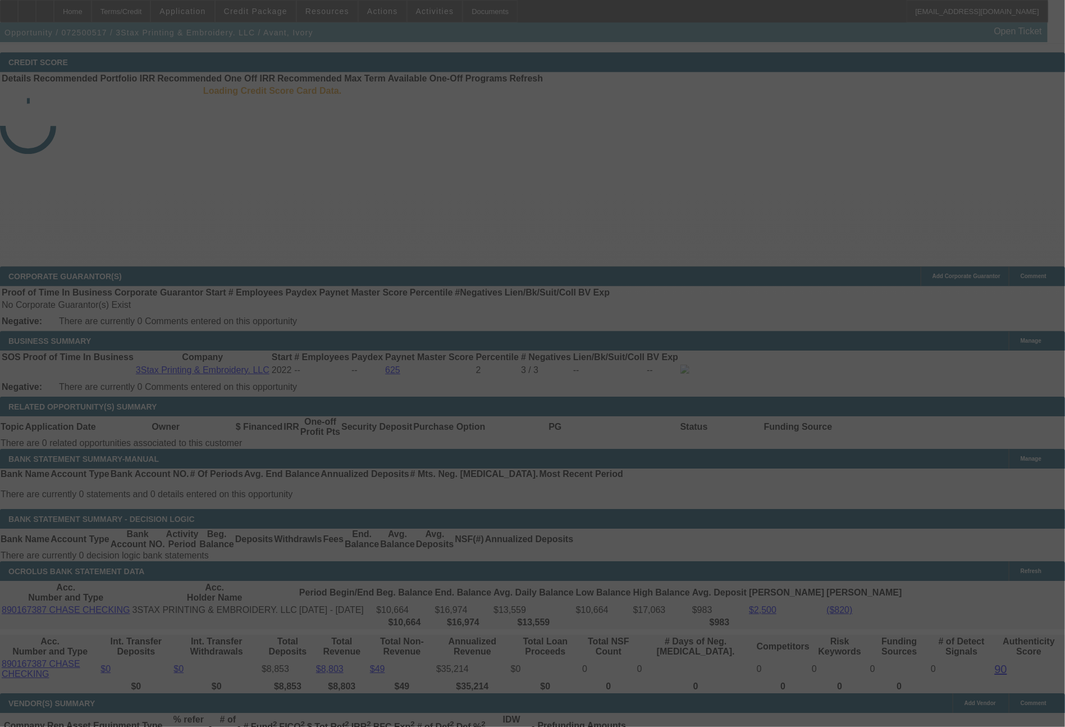
scroll to position [1548, 0]
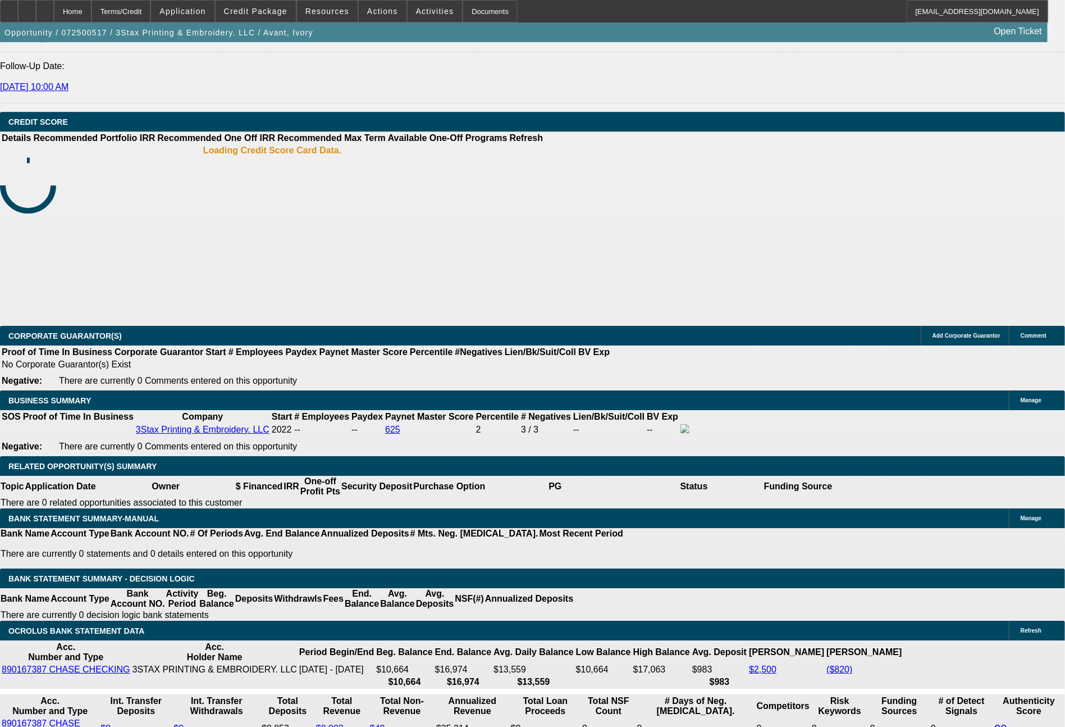
select select "0"
select select "2"
select select "0.1"
select select "4"
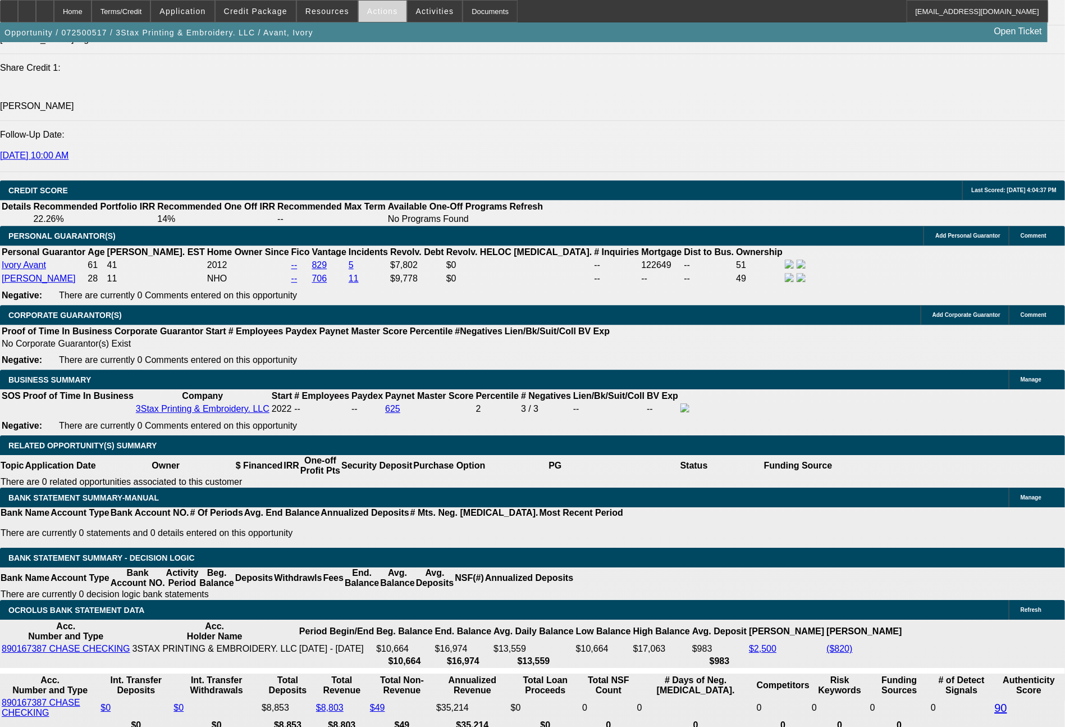
scroll to position [1496, 0]
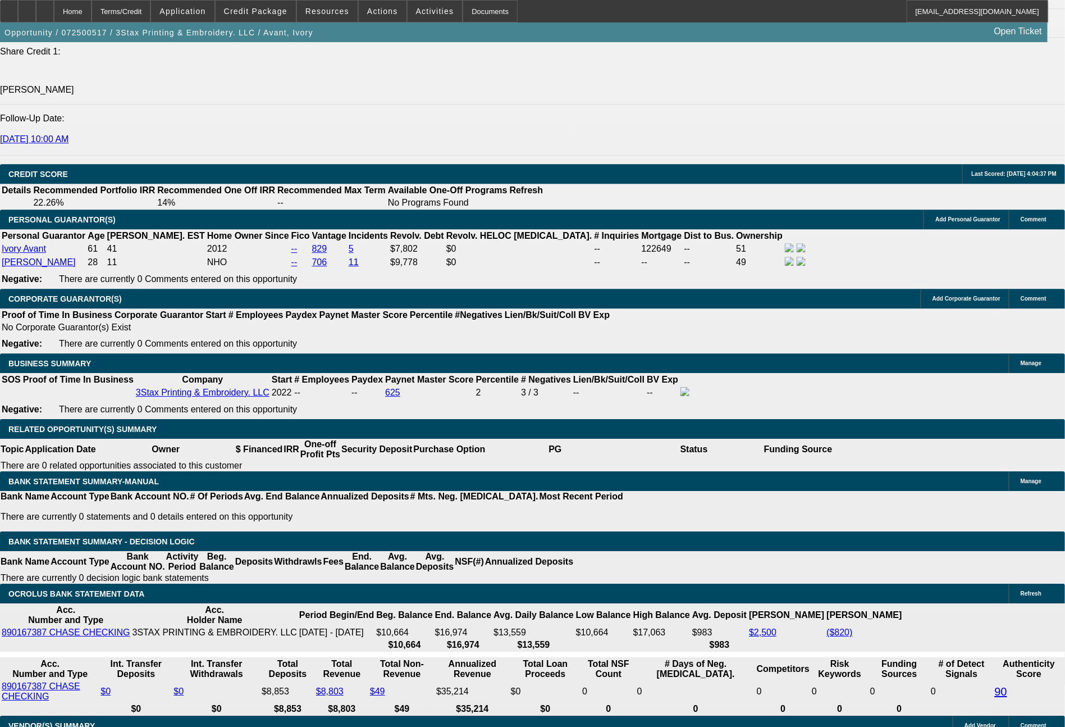
type input "$0.00"
type input "36"
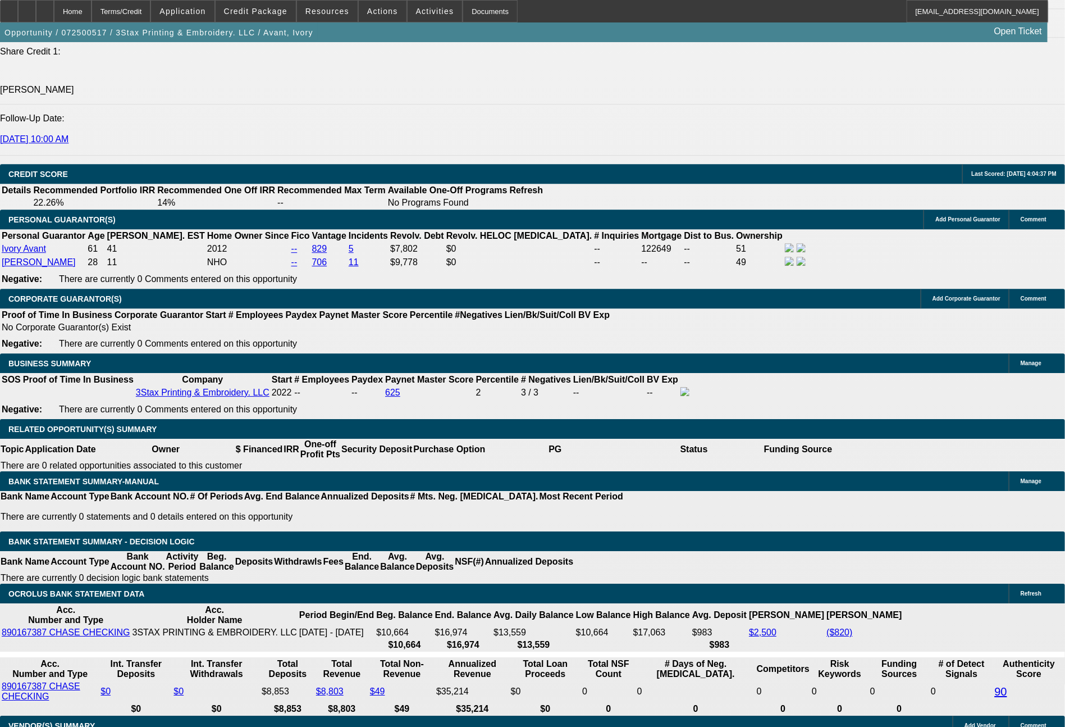
type input "333"
type input "$666.00"
type input "23.9"
type input "33"
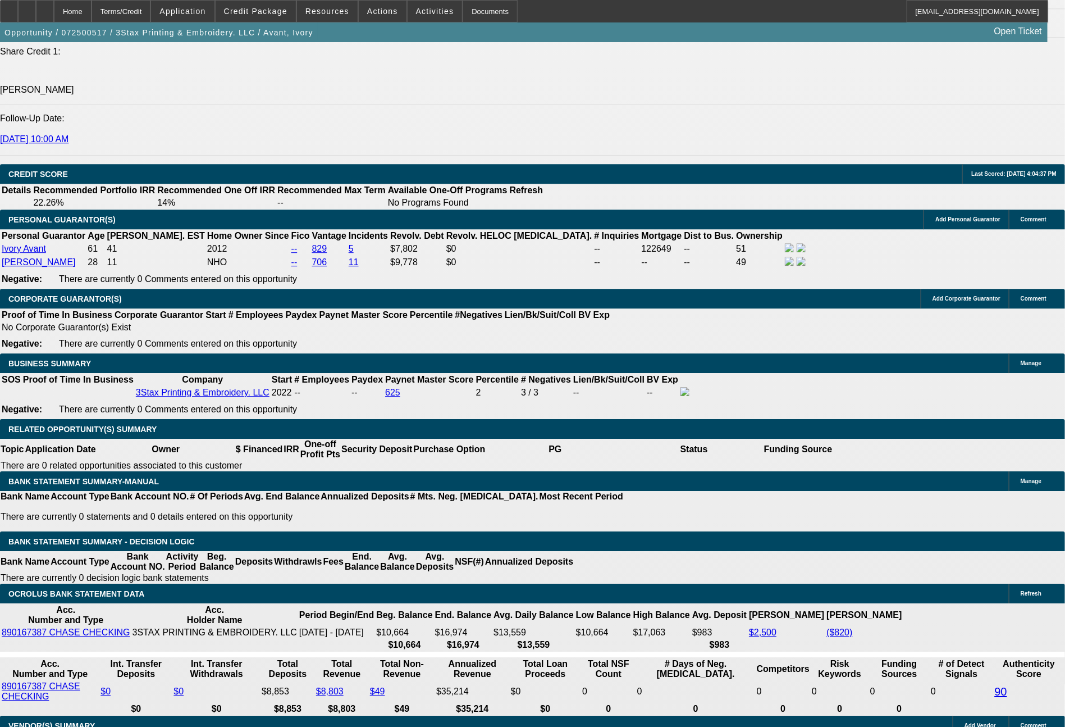
type input "$66.00"
type input "3"
type input "297"
type input "$594.00"
type input "15.6"
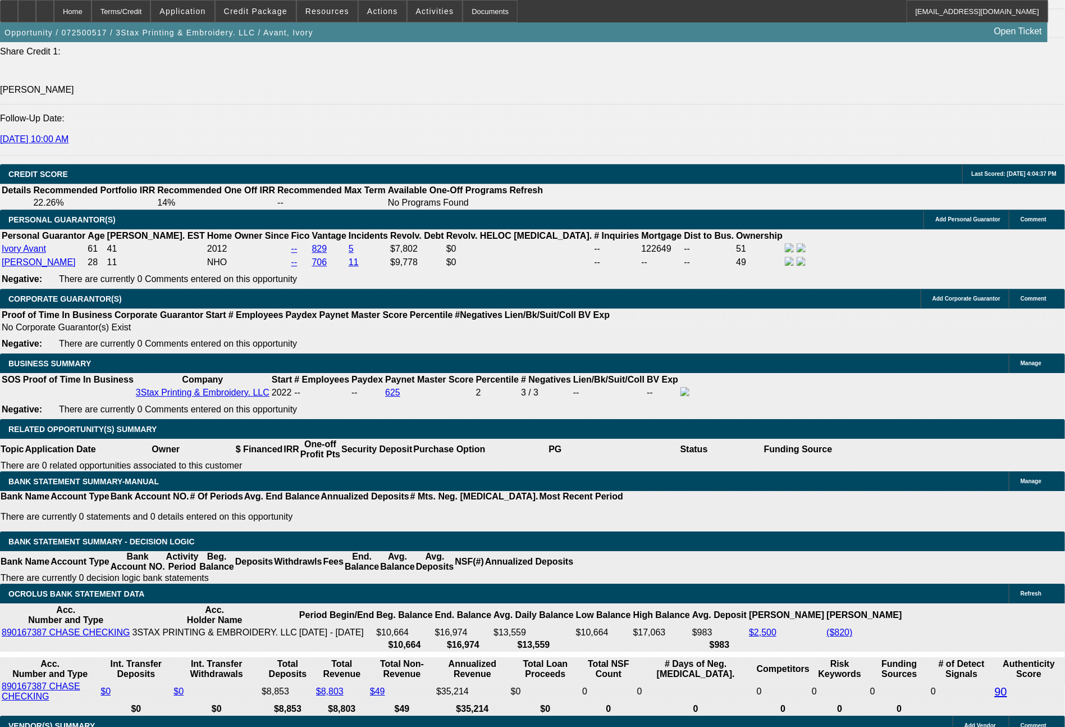
type input "$297.00"
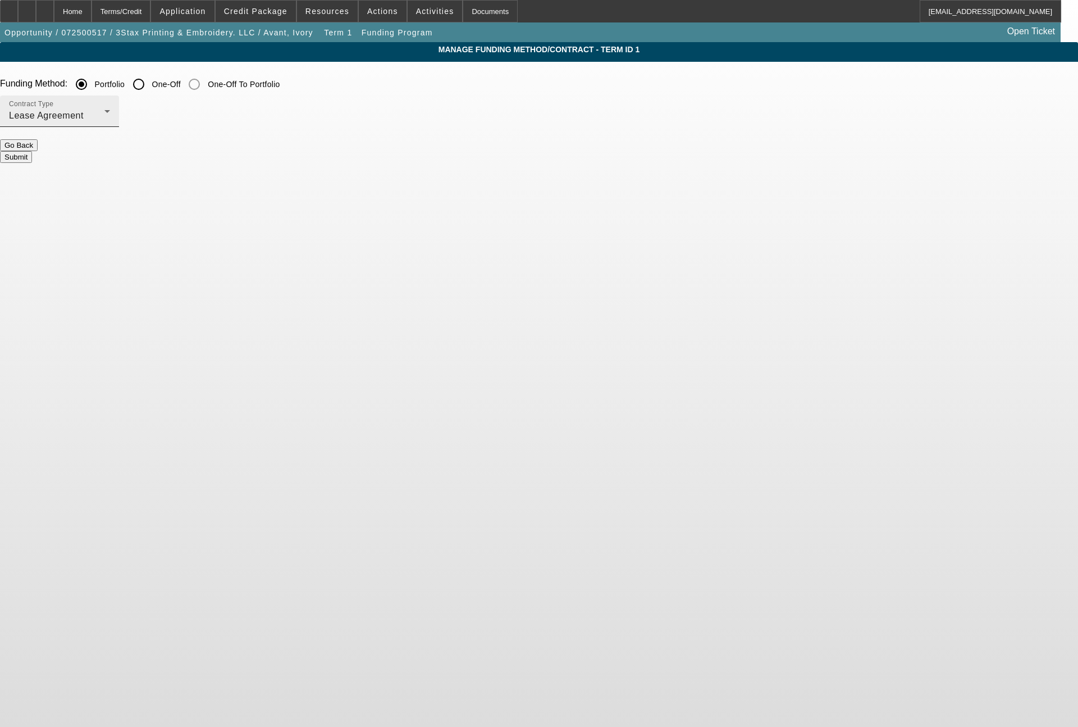
click at [114, 117] on icon at bounding box center [107, 110] width 13 height 13
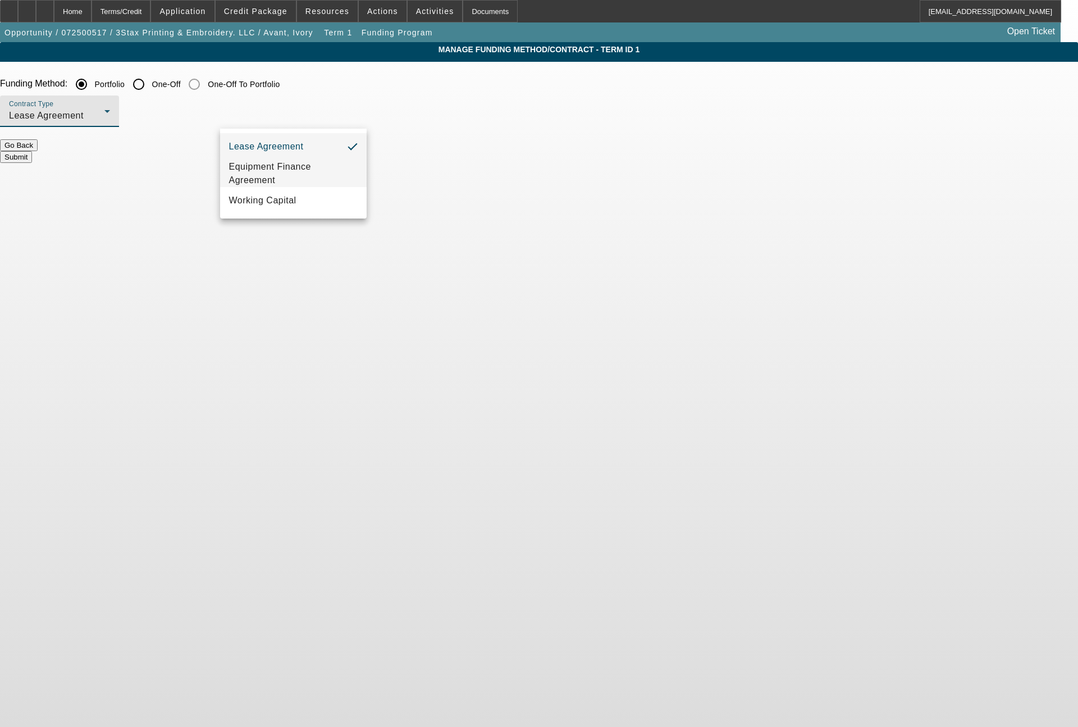
click at [275, 175] on span "Equipment Finance Agreement" at bounding box center [293, 173] width 129 height 27
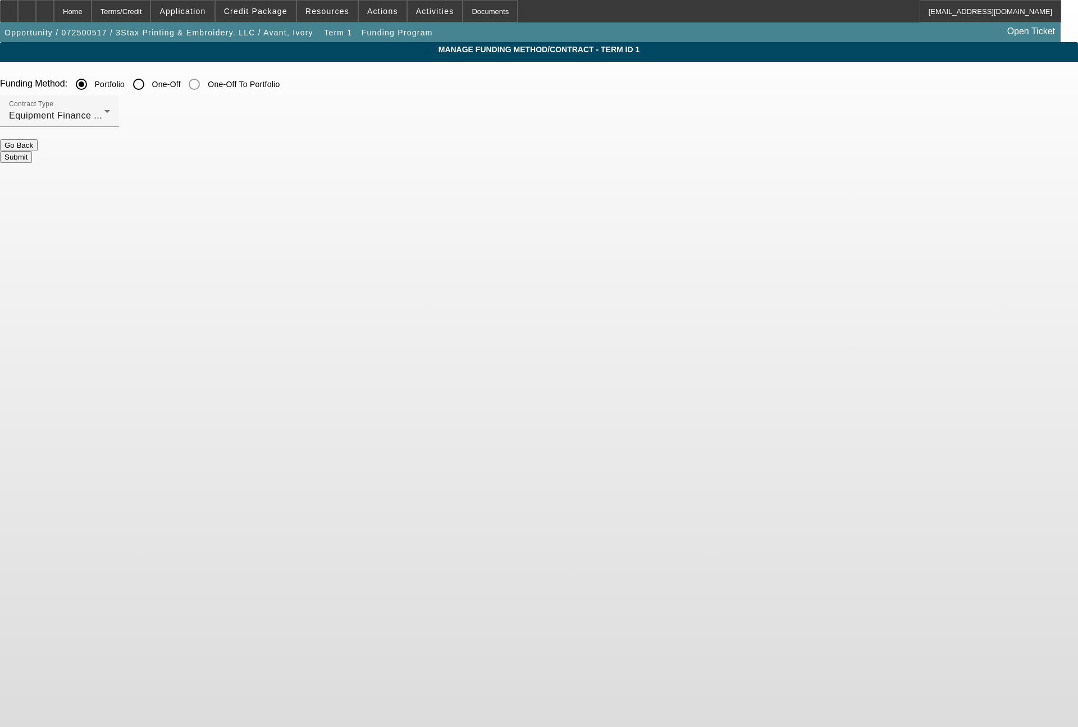
click at [32, 151] on button "Submit" at bounding box center [16, 157] width 32 height 12
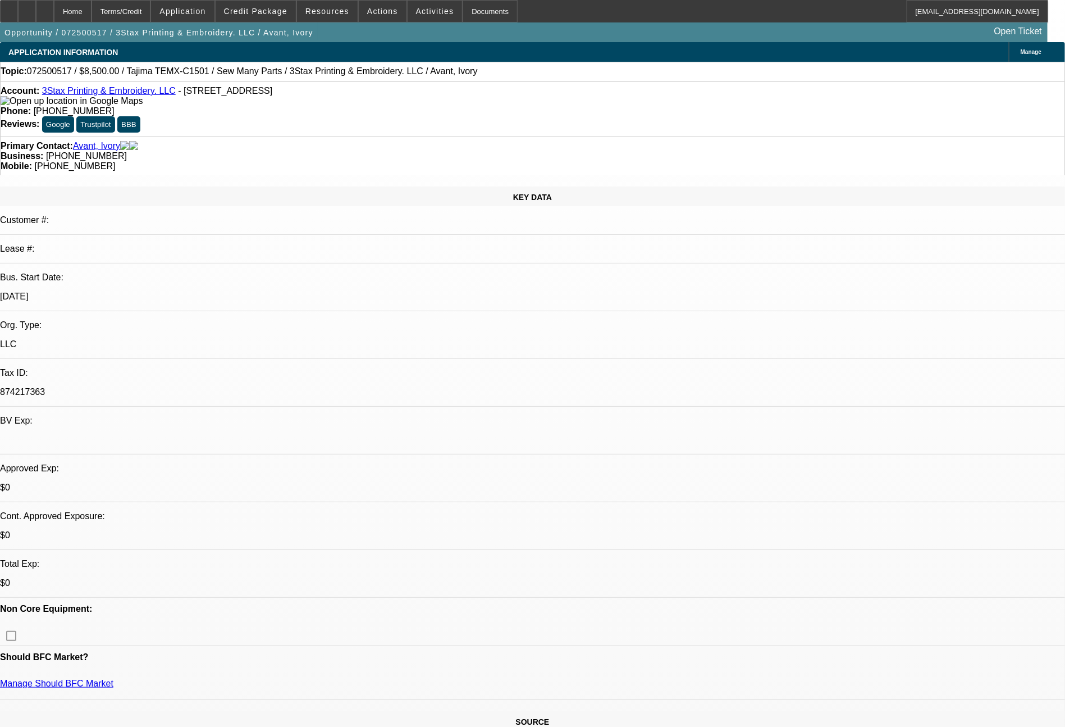
select select "0"
select select "2"
select select "0"
select select "6"
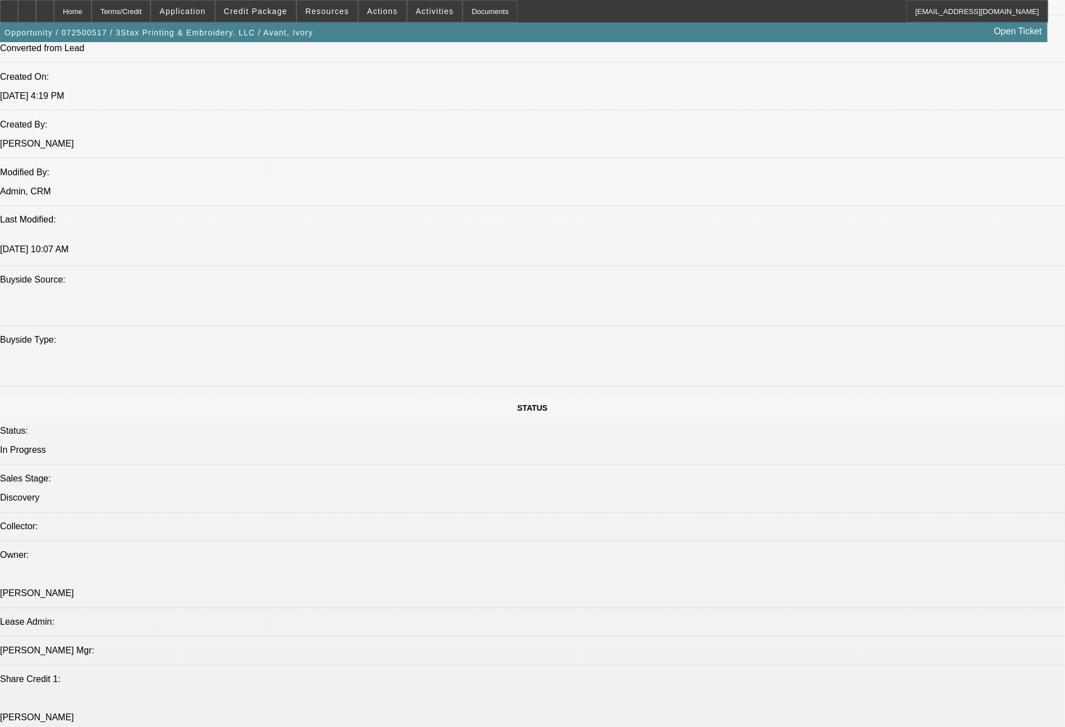
scroll to position [17, 0]
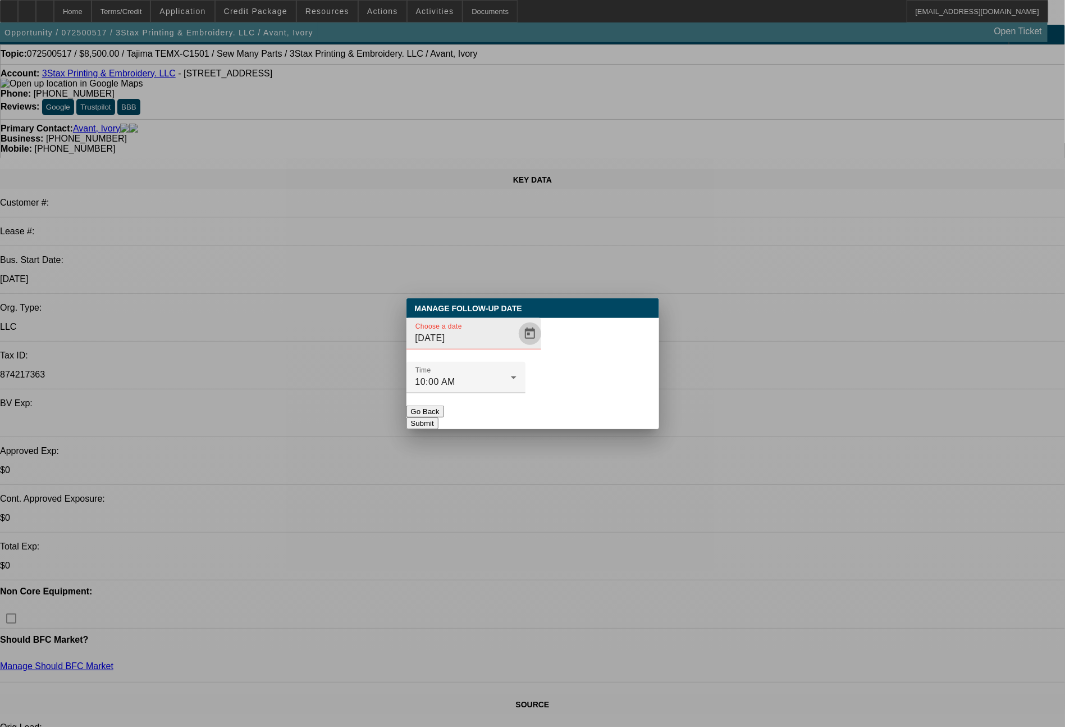
click at [517, 347] on span "Open calendar" at bounding box center [530, 333] width 27 height 27
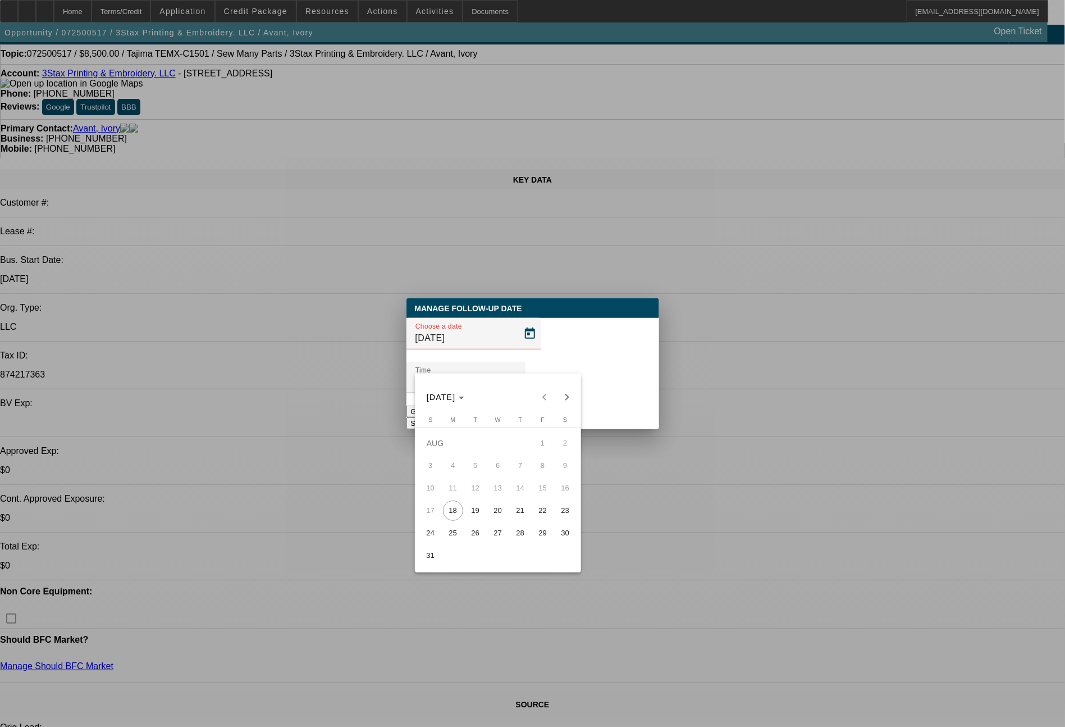
click at [467, 514] on span "19" at bounding box center [476, 510] width 20 height 20
type input "8/19/2025"
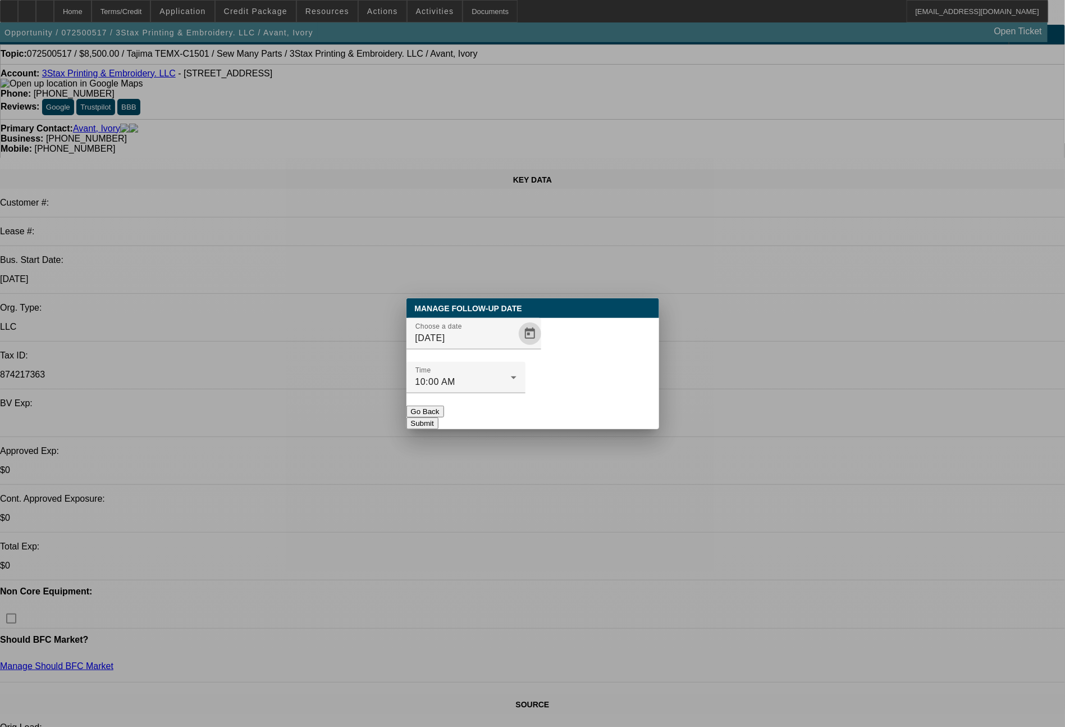
click at [439, 417] on button "Submit" at bounding box center [423, 423] width 32 height 12
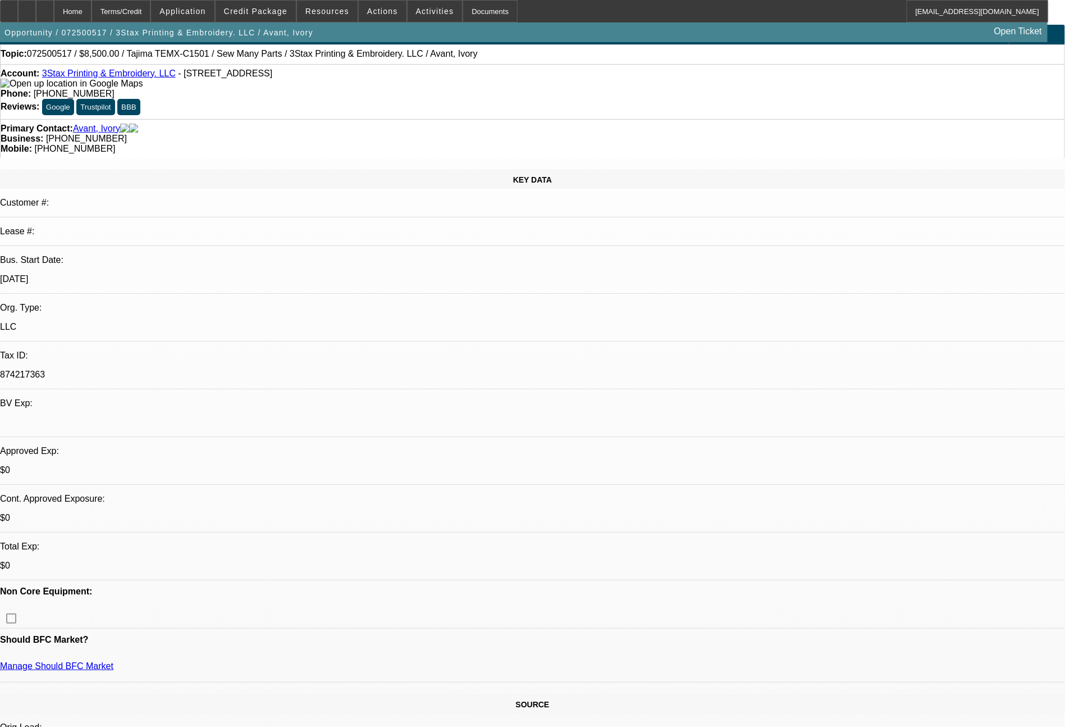
scroll to position [17, 0]
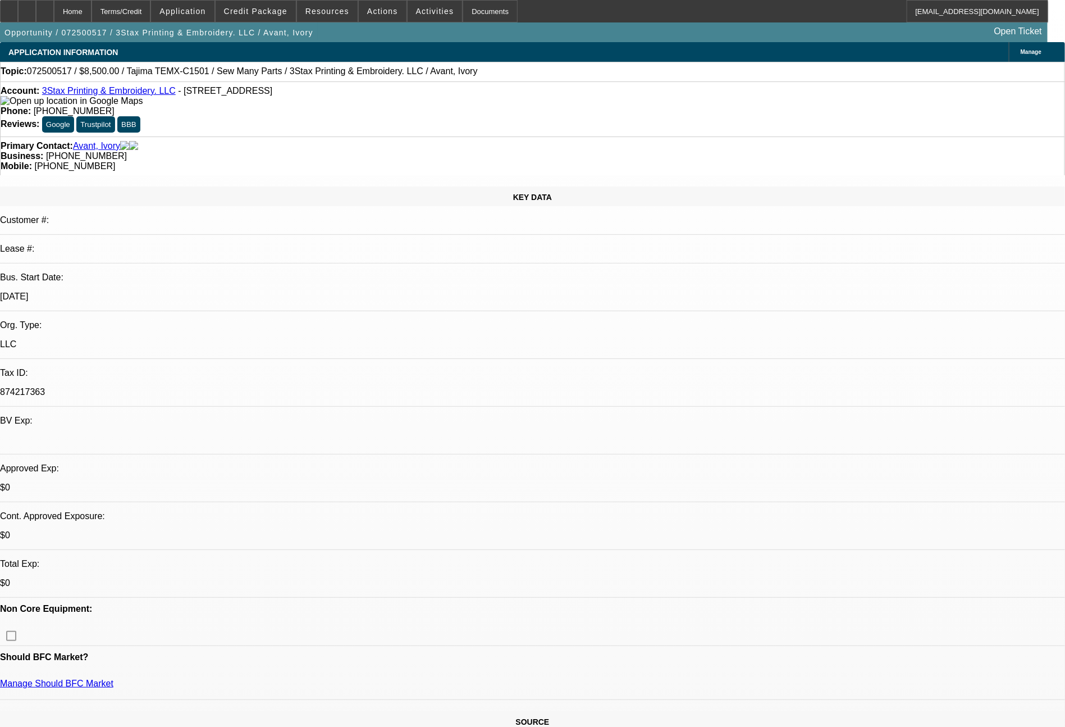
select select "0"
select select "2"
select select "0"
select select "6"
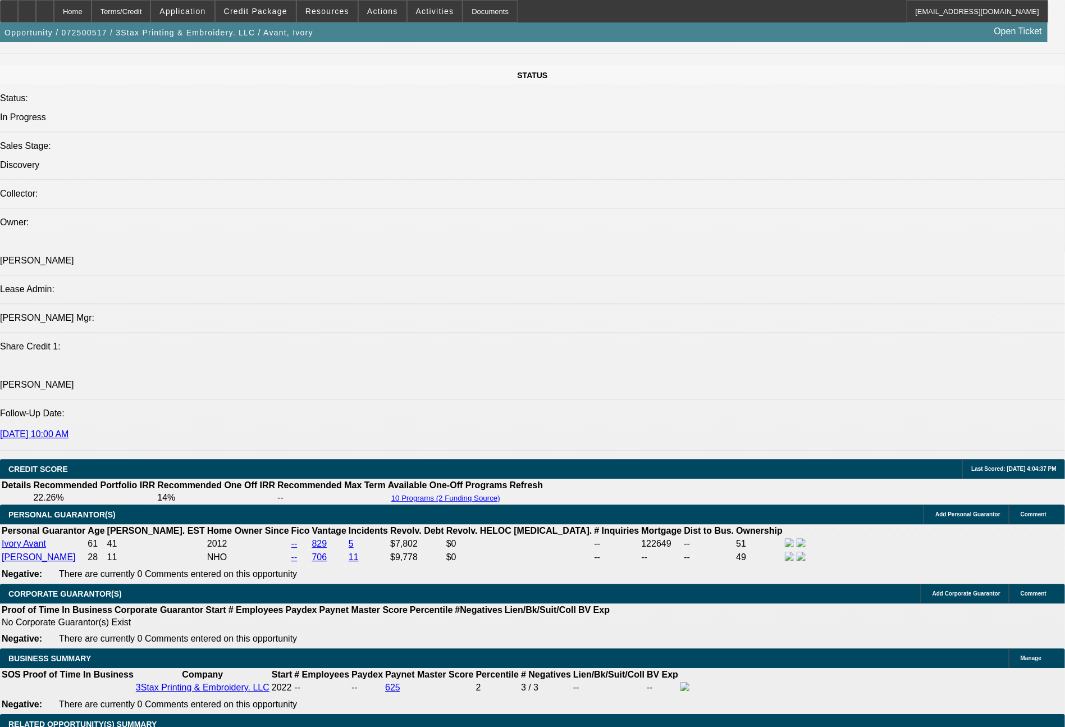
scroll to position [1235, 0]
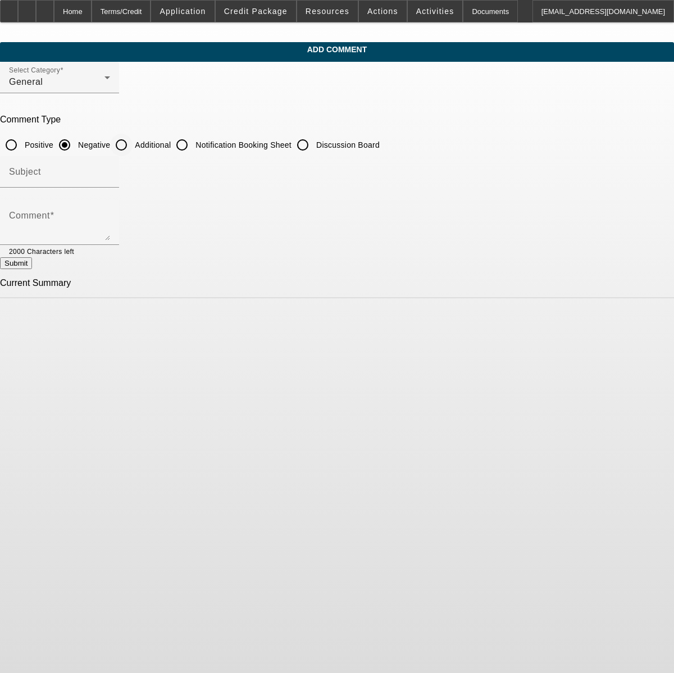
click at [133, 140] on input "Additional" at bounding box center [121, 145] width 22 height 22
radio input "true"
click at [110, 224] on textarea "Comment" at bounding box center [59, 226] width 101 height 27
click at [110, 221] on textarea "Mother (Ivory) & Son ([PERSON_NAME]) own the business, which is located in the …" at bounding box center [59, 226] width 101 height 27
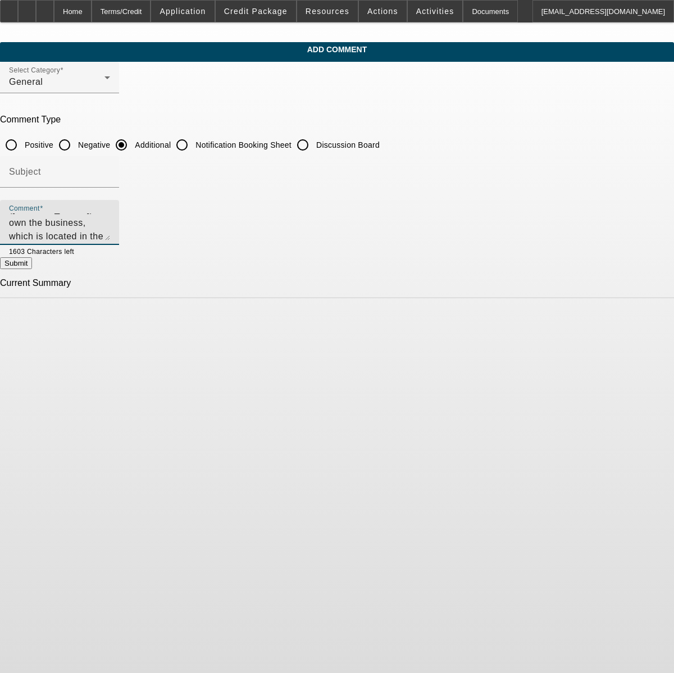
type textarea "Mother (Ivory) & Son ([PERSON_NAME]) own the business, which is located in the …"
click at [32, 260] on button "Submit" at bounding box center [16, 263] width 32 height 12
radio input "true"
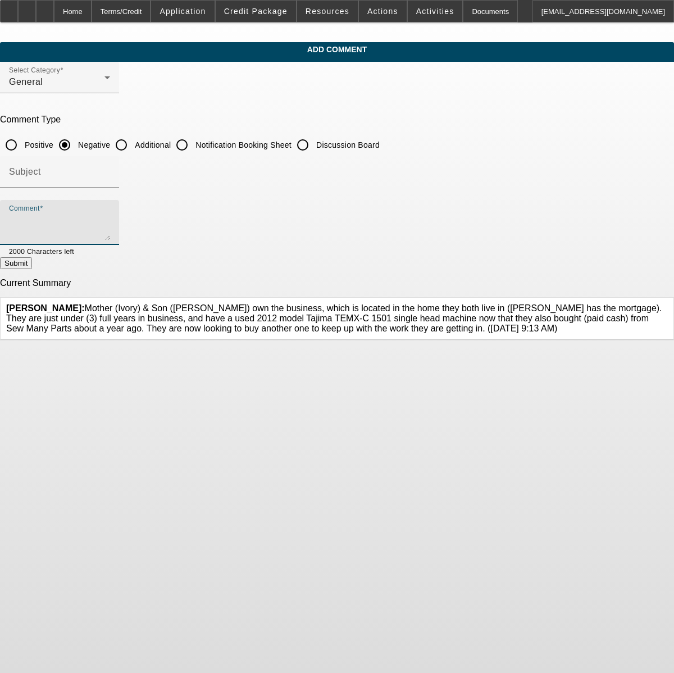
click at [110, 216] on textarea "Comment" at bounding box center [59, 226] width 101 height 27
type textarea "good personal credit on Ivory, light personal credit on [PERSON_NAME]. good dep…"
click at [32, 268] on button "Submit" at bounding box center [16, 263] width 32 height 12
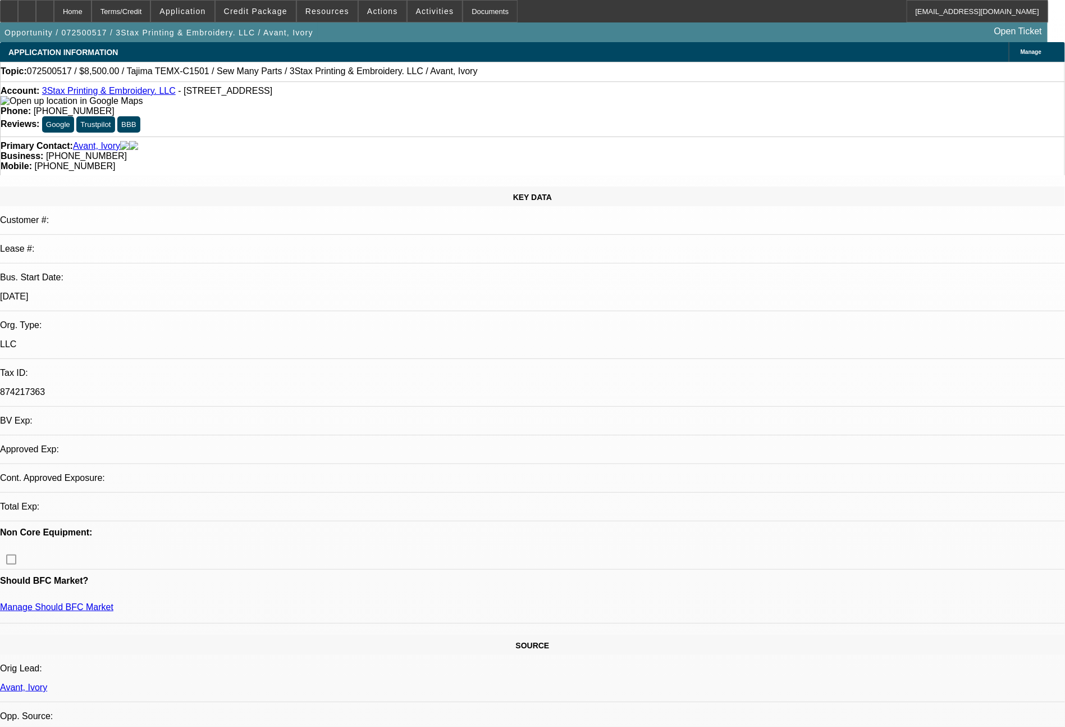
select select "0"
select select "2"
select select "0"
select select "6"
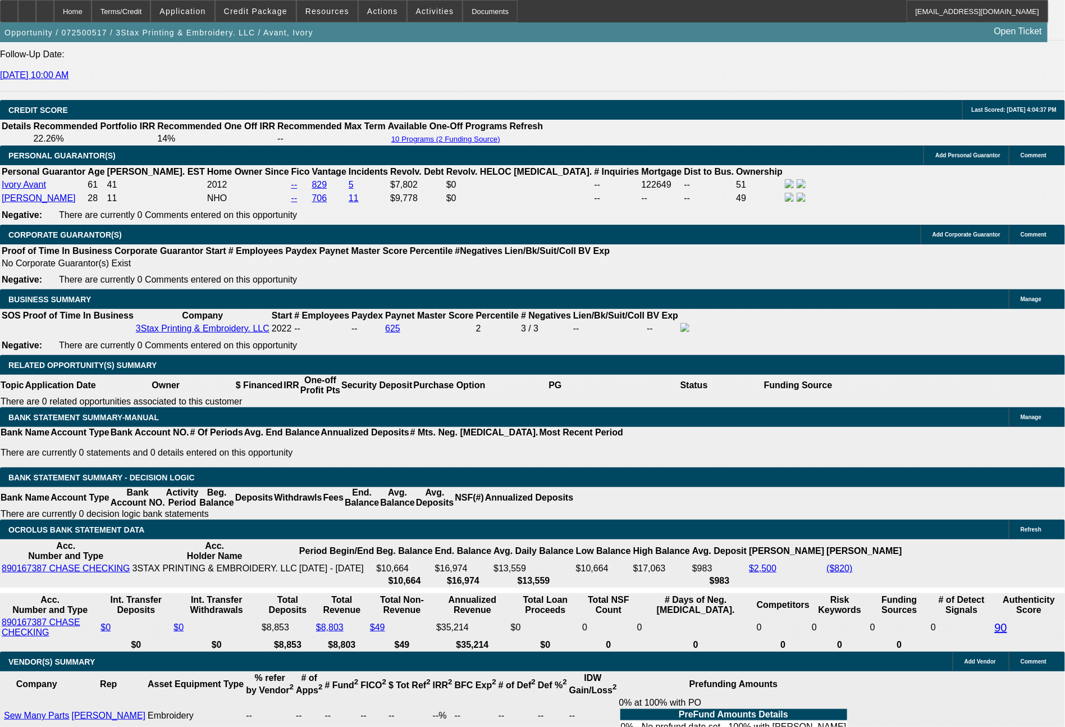
scroll to position [1575, 0]
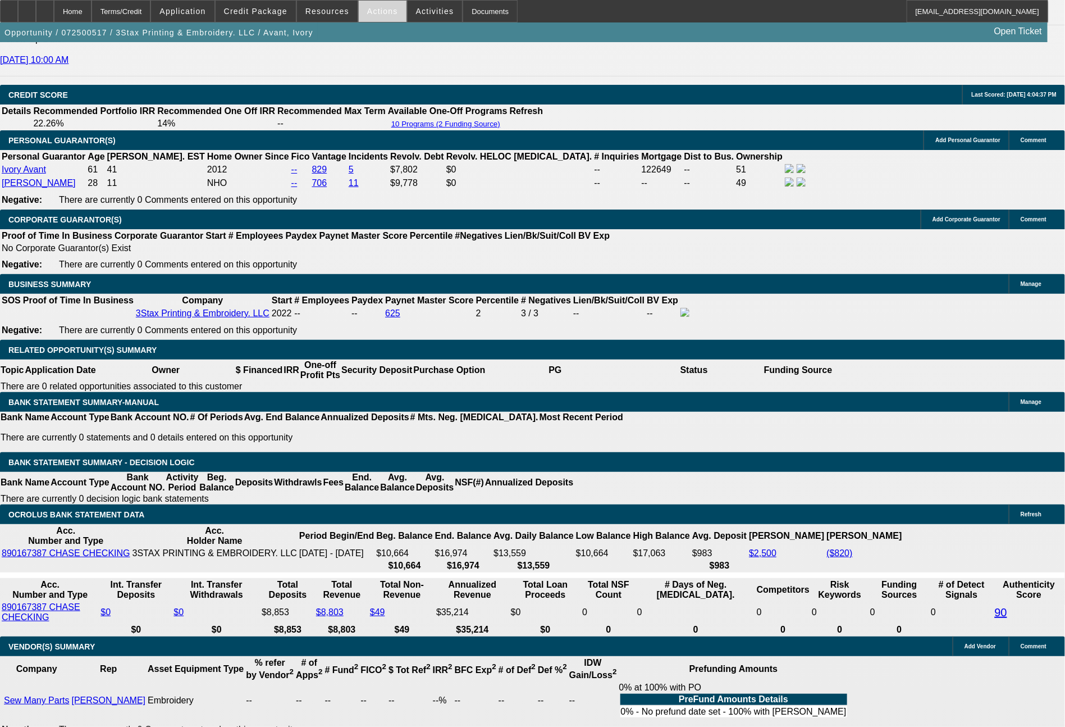
click at [381, 15] on span "Actions" at bounding box center [382, 11] width 31 height 9
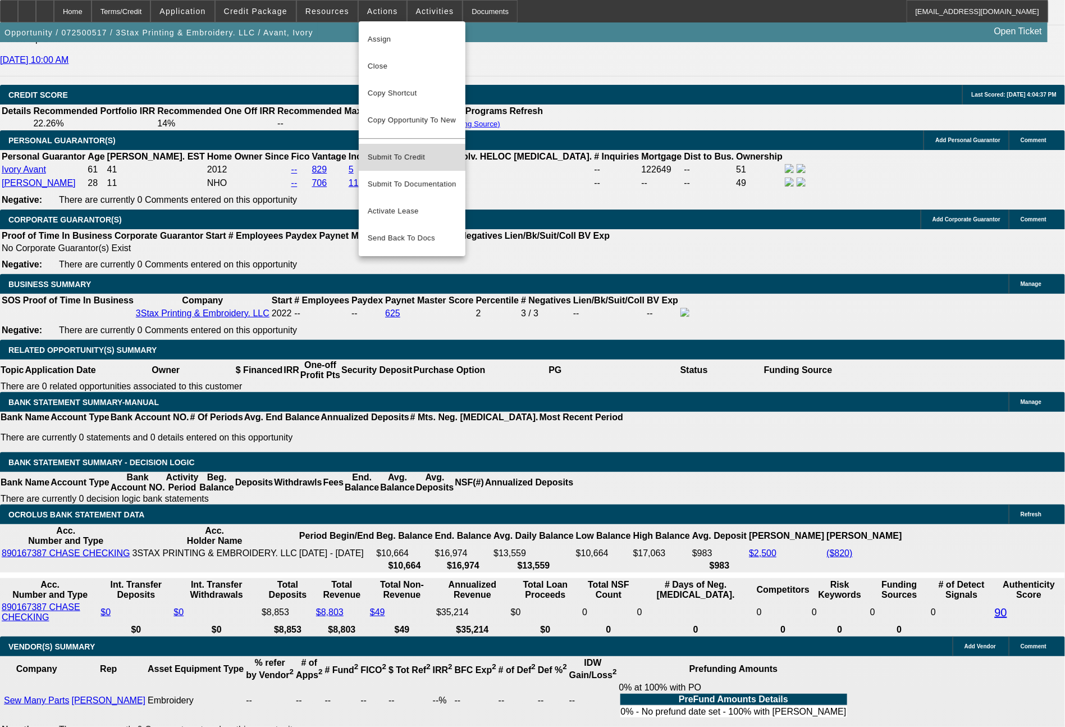
click at [408, 152] on span "Submit To Credit" at bounding box center [412, 157] width 89 height 13
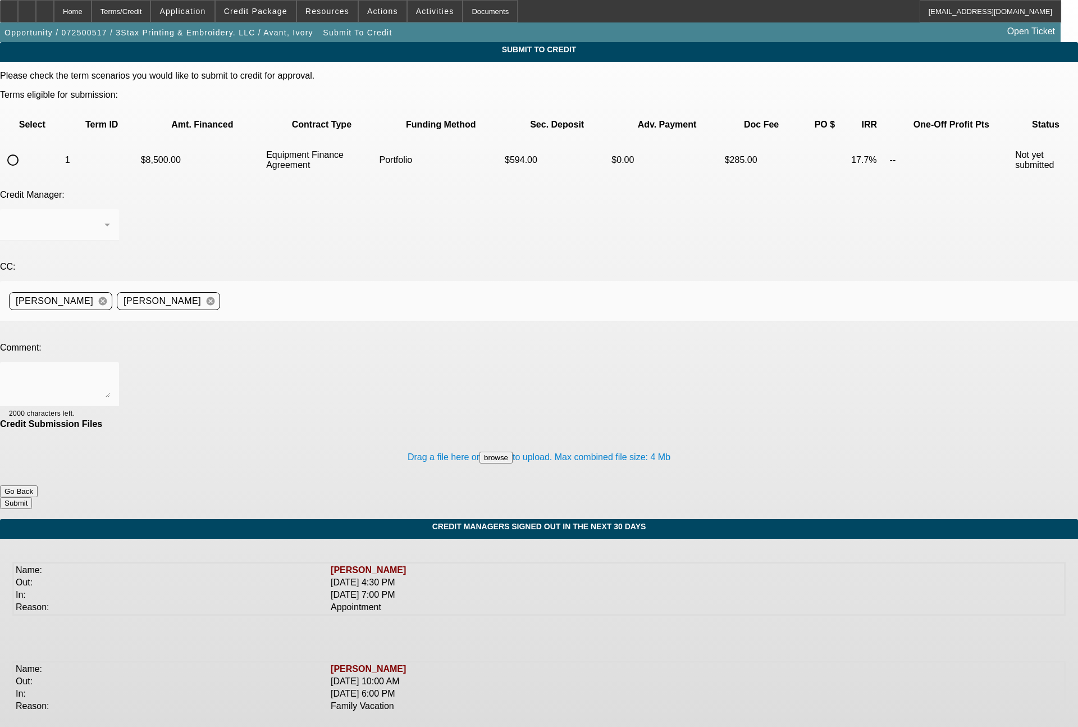
click at [24, 149] on input "radio" at bounding box center [13, 160] width 22 height 22
radio input "true"
click at [104, 218] on div "[PERSON_NAME]" at bounding box center [56, 224] width 95 height 13
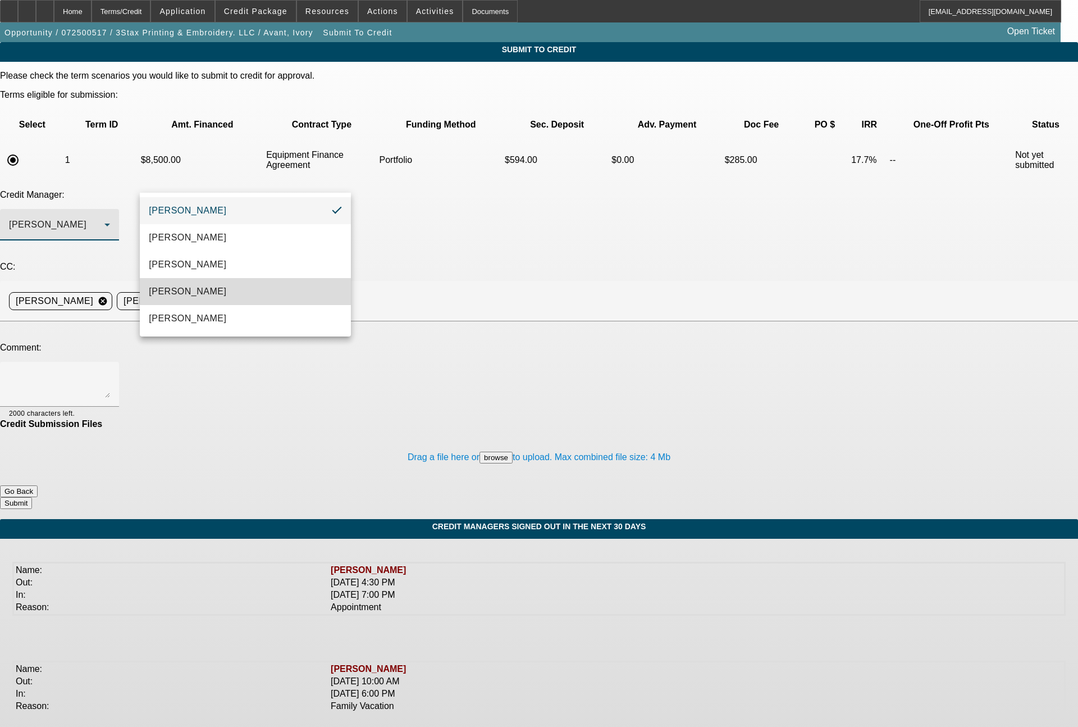
click at [193, 291] on span "[PERSON_NAME]" at bounding box center [188, 291] width 78 height 13
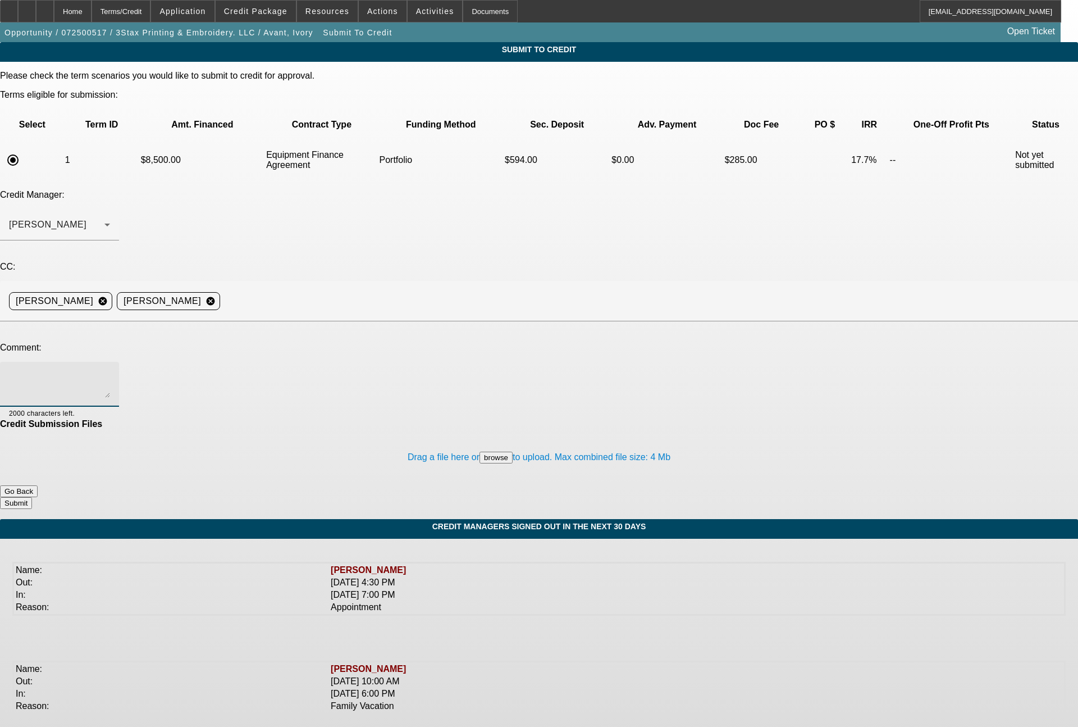
click at [110, 371] on textarea at bounding box center [59, 384] width 101 height 27
type textarea "see notes for detail, and please advise on approval, thanks"
click at [32, 497] on button "Submit" at bounding box center [16, 503] width 32 height 12
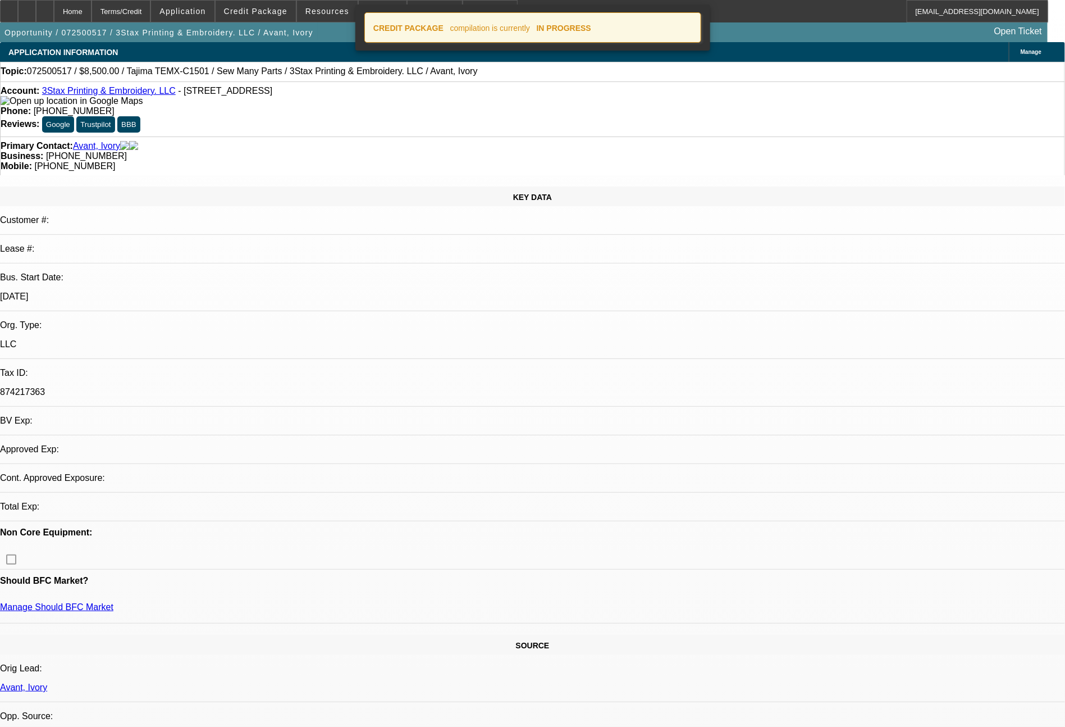
select select "0"
select select "2"
select select "0"
select select "6"
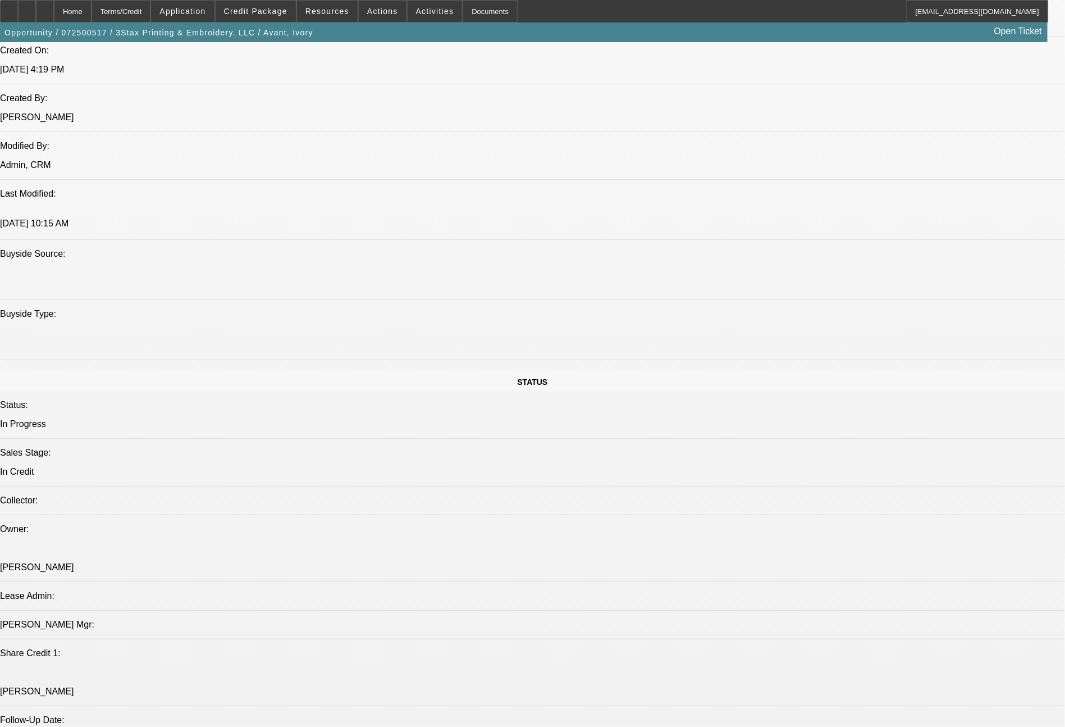
scroll to position [794, 0]
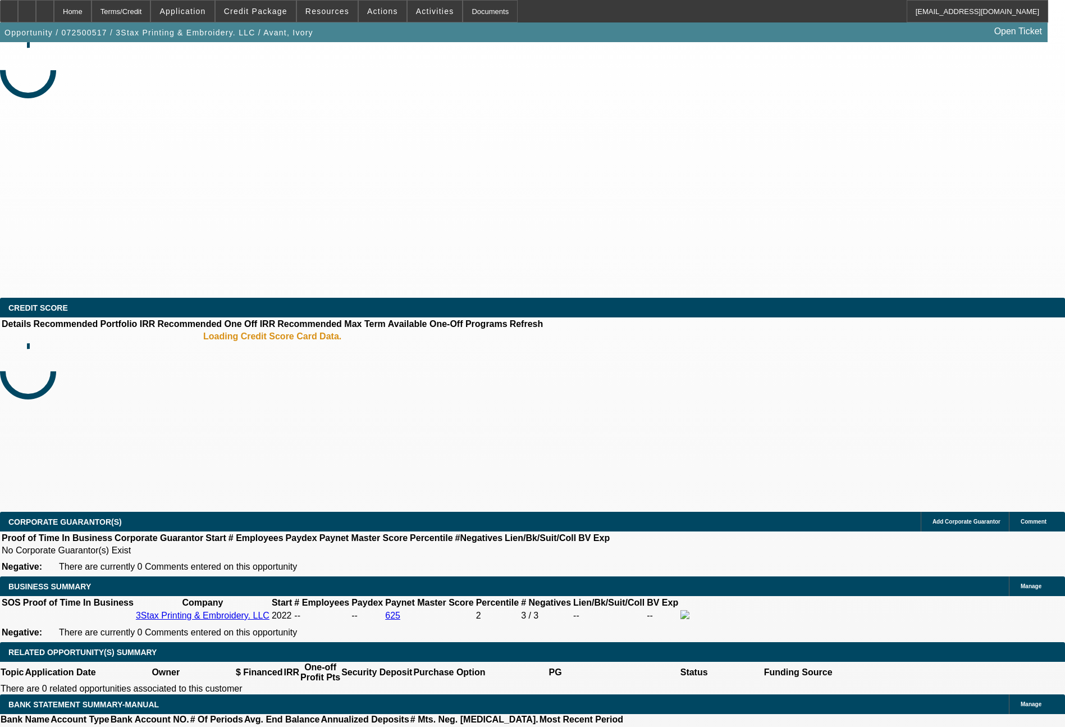
select select "0"
select select "2"
select select "0"
select select "6"
